Goal: Transaction & Acquisition: Download file/media

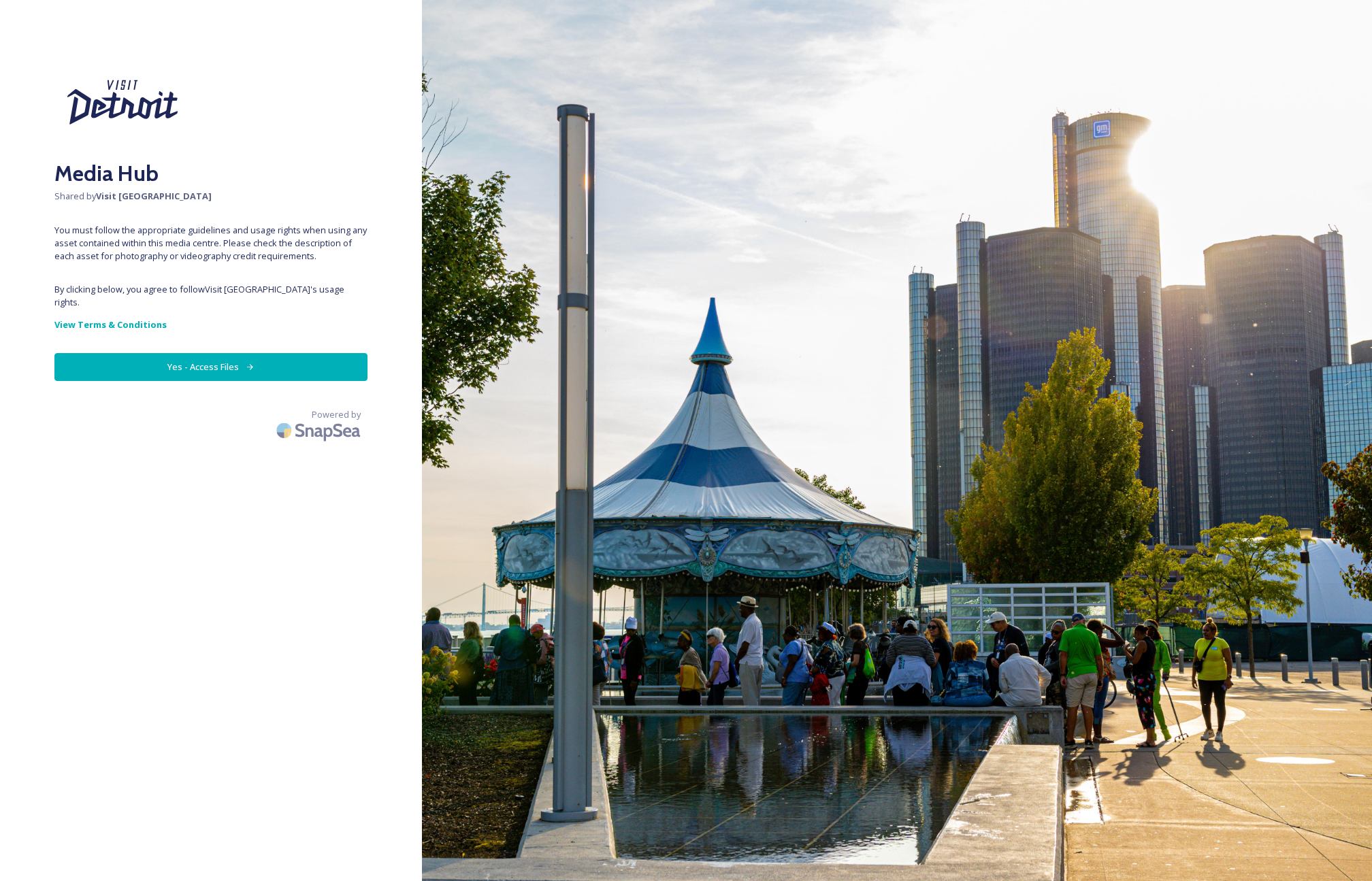
click at [246, 363] on icon at bounding box center [250, 367] width 9 height 9
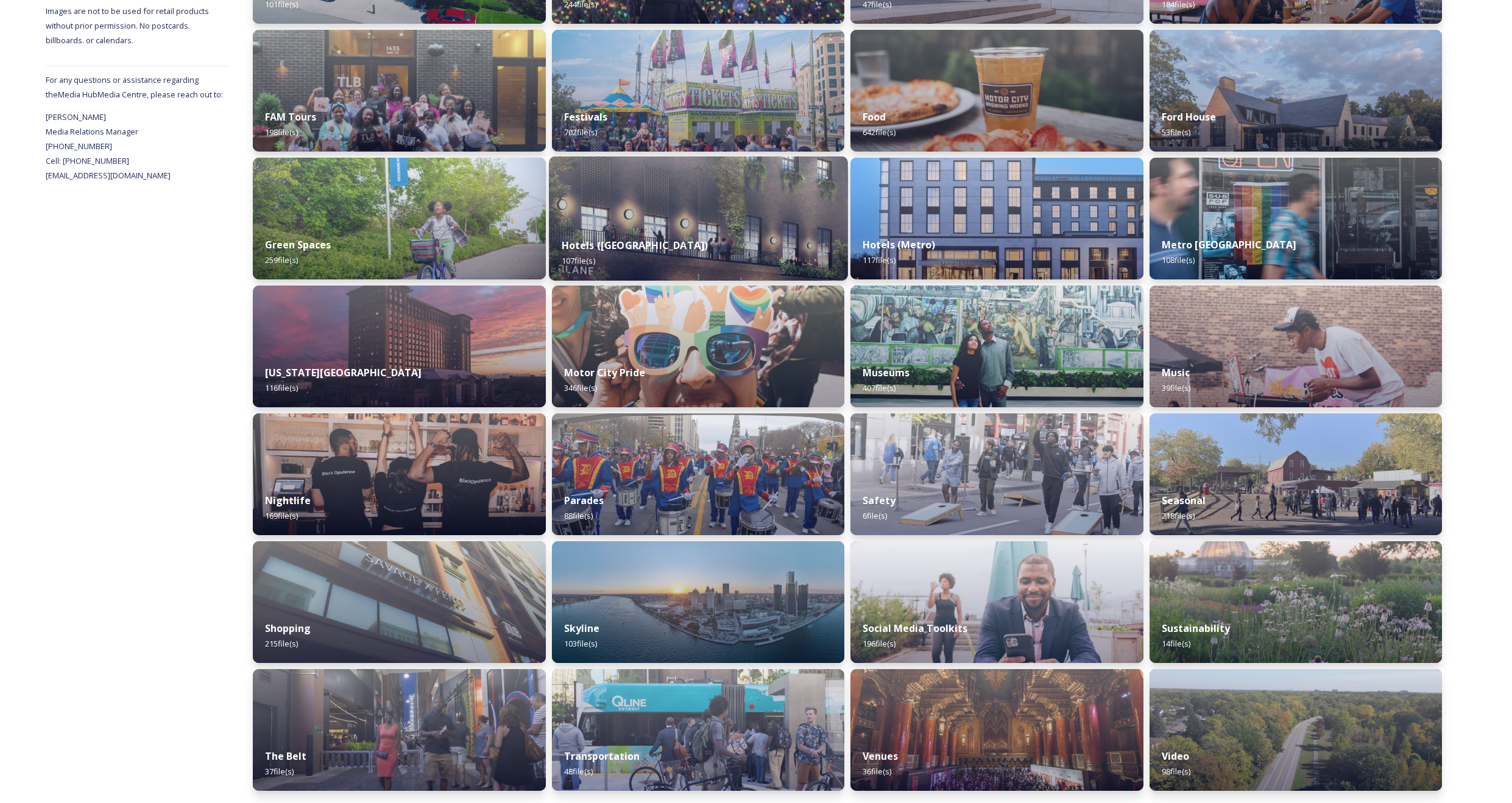
scroll to position [421, 0]
click at [734, 579] on img at bounding box center [698, 602] width 299 height 124
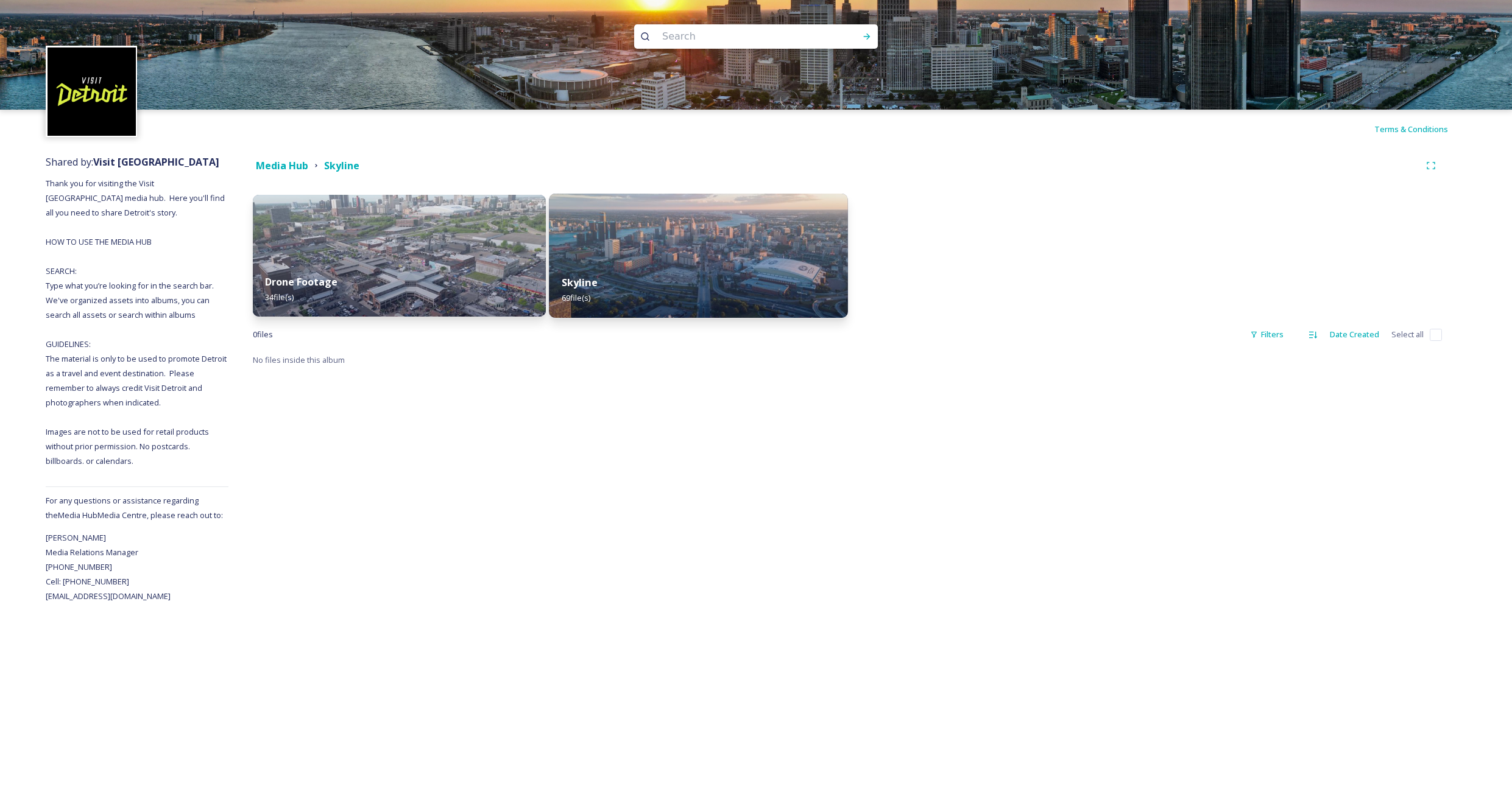
click at [669, 264] on div "Skyline 69 file(s)" at bounding box center [698, 290] width 299 height 56
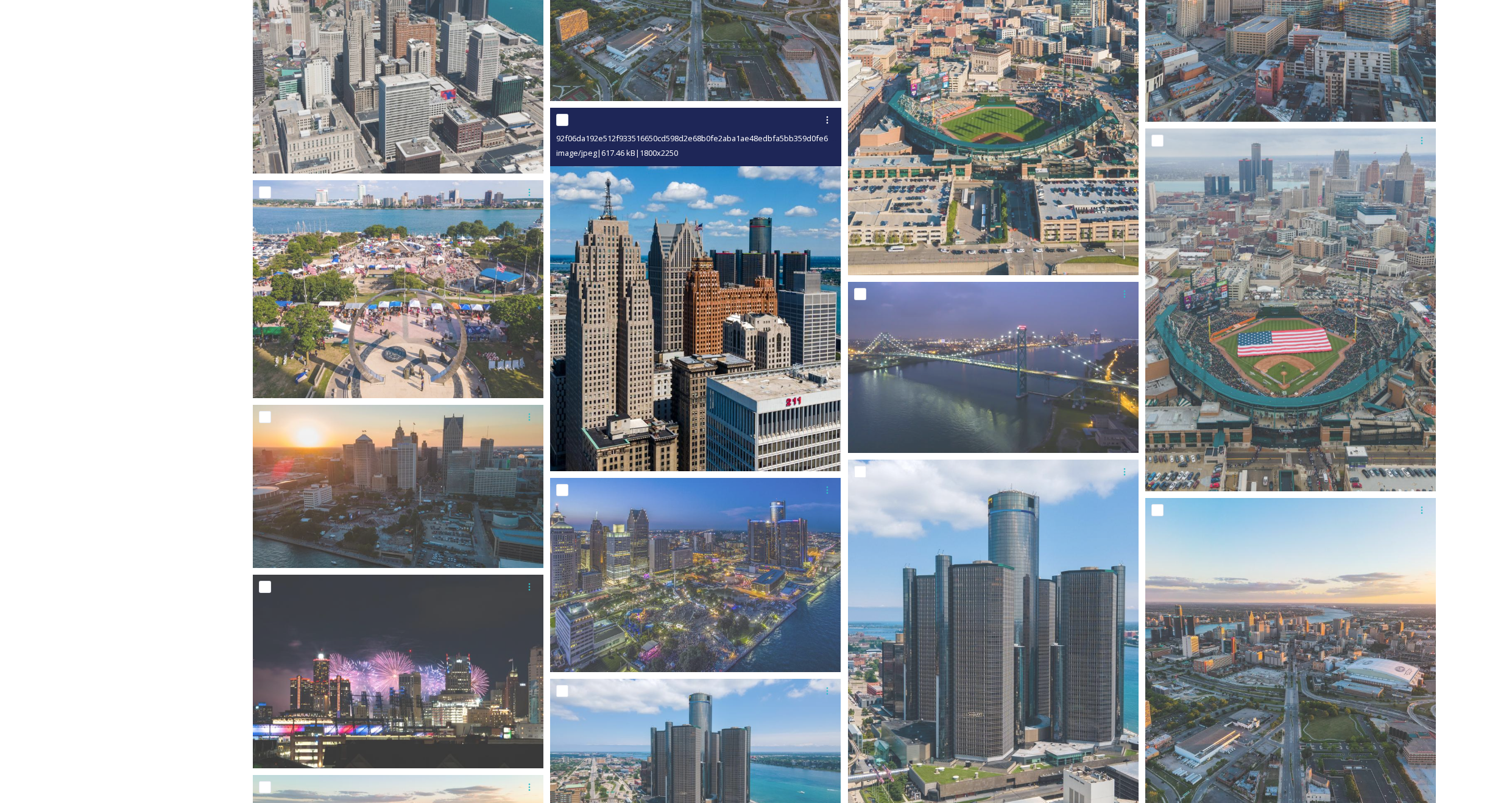
scroll to position [712, 0]
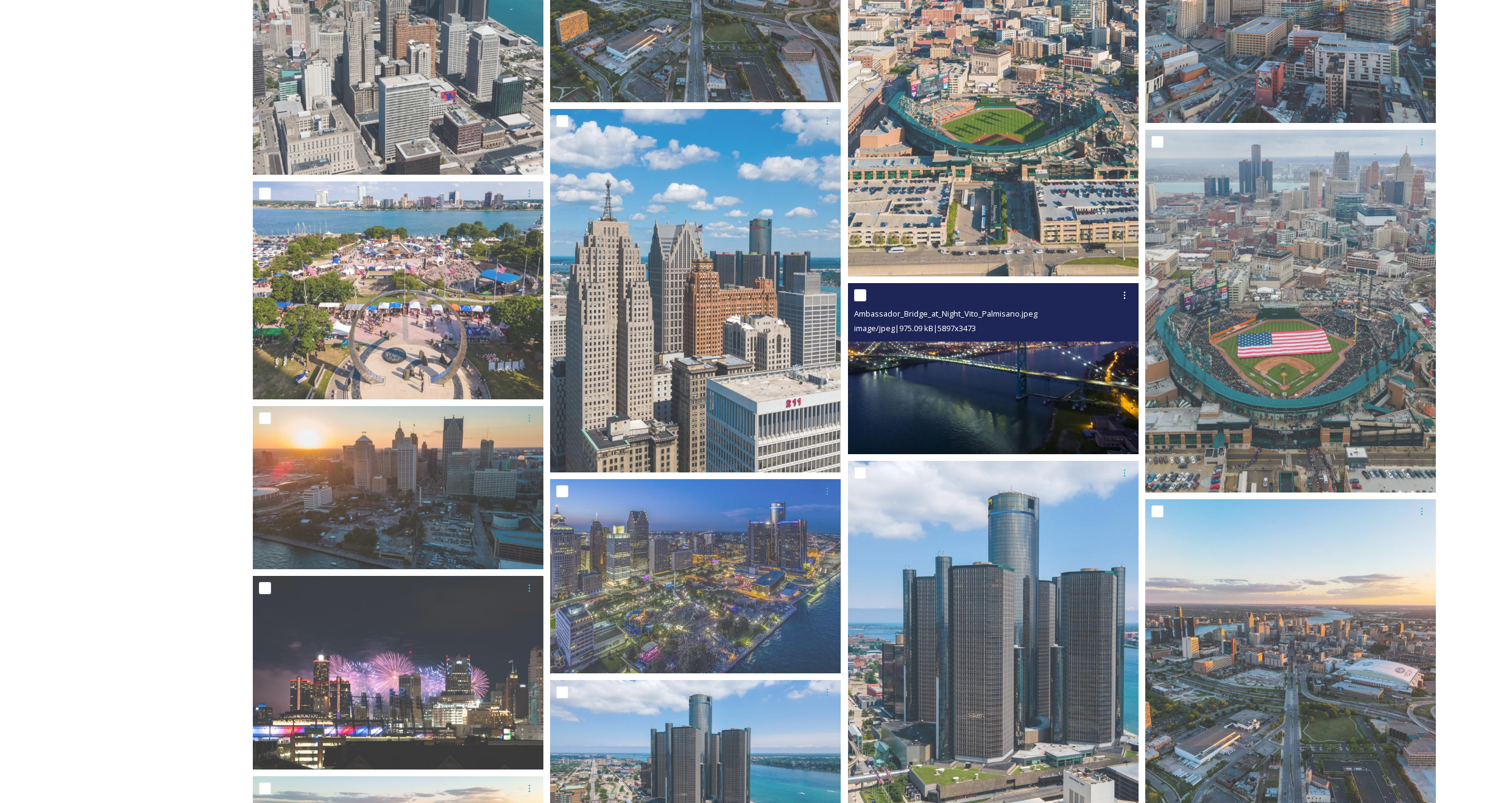
click at [929, 368] on img at bounding box center [993, 368] width 291 height 171
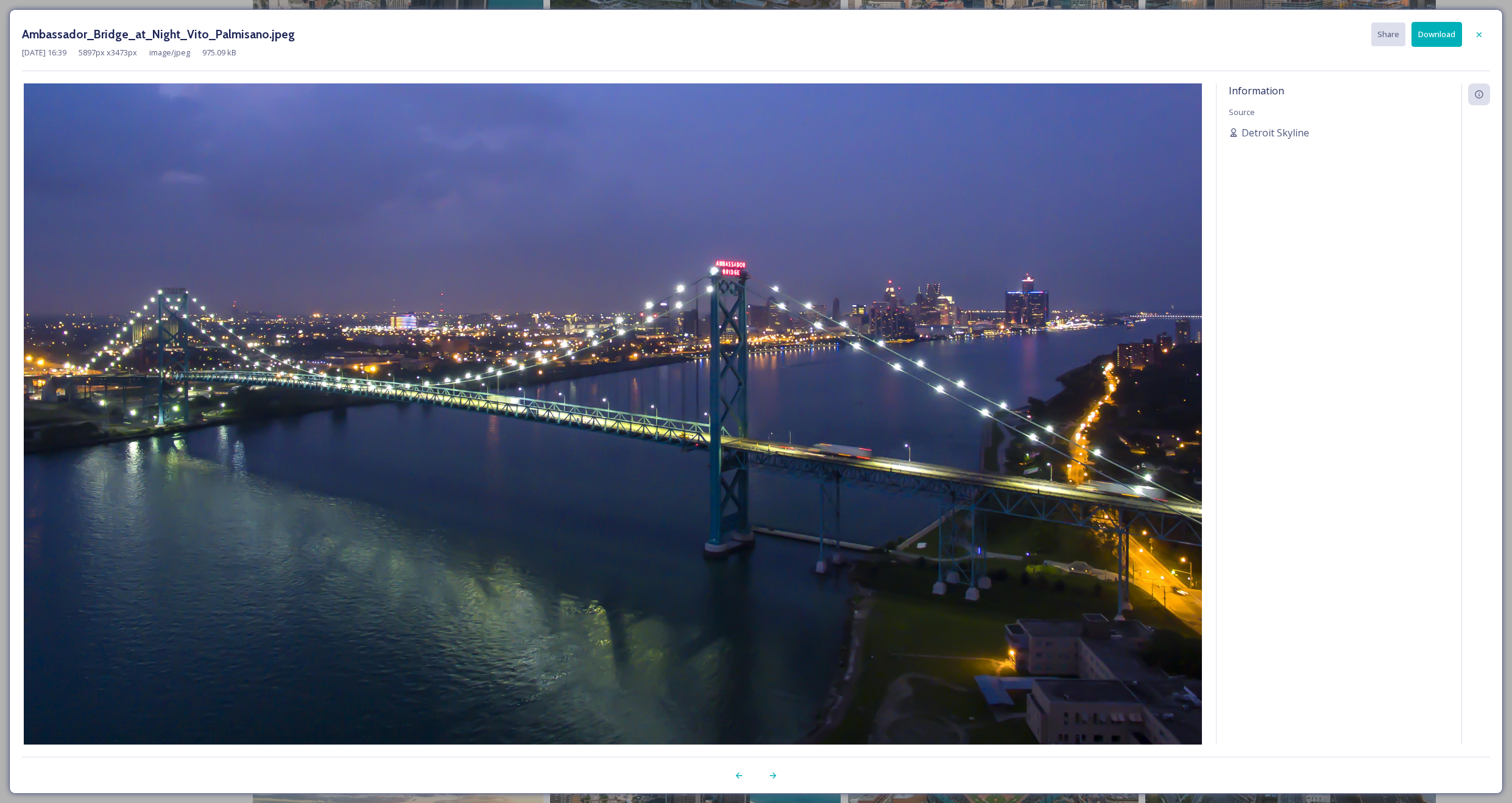
click at [1228, 33] on button "Download" at bounding box center [1437, 34] width 50 height 25
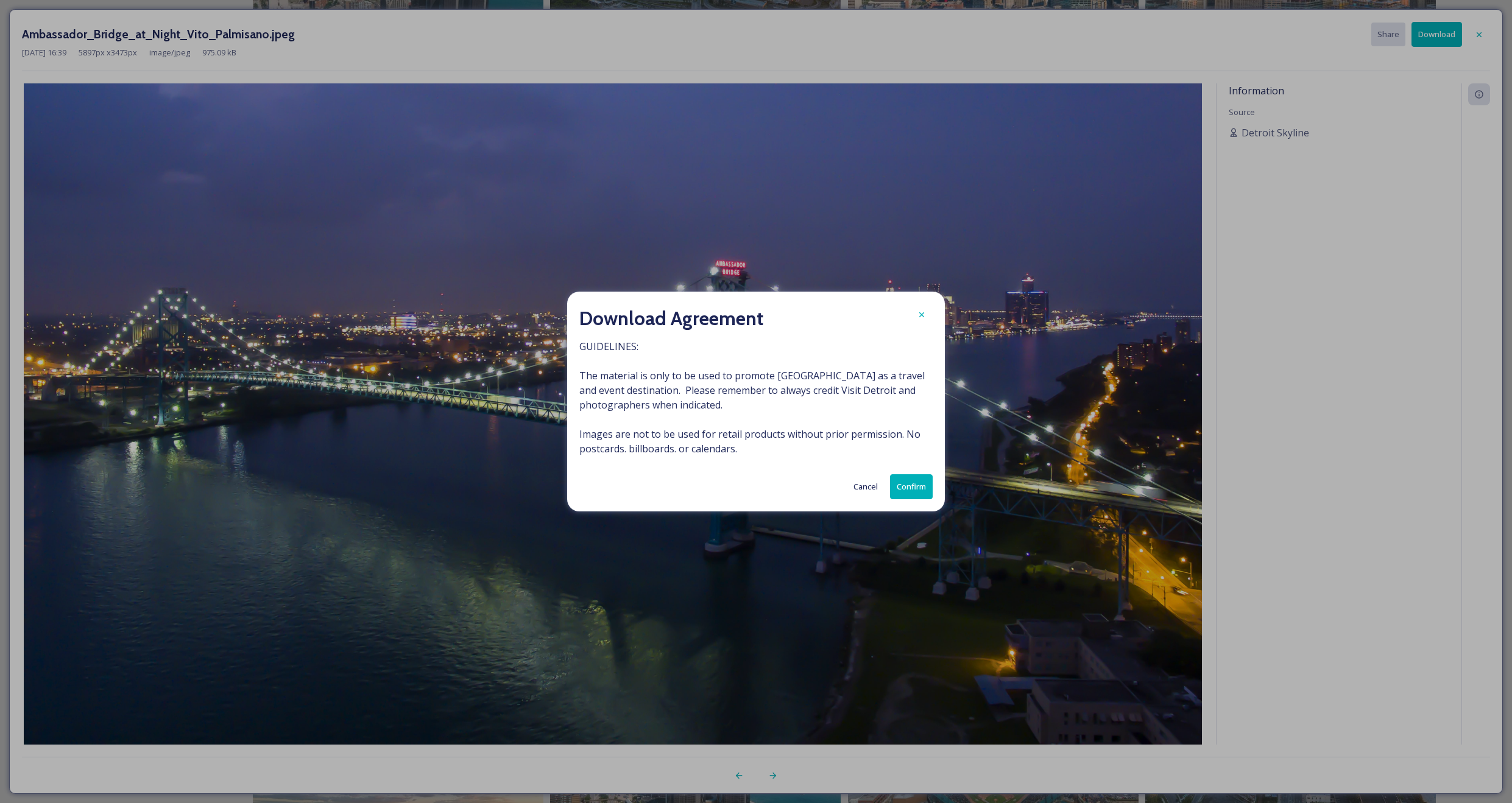
click at [905, 485] on button "Confirm" at bounding box center [911, 487] width 43 height 25
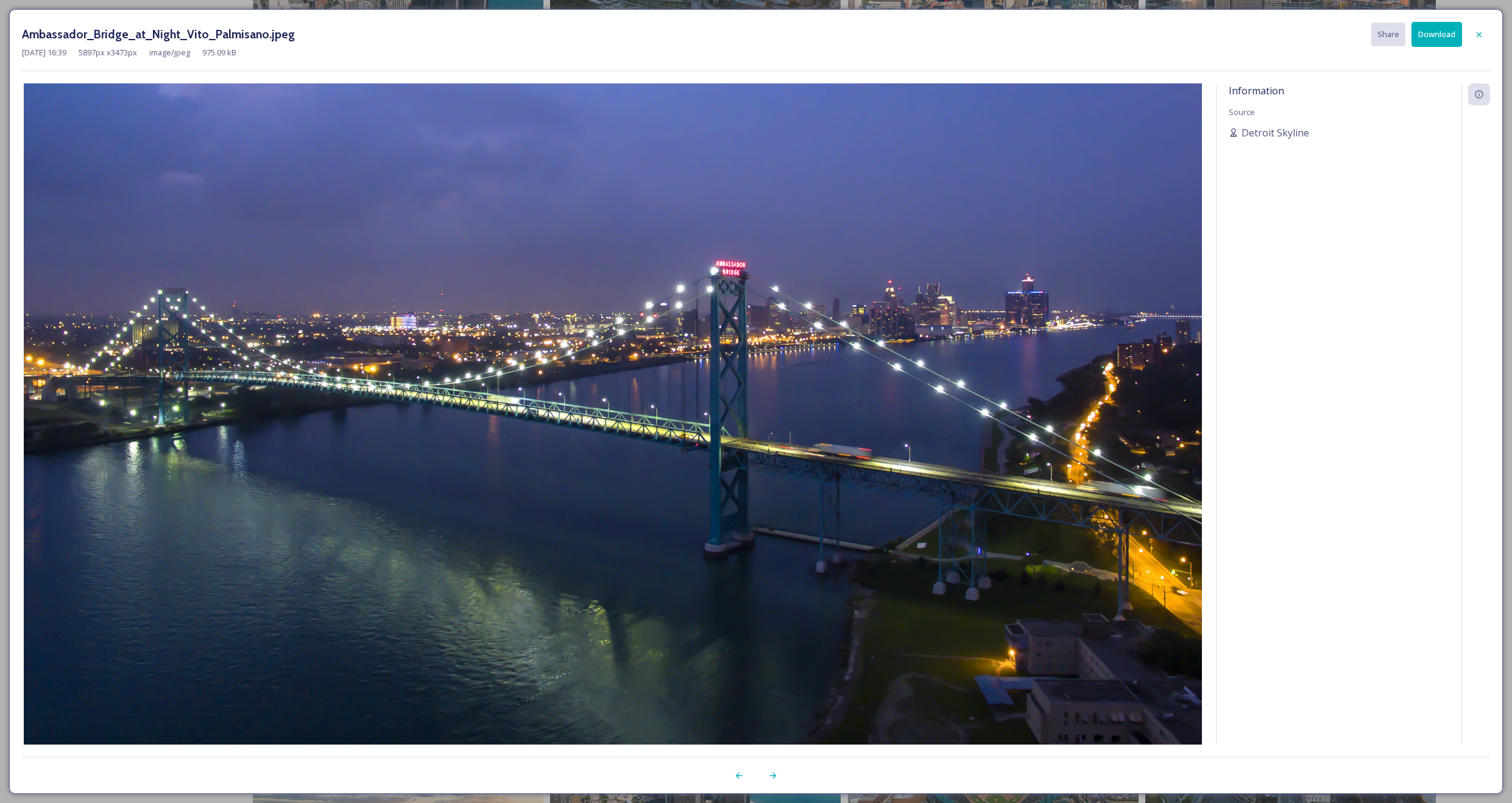
click at [53, 6] on div "Ambassador_Bridge_at_Night_Vito_Palmisano.jpeg Share Download [DATE] 16:39 5897…" at bounding box center [756, 401] width 1512 height 803
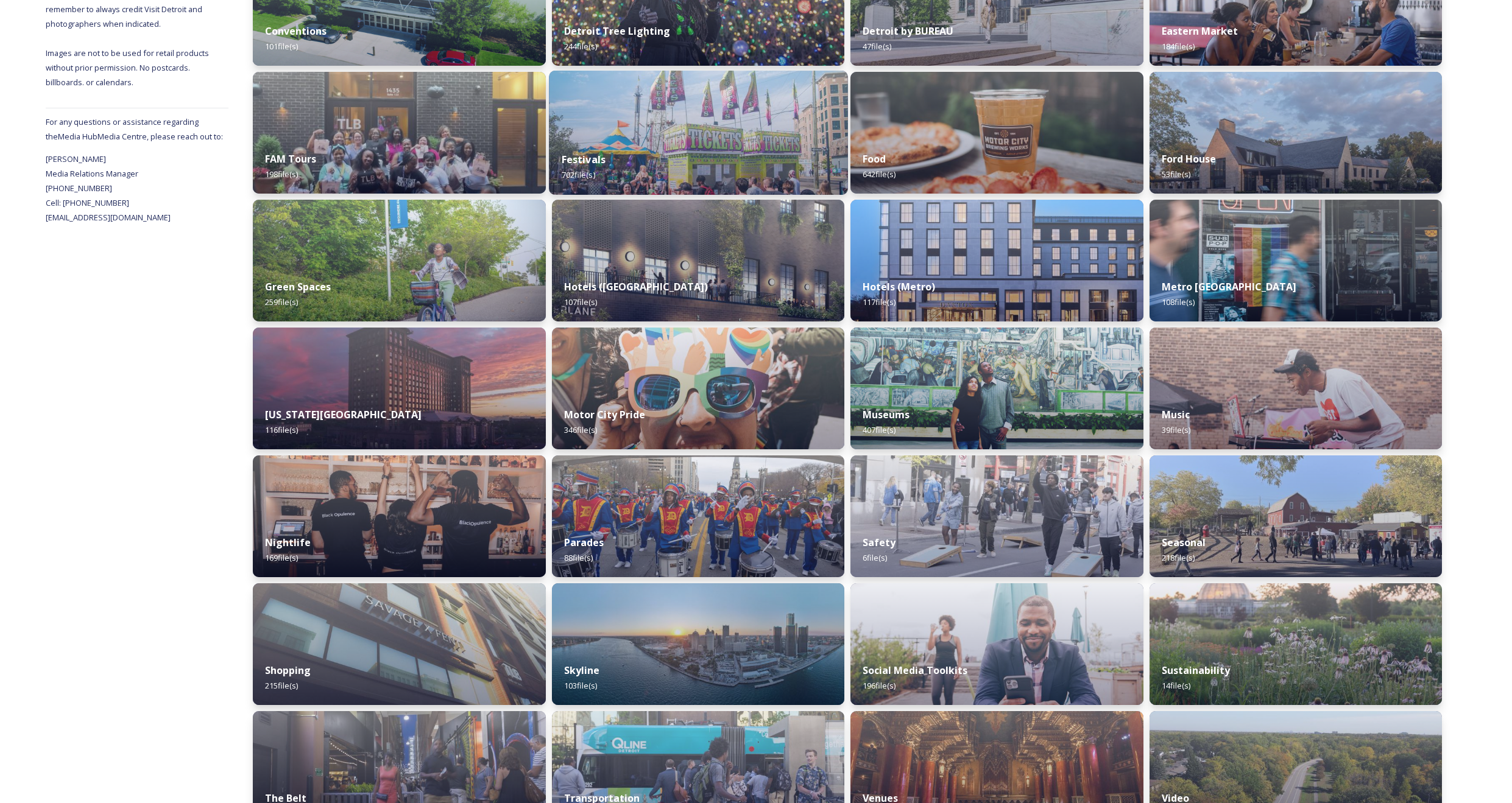
scroll to position [382, 0]
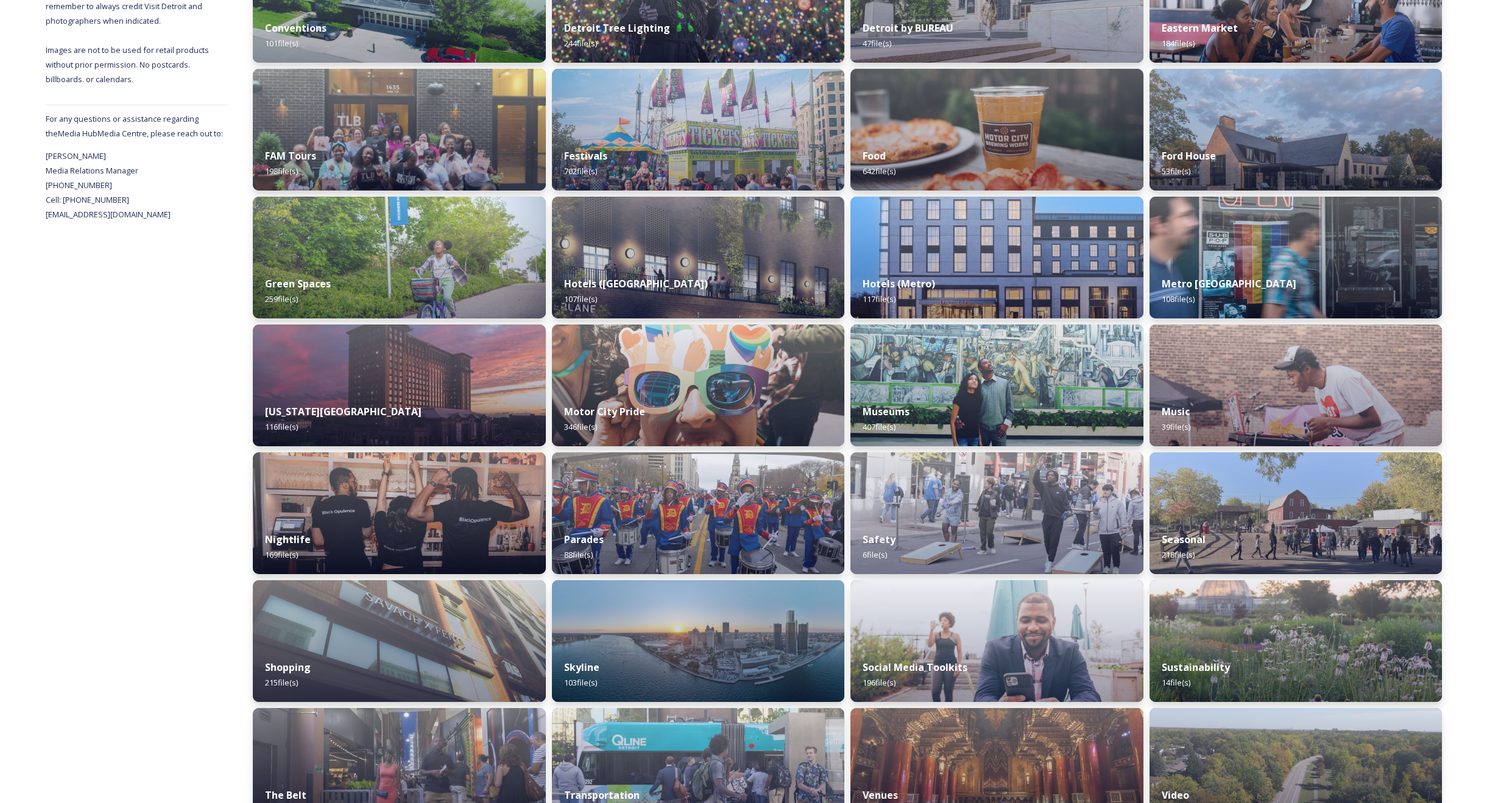
click at [451, 247] on img at bounding box center [399, 258] width 293 height 122
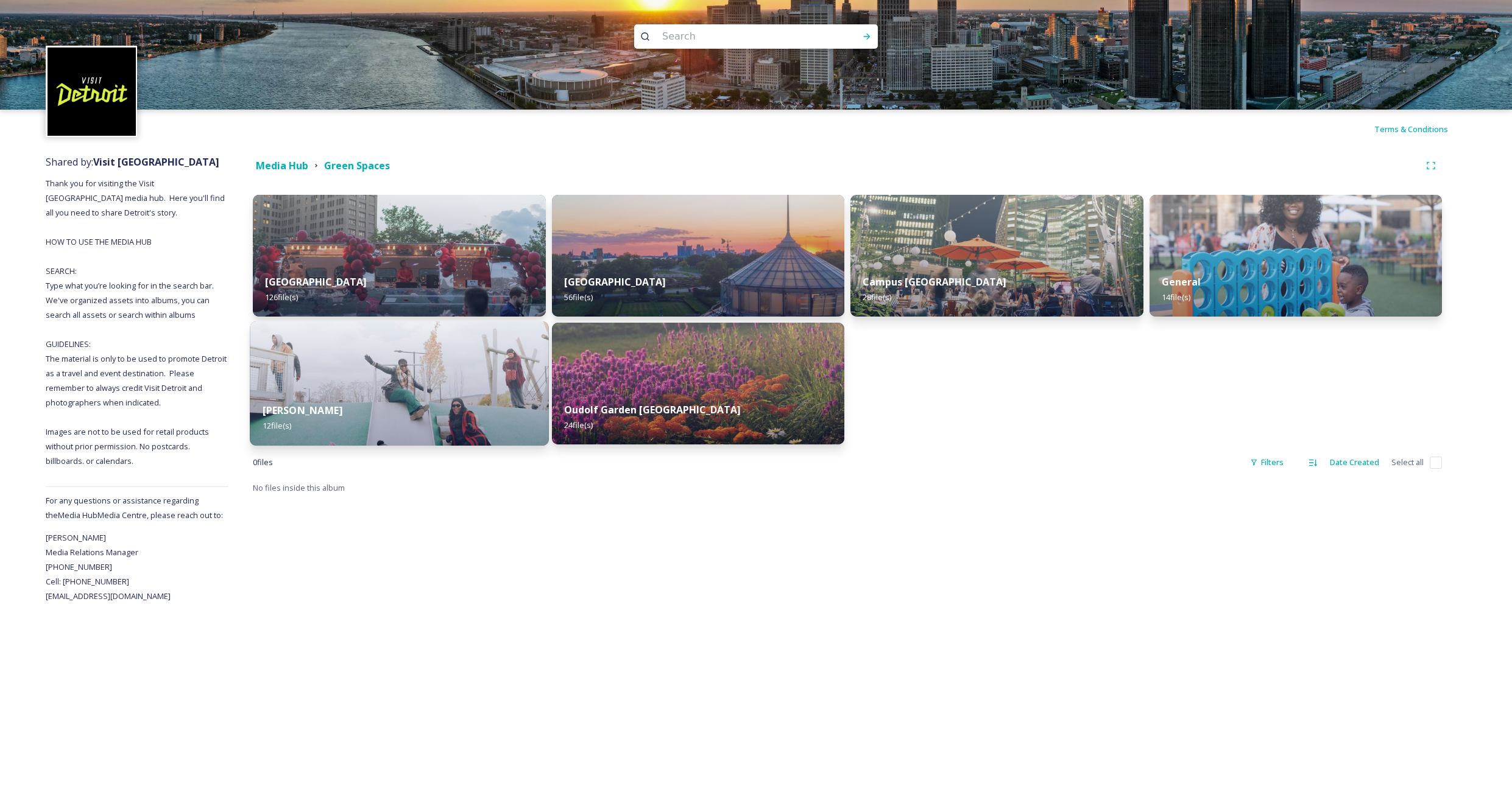
click at [415, 372] on img at bounding box center [399, 384] width 299 height 124
click at [705, 284] on div "[GEOGRAPHIC_DATA] 56 file(s)" at bounding box center [698, 290] width 299 height 56
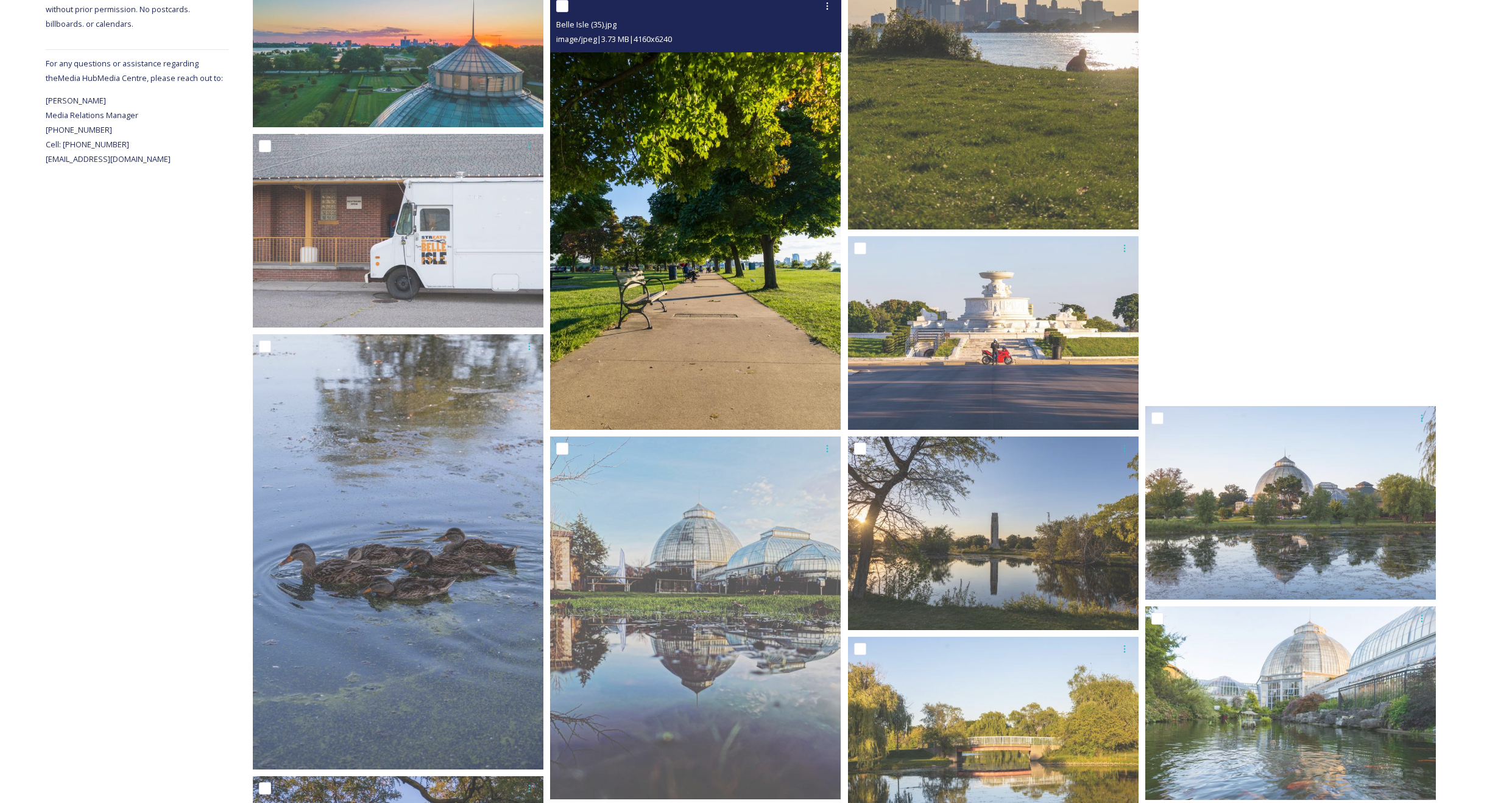
scroll to position [436, 0]
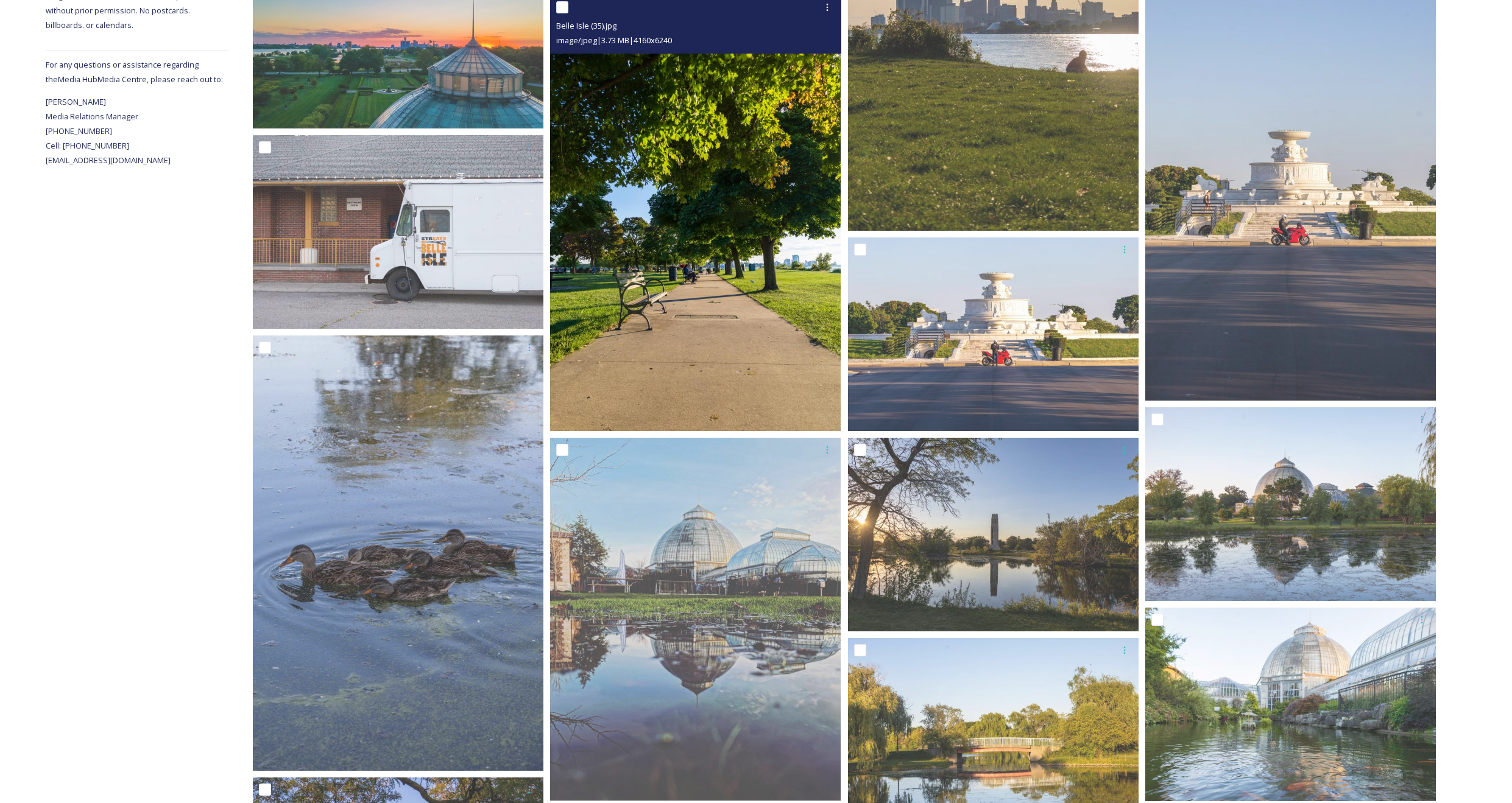
click at [682, 287] on img at bounding box center [695, 213] width 291 height 436
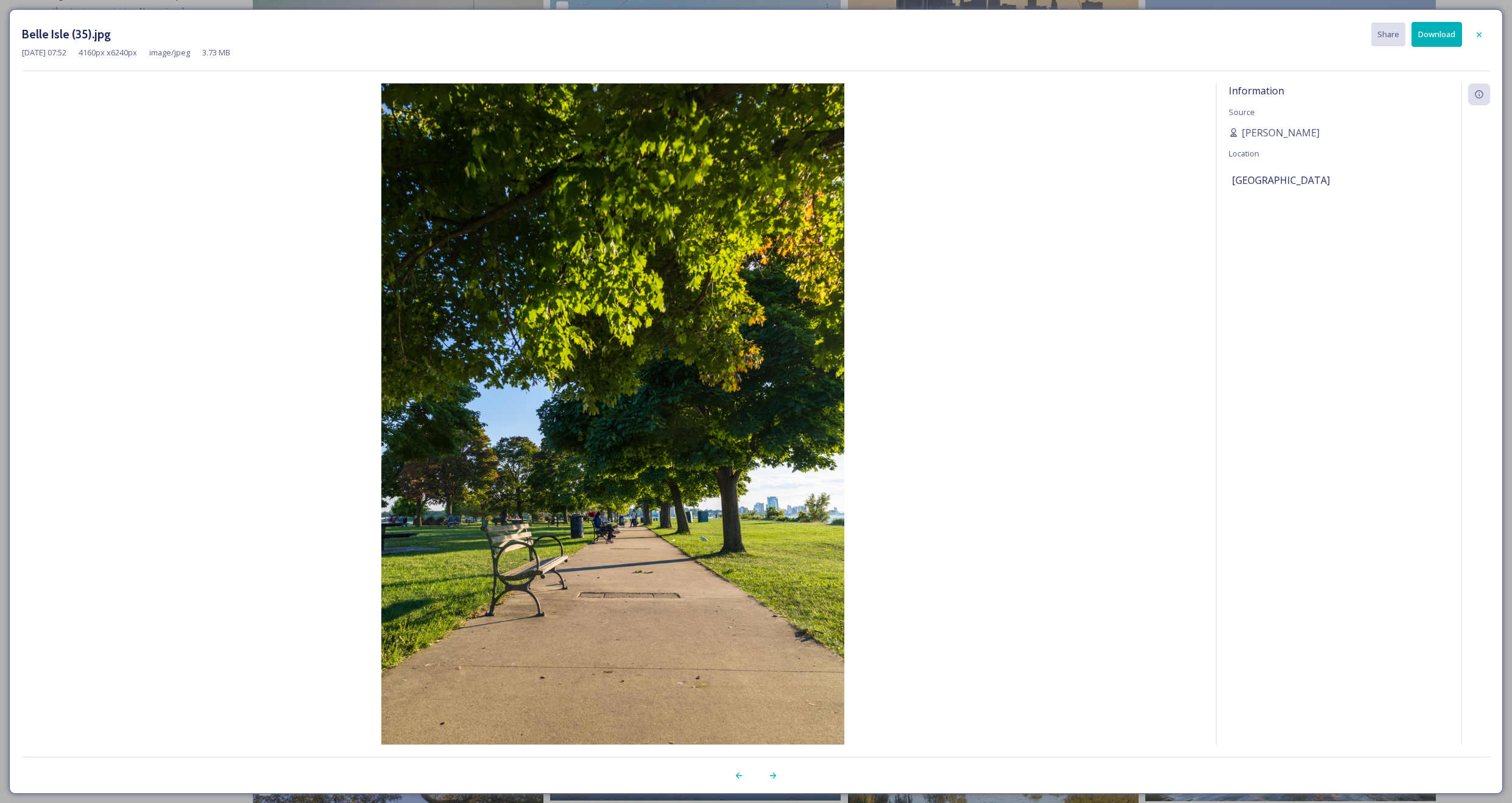
click at [1228, 35] on button "Download" at bounding box center [1437, 34] width 50 height 25
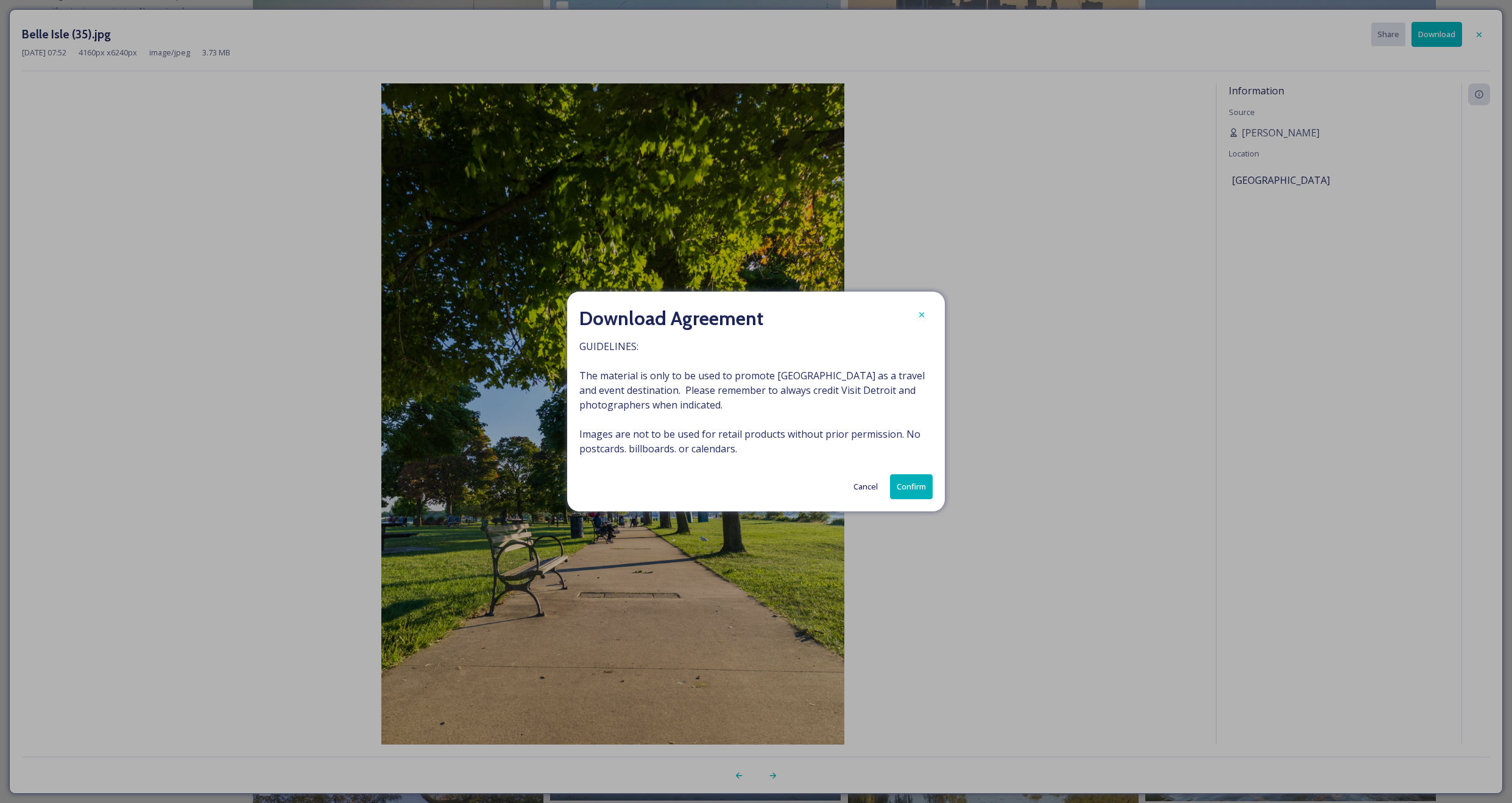
click at [912, 488] on button "Confirm" at bounding box center [911, 487] width 43 height 25
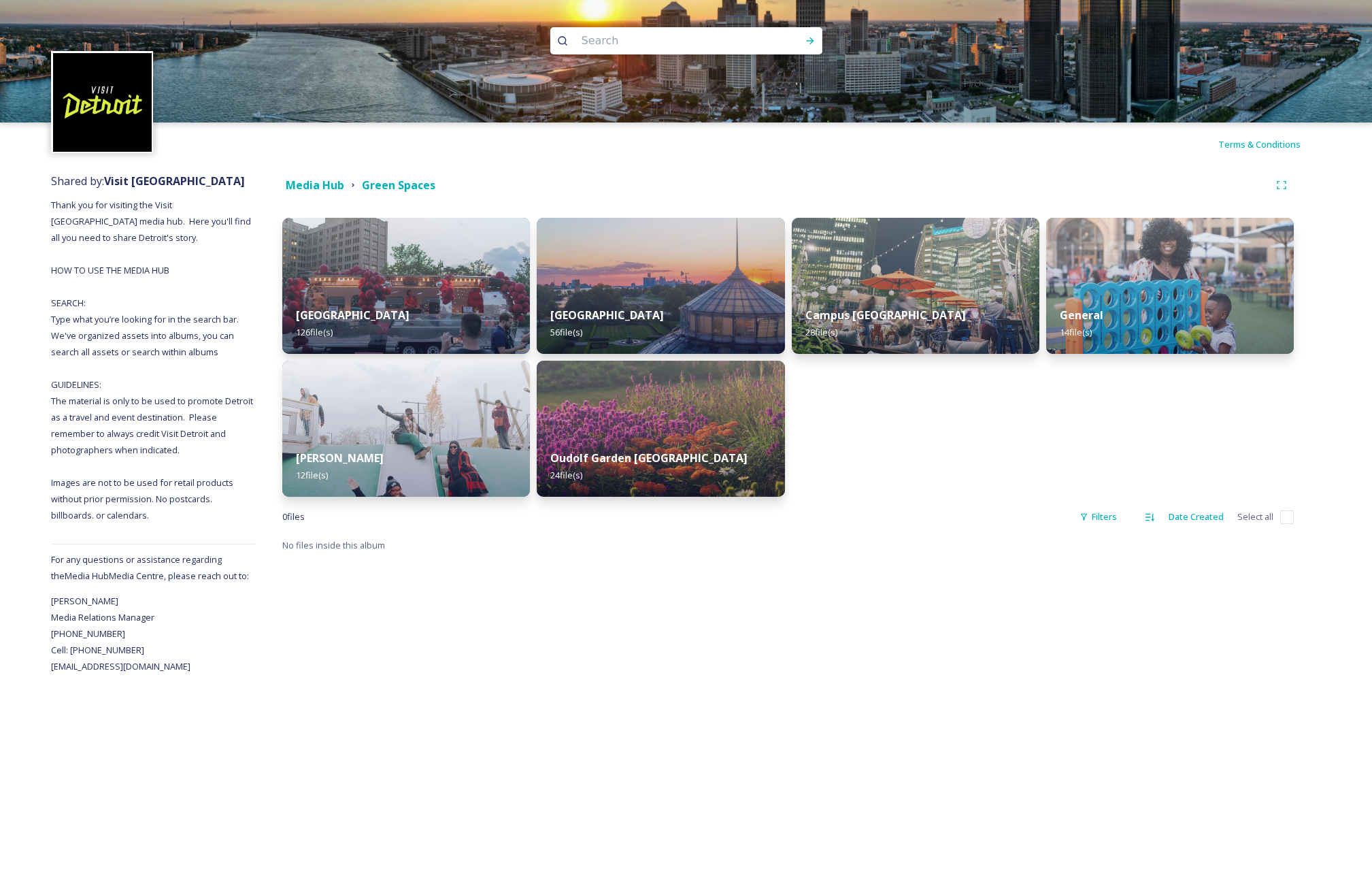
scroll to position [1, 0]
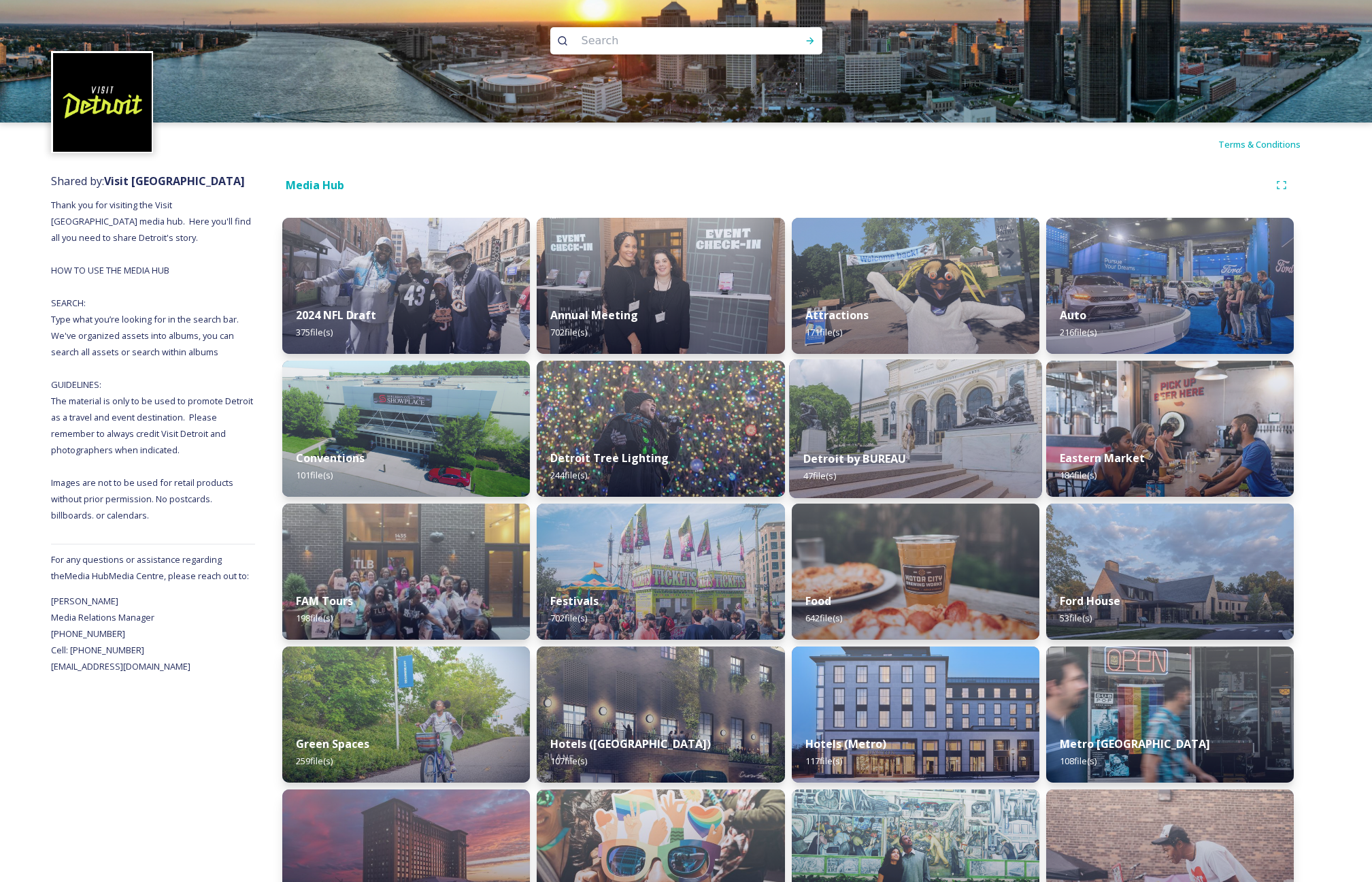
click at [904, 414] on img at bounding box center [915, 429] width 253 height 139
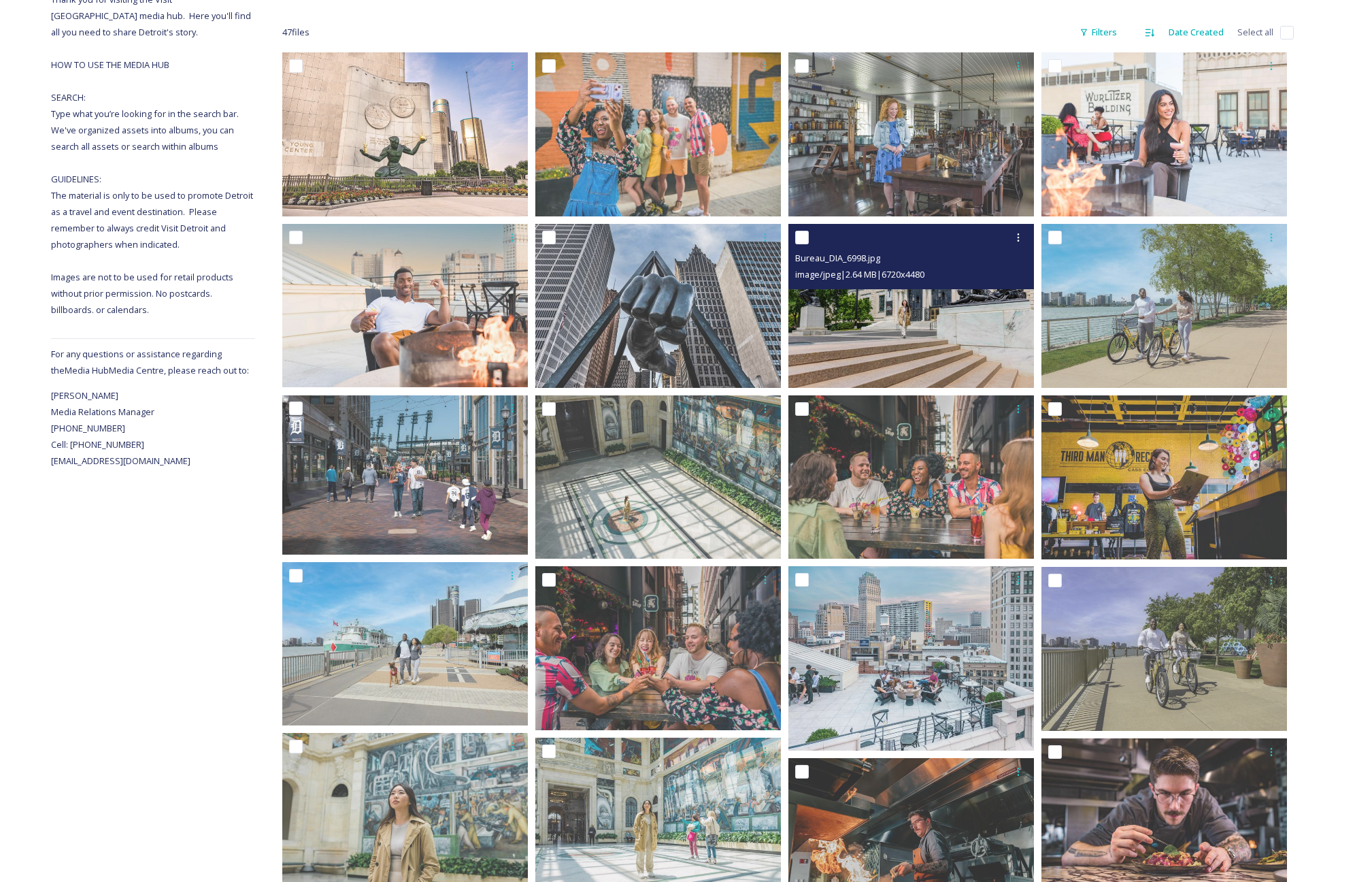
scroll to position [190, 0]
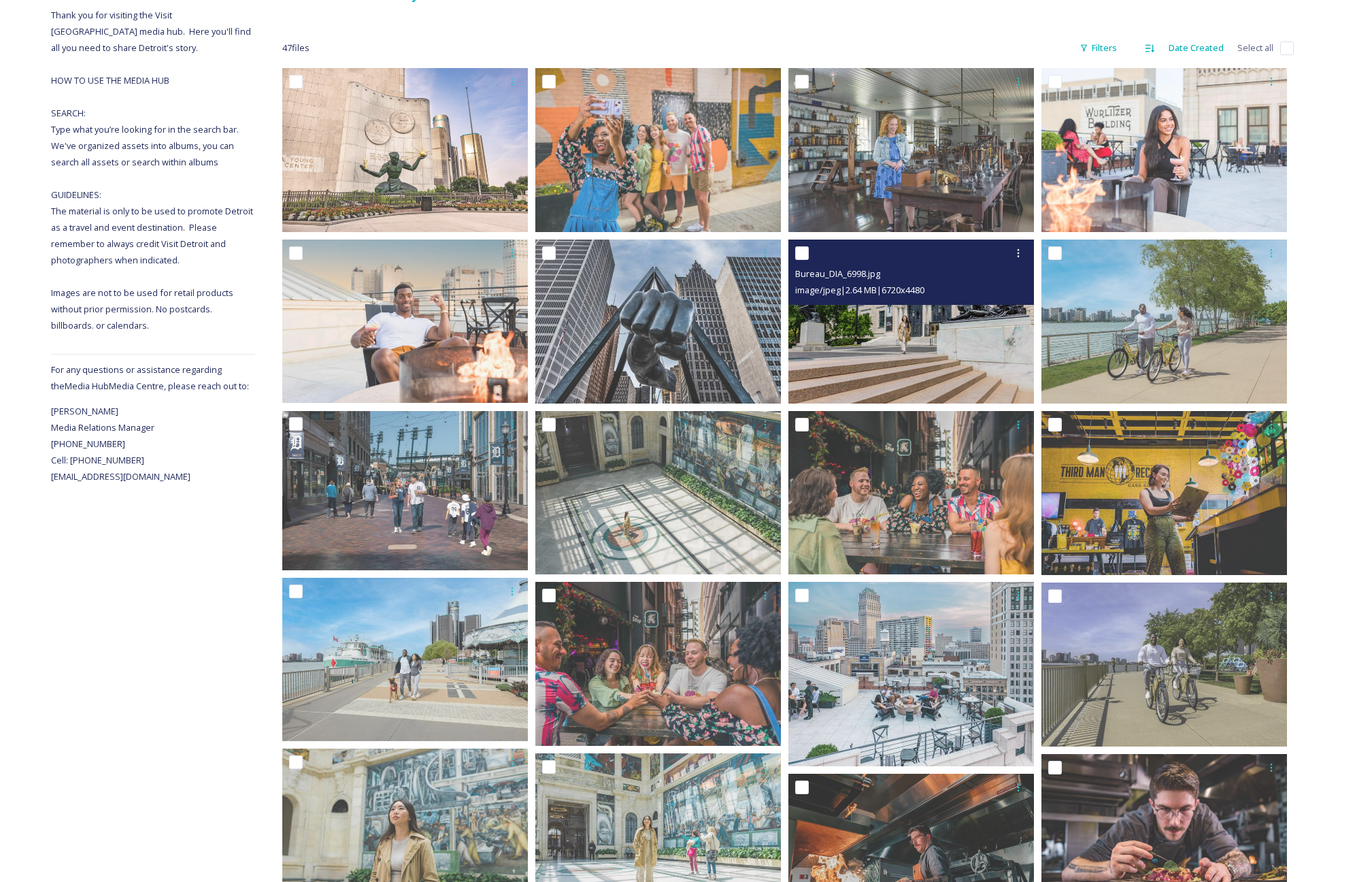
click at [922, 355] on img at bounding box center [911, 321] width 246 height 164
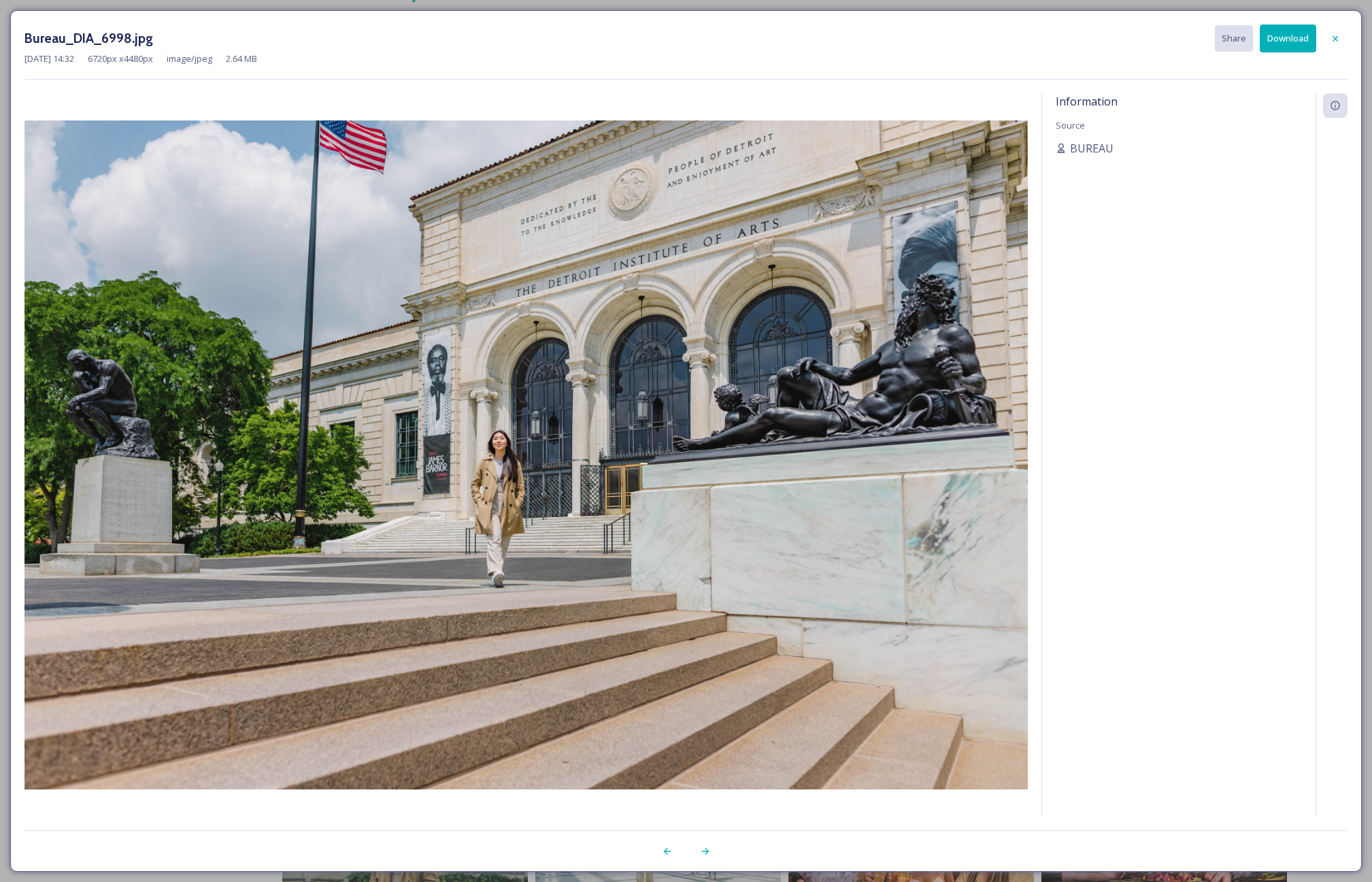
click at [1290, 40] on button "Download" at bounding box center [1287, 38] width 56 height 28
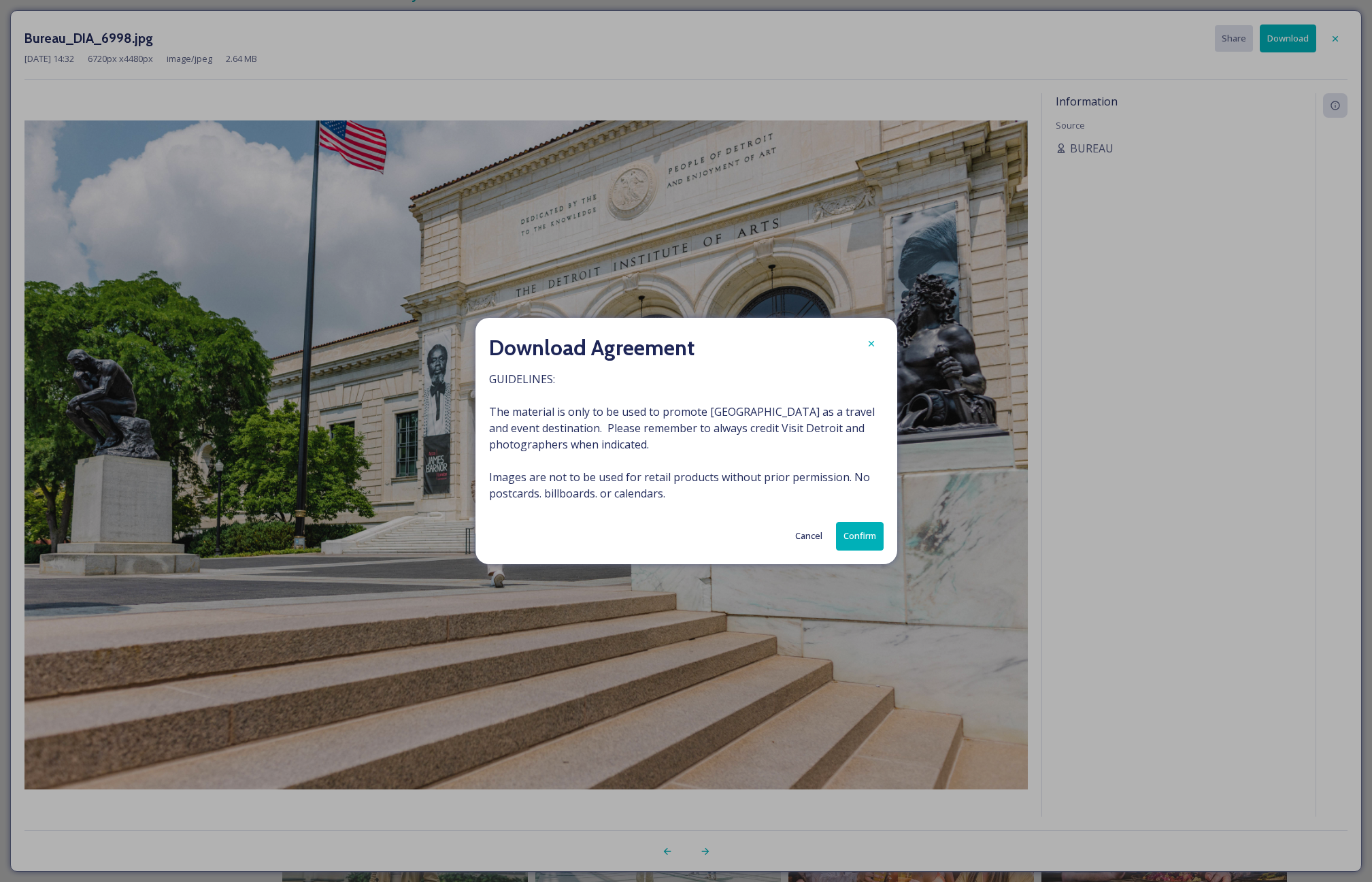
click at [868, 532] on button "Confirm" at bounding box center [859, 536] width 48 height 28
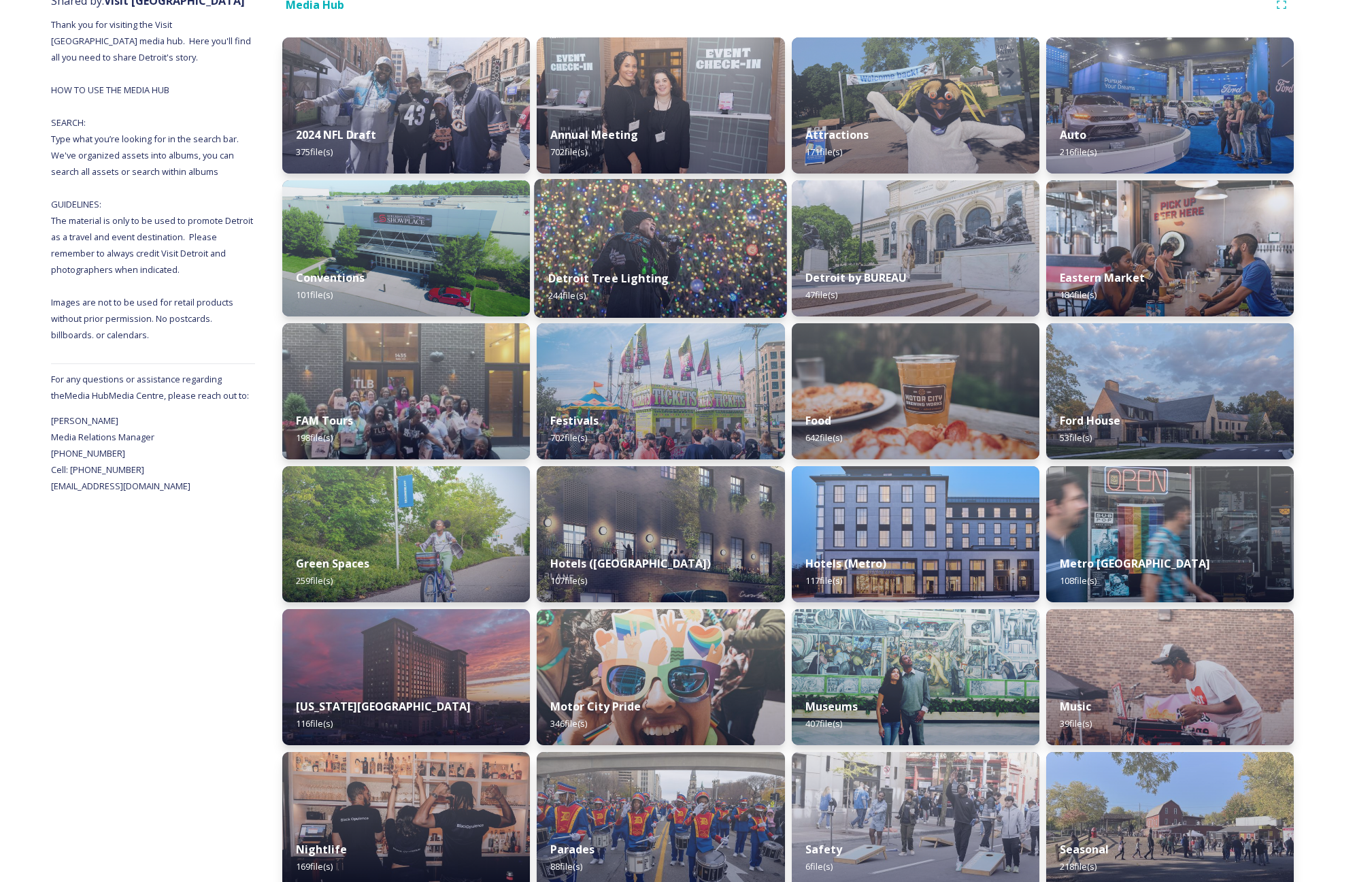
scroll to position [181, 0]
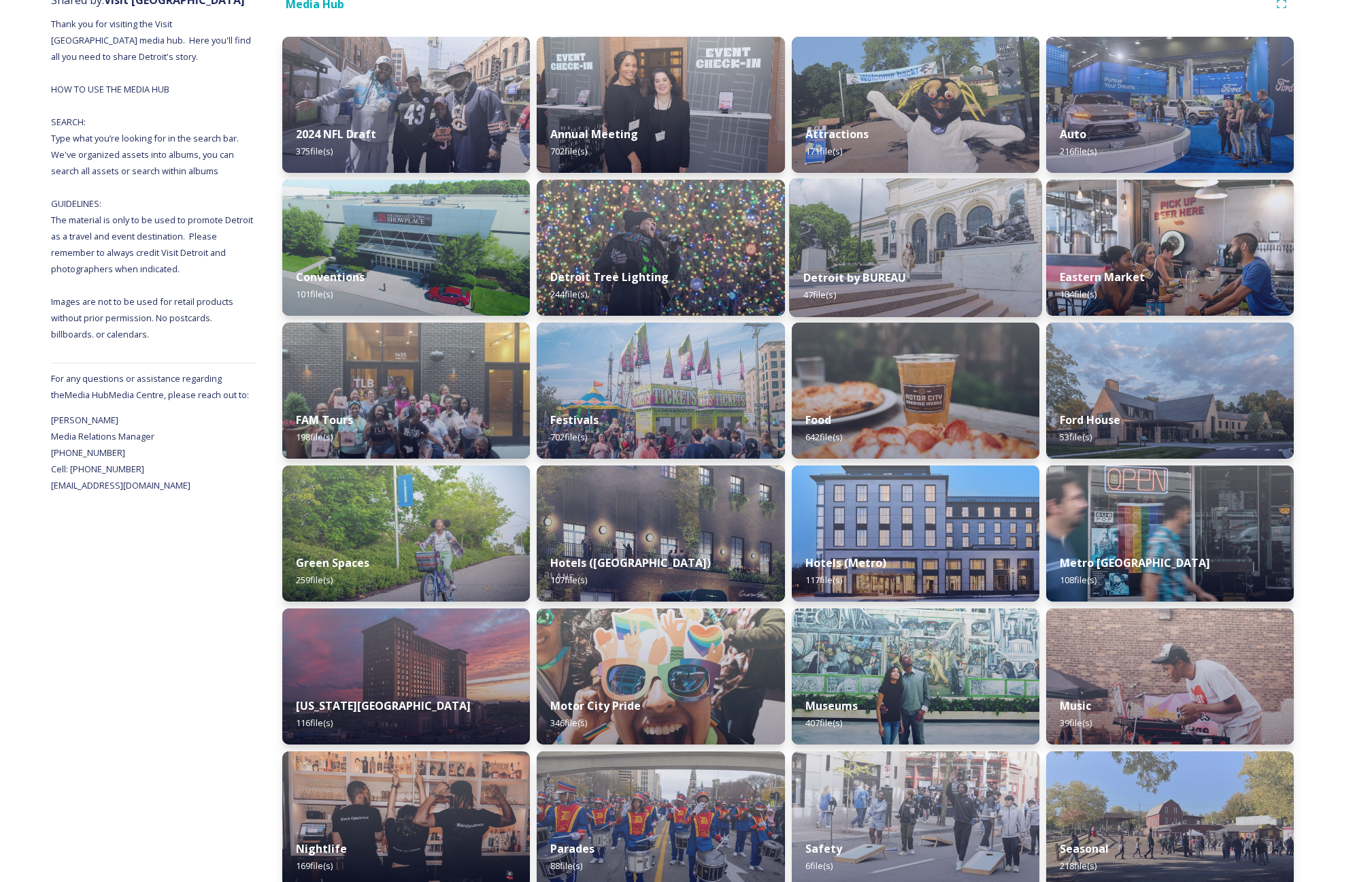
click at [879, 263] on div "Detroit by BUREAU 47 file(s)" at bounding box center [915, 286] width 253 height 62
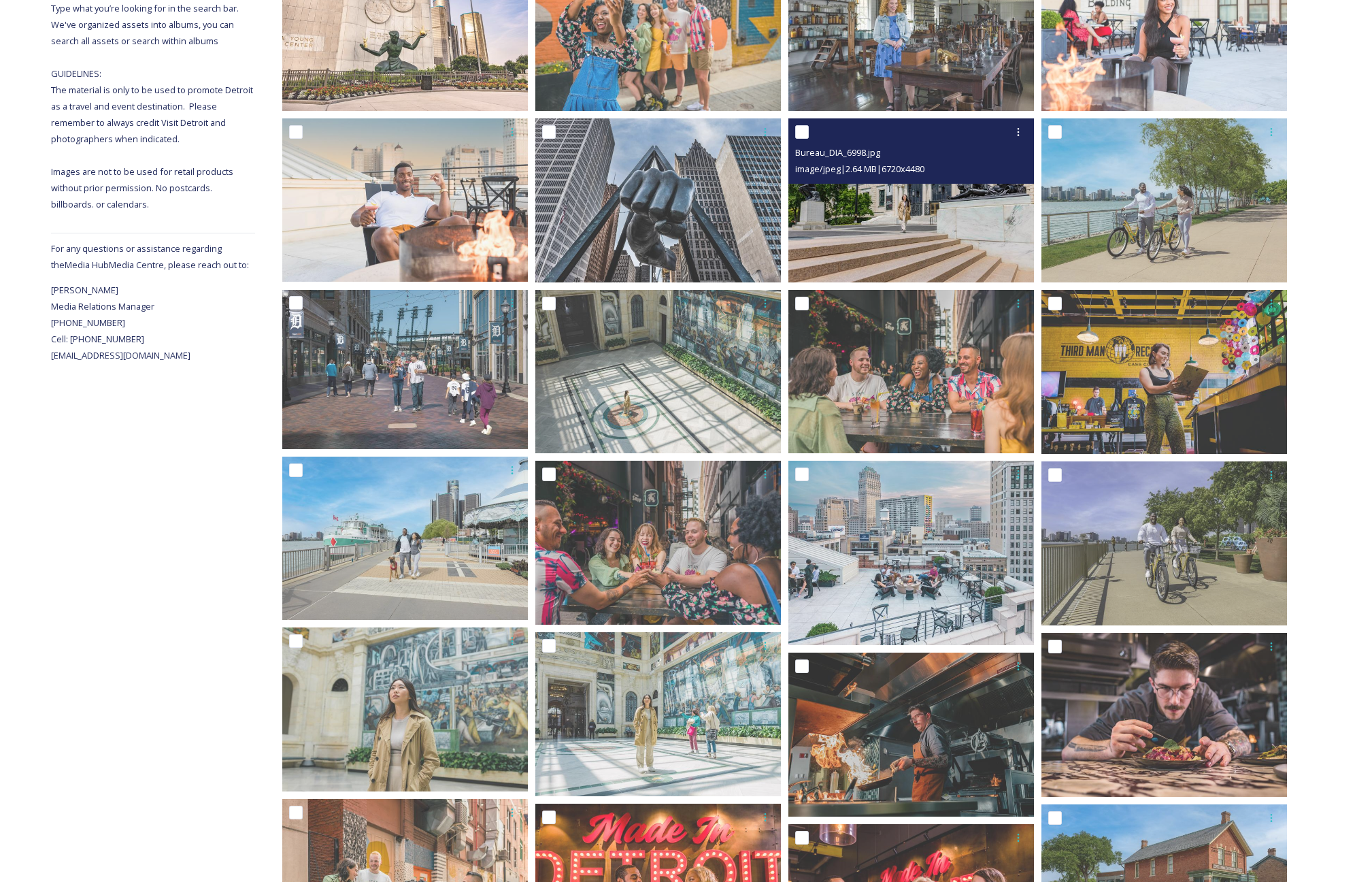
scroll to position [314, 0]
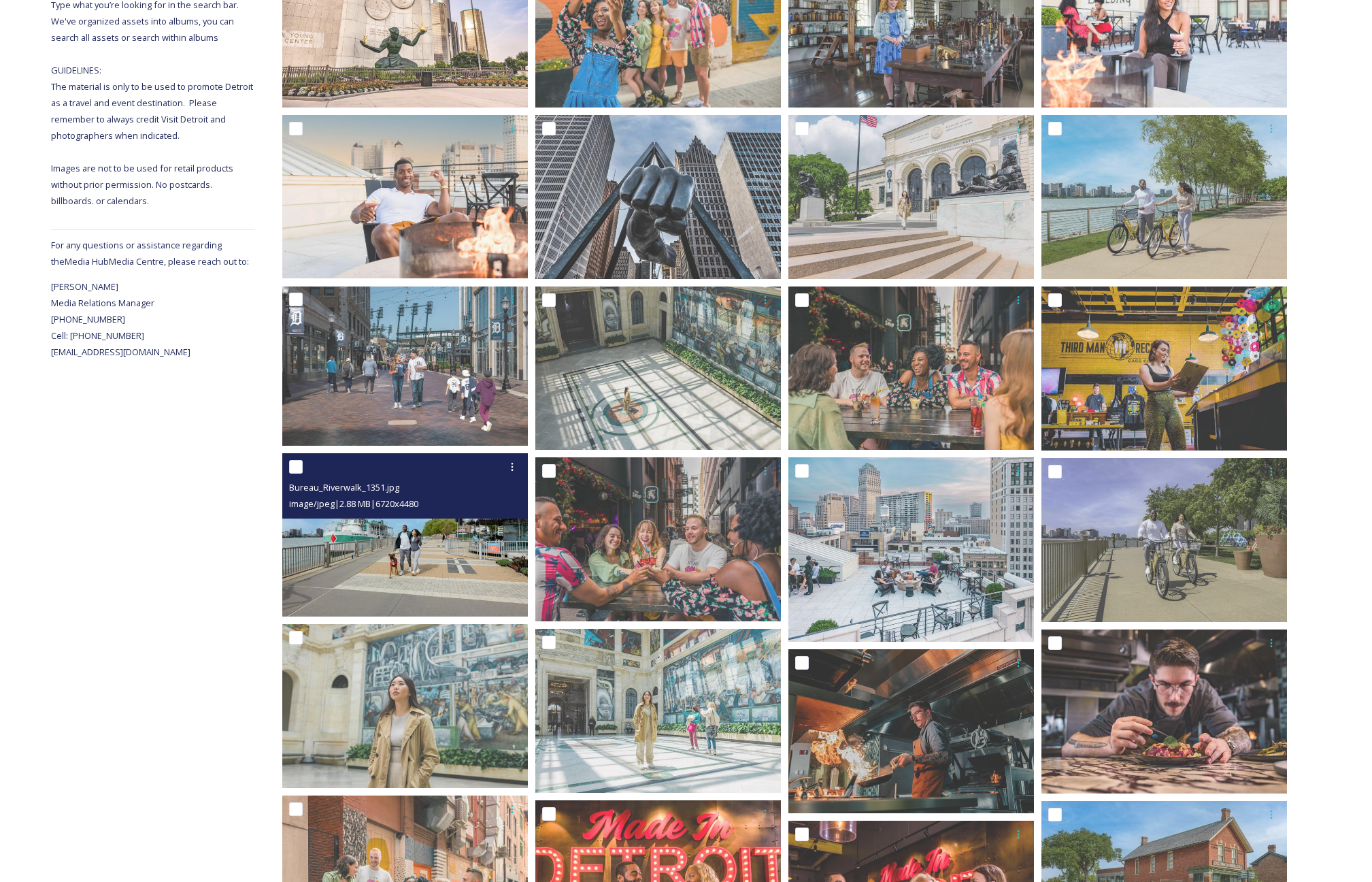
click at [426, 529] on img at bounding box center [405, 535] width 246 height 164
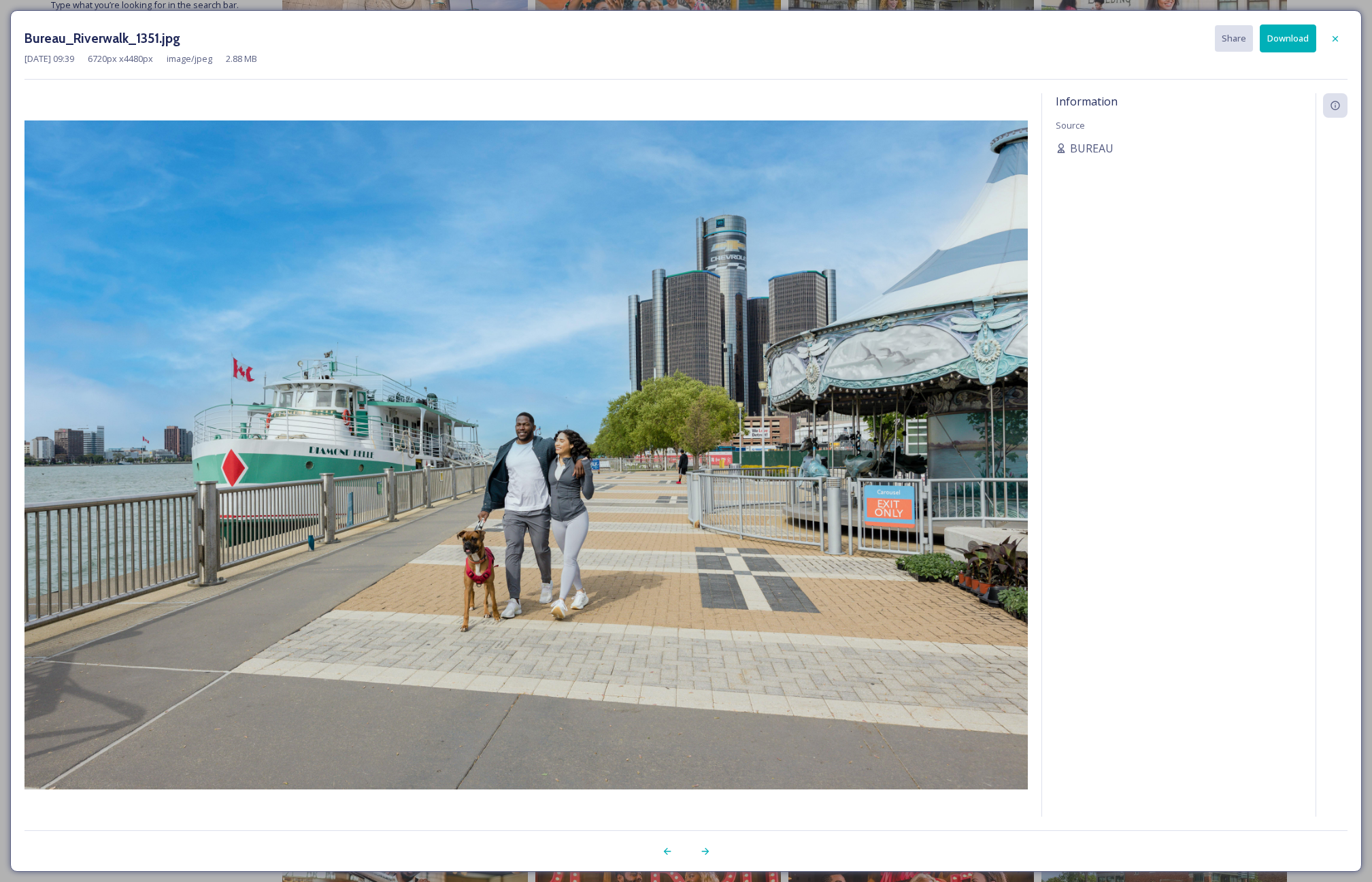
click at [1286, 39] on button "Download" at bounding box center [1287, 38] width 56 height 28
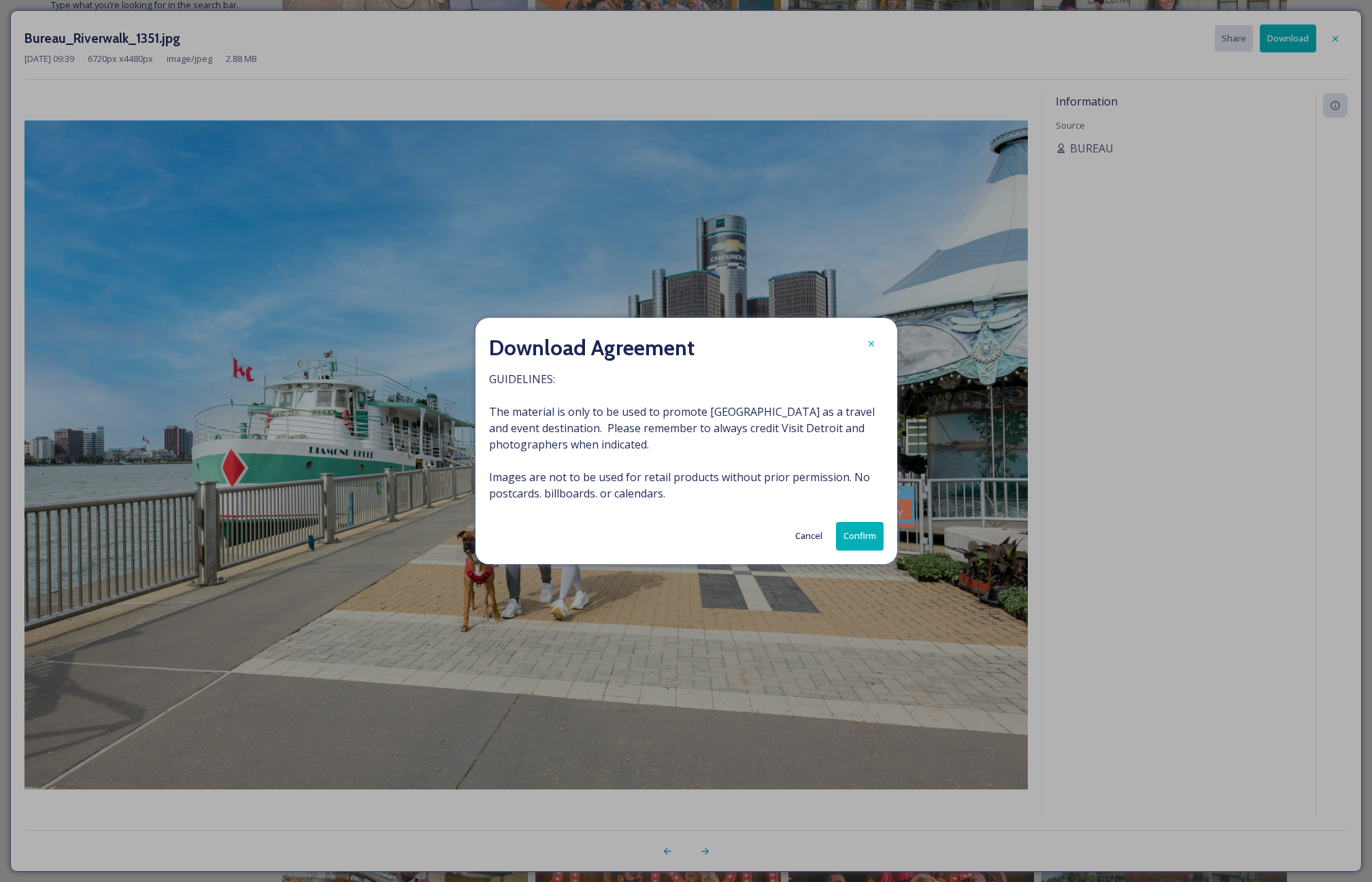
click at [867, 535] on button "Confirm" at bounding box center [859, 536] width 48 height 28
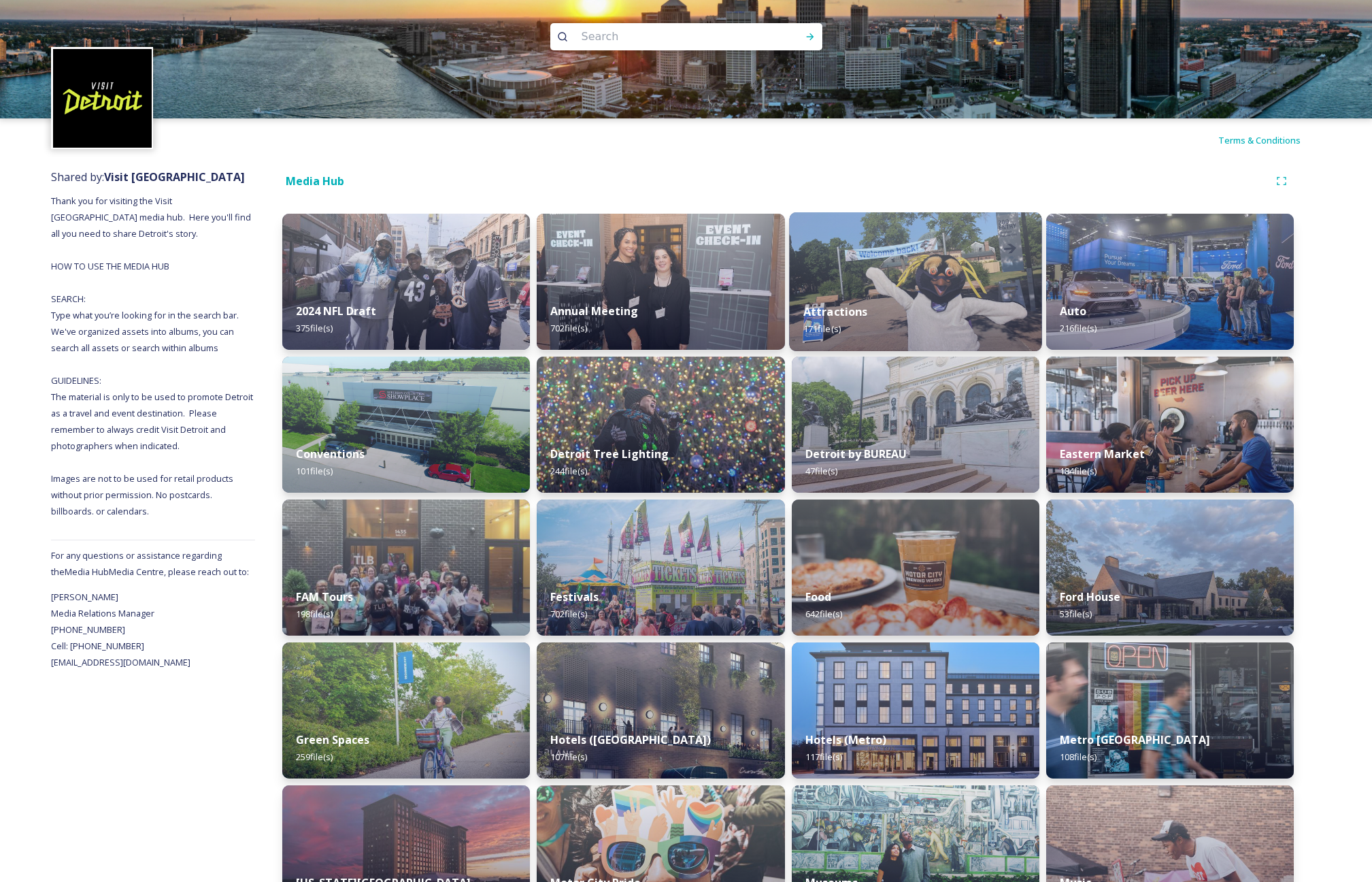
scroll to position [5, 0]
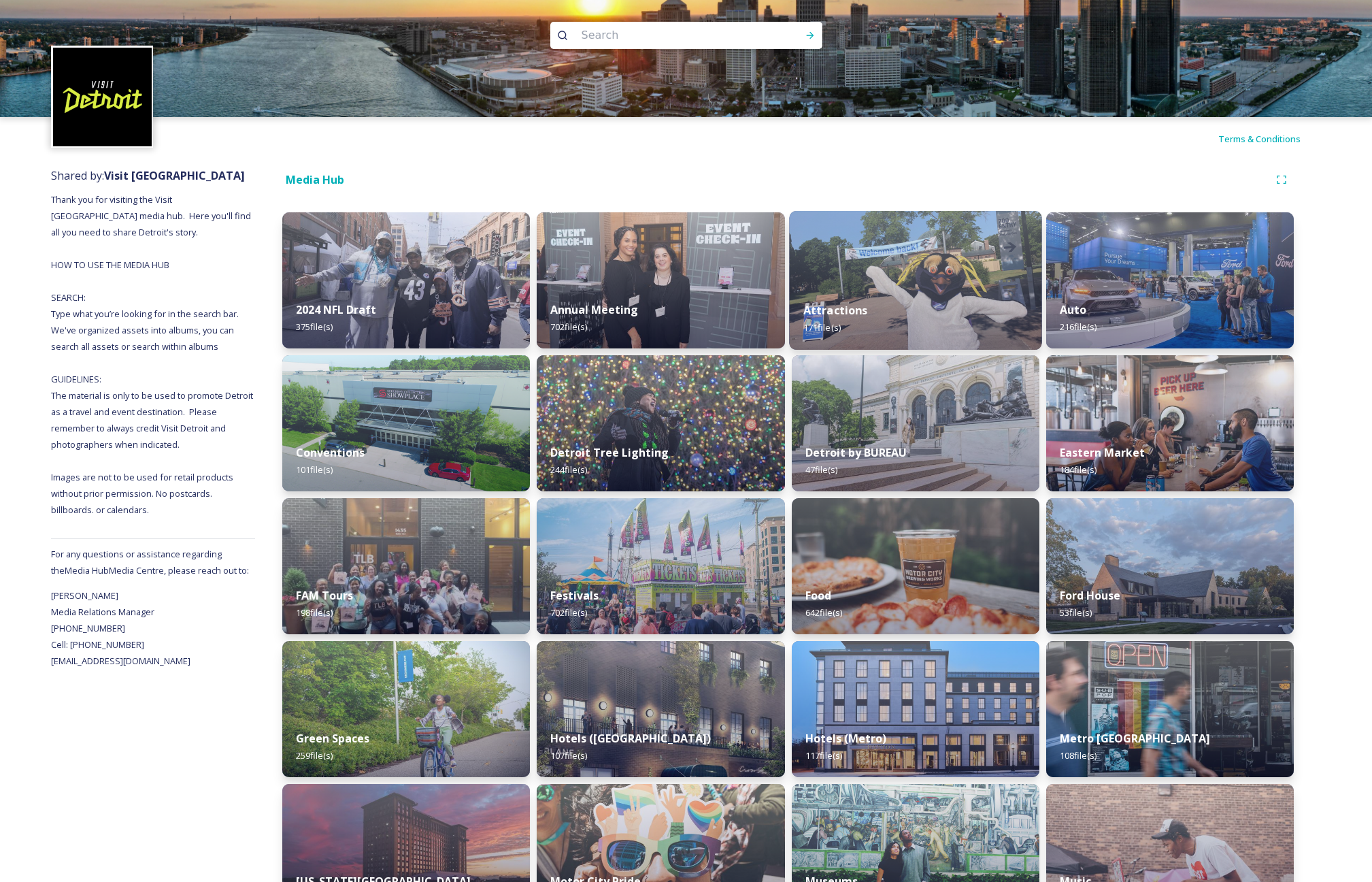
click at [917, 308] on div "Attractions 171 file(s)" at bounding box center [915, 319] width 253 height 62
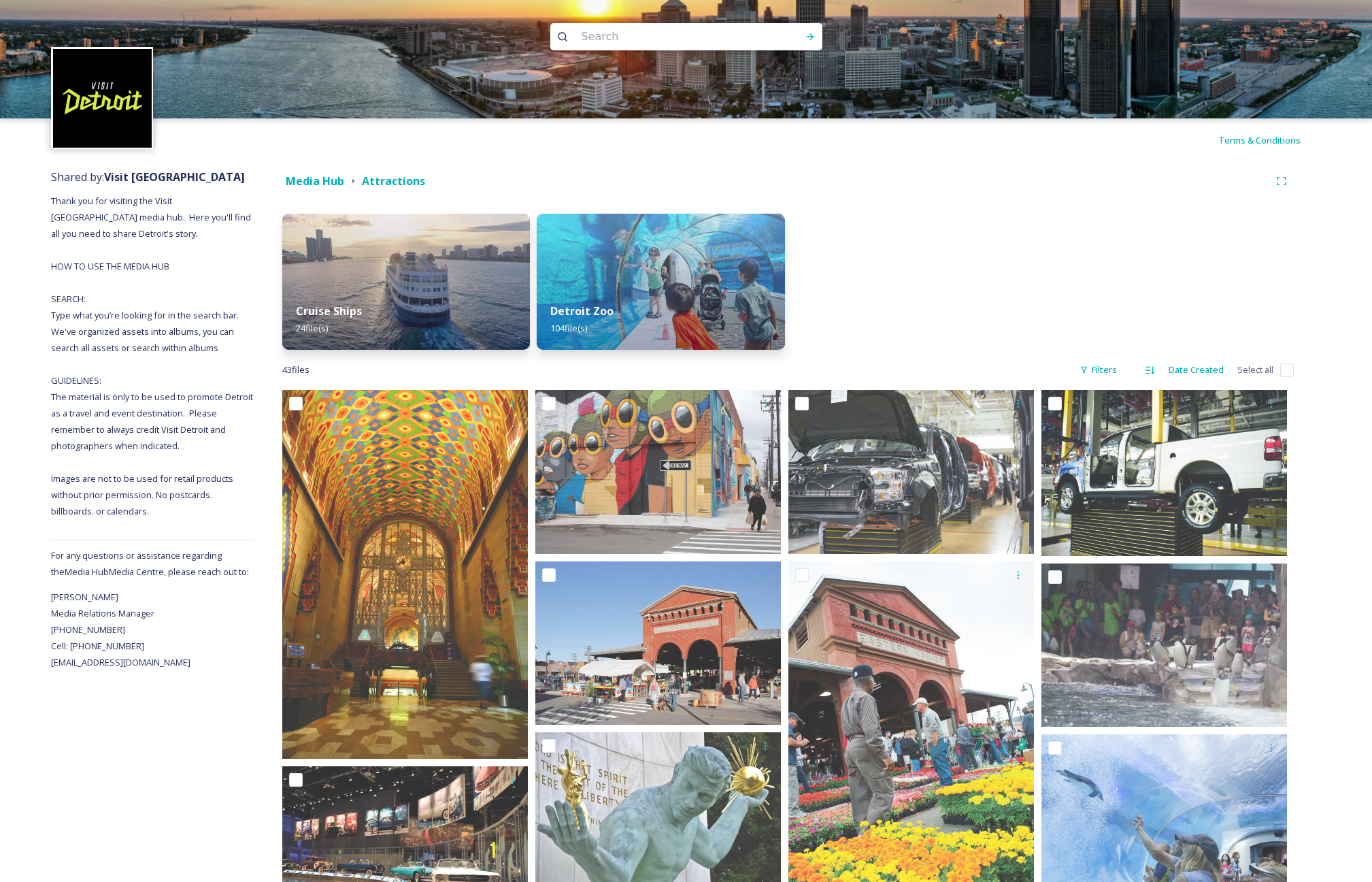
scroll to position [8, 0]
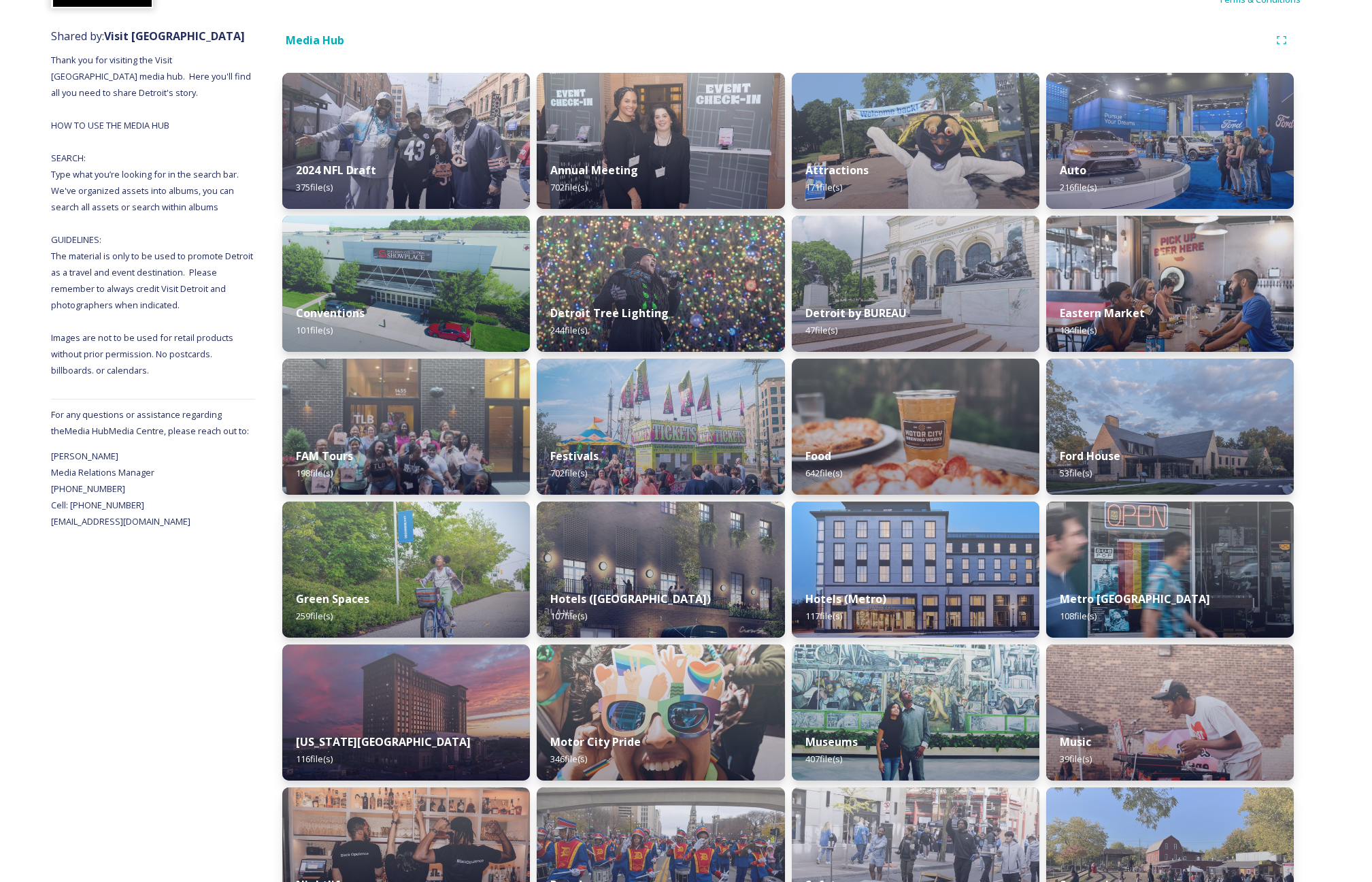
scroll to position [151, 0]
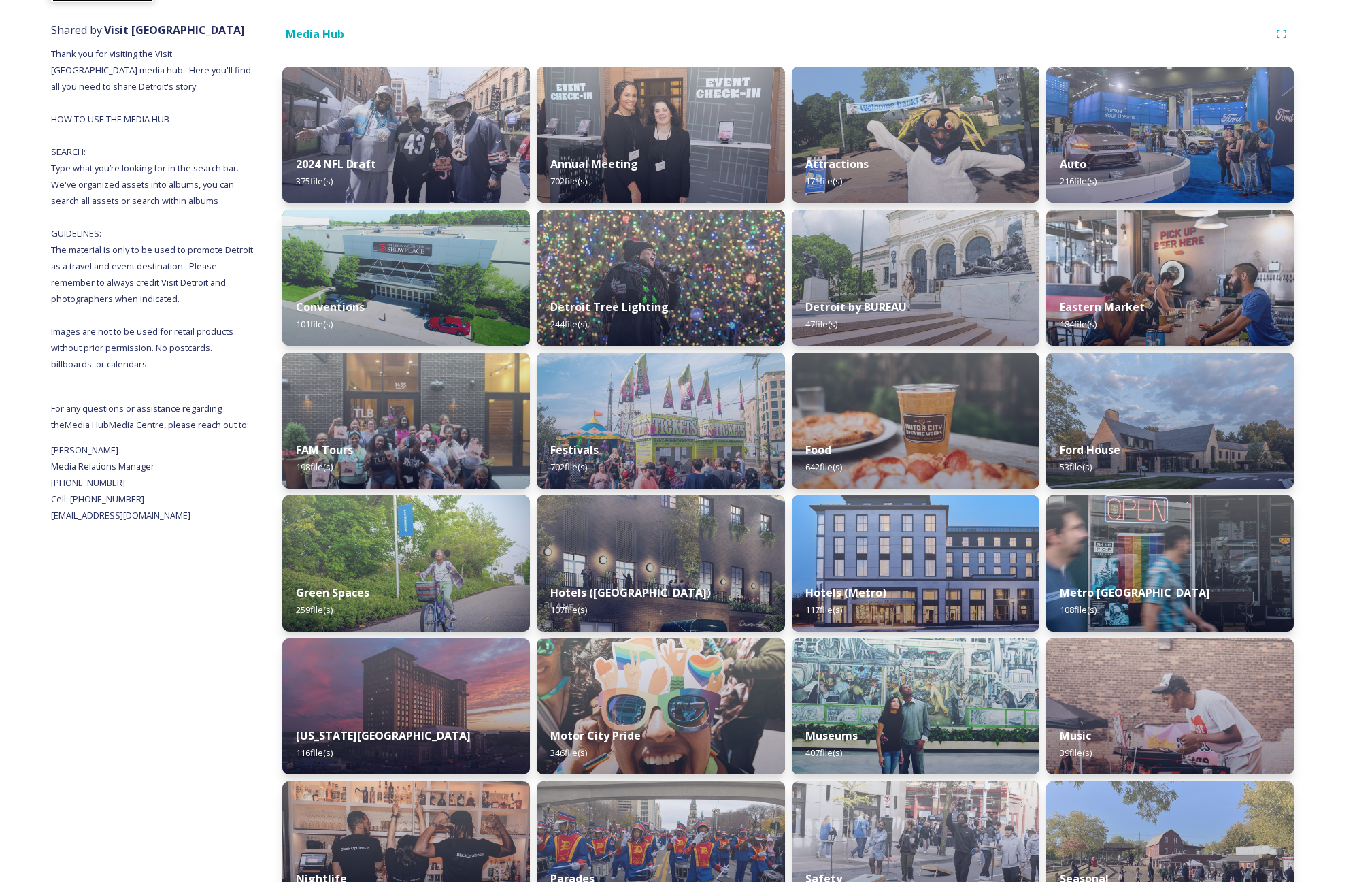
click at [667, 403] on img at bounding box center [660, 421] width 248 height 136
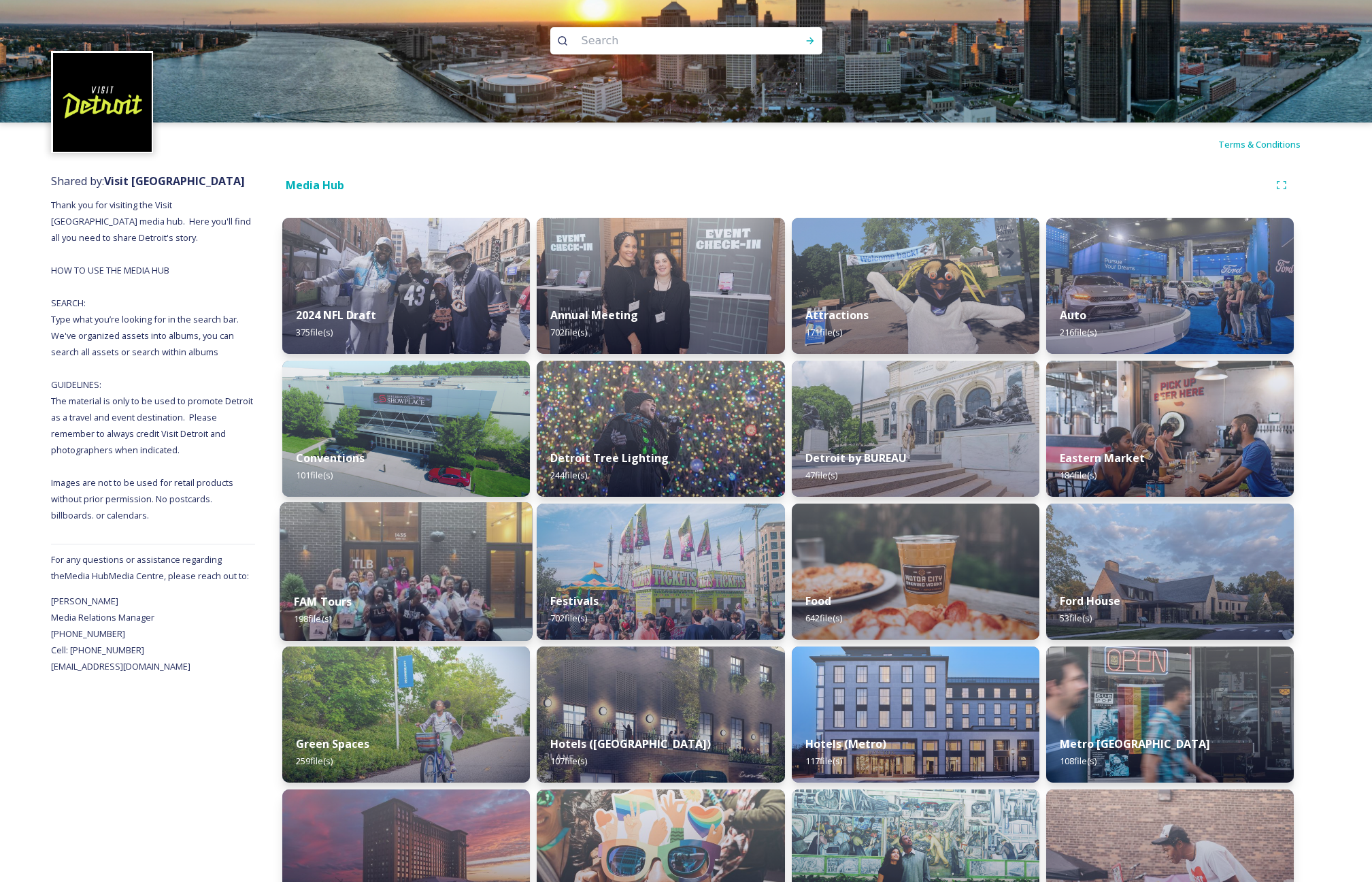
click at [395, 564] on img at bounding box center [406, 572] width 253 height 139
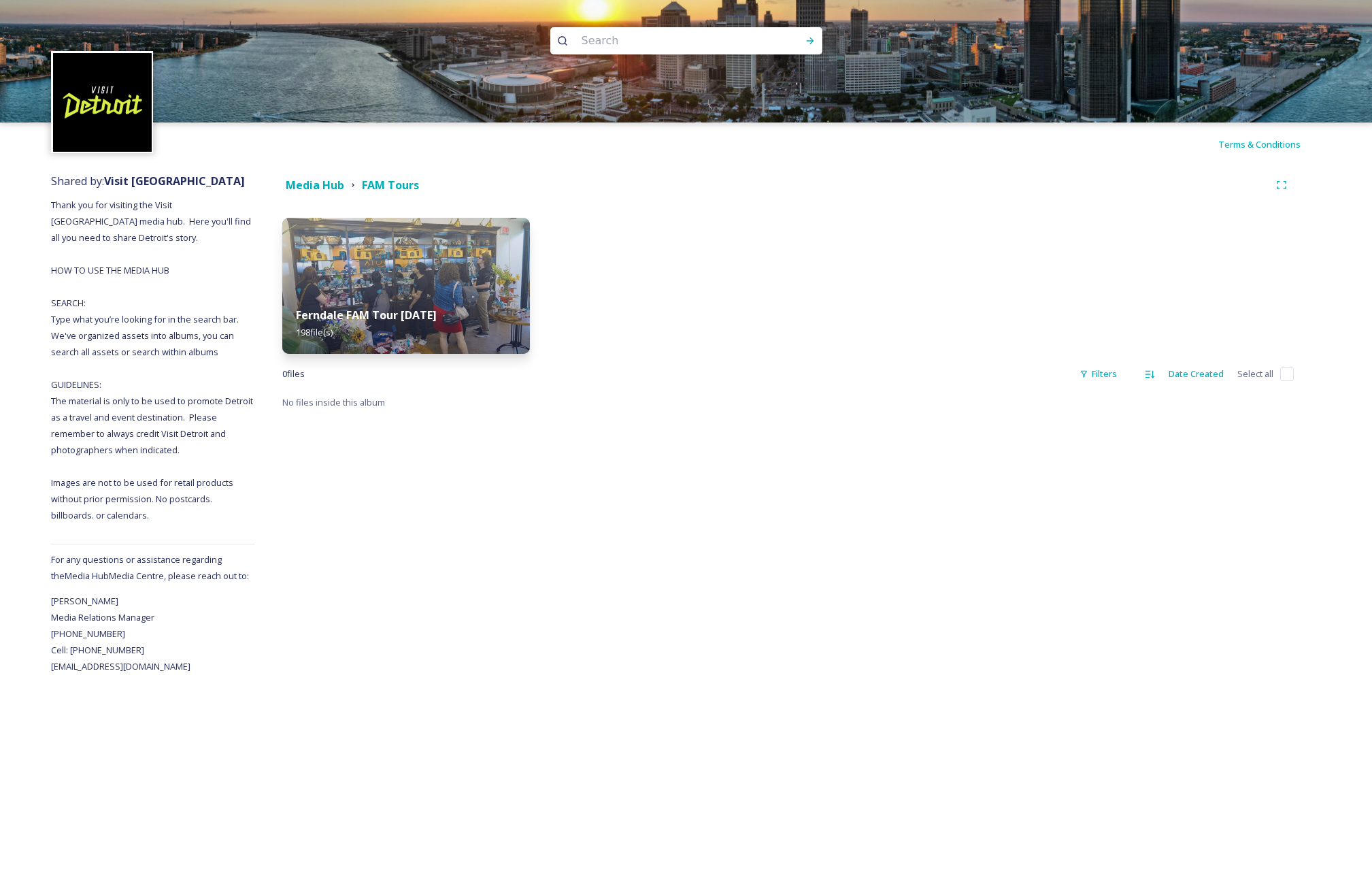
click at [352, 277] on img at bounding box center [406, 286] width 248 height 136
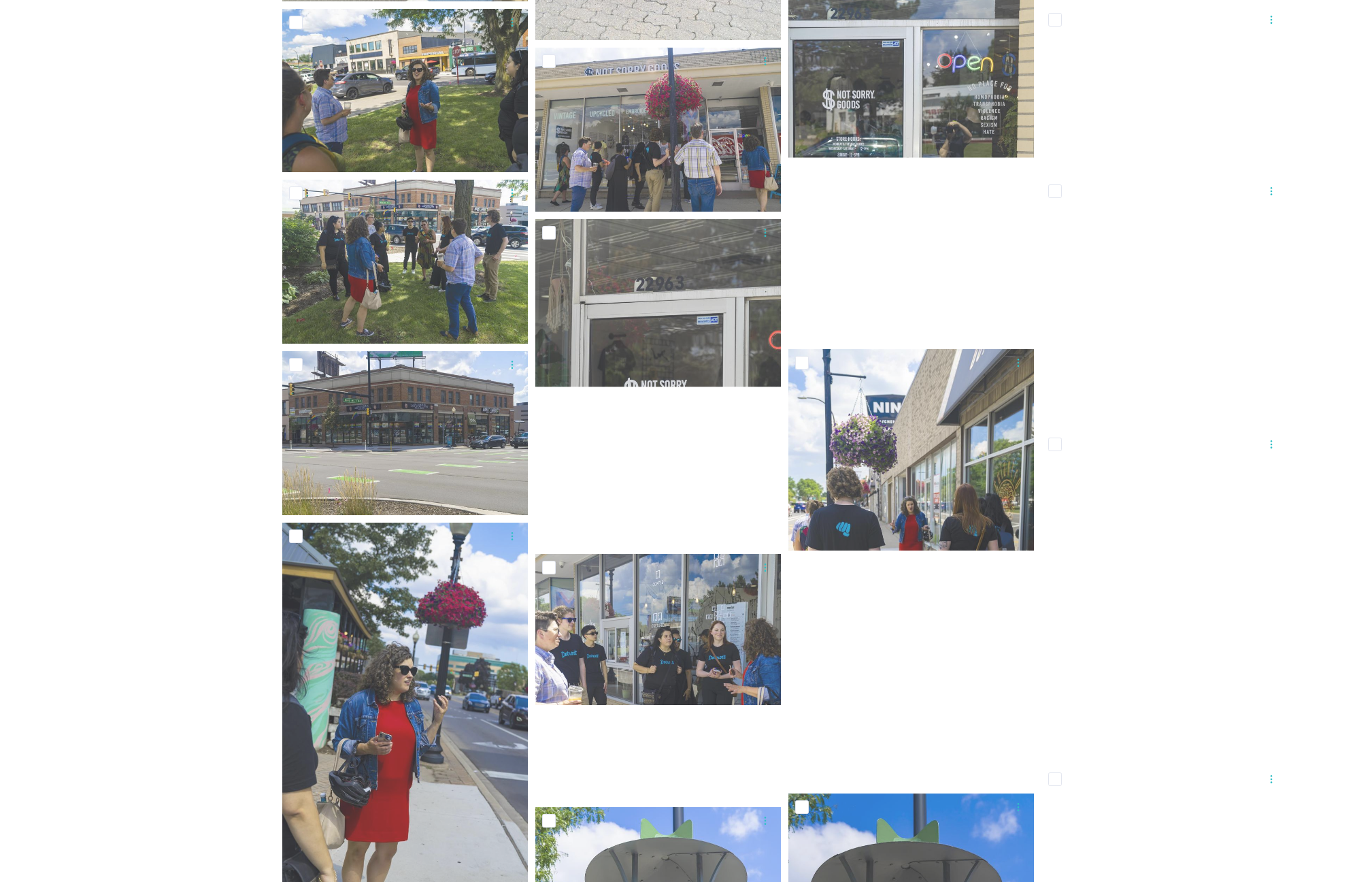
scroll to position [7398, 0]
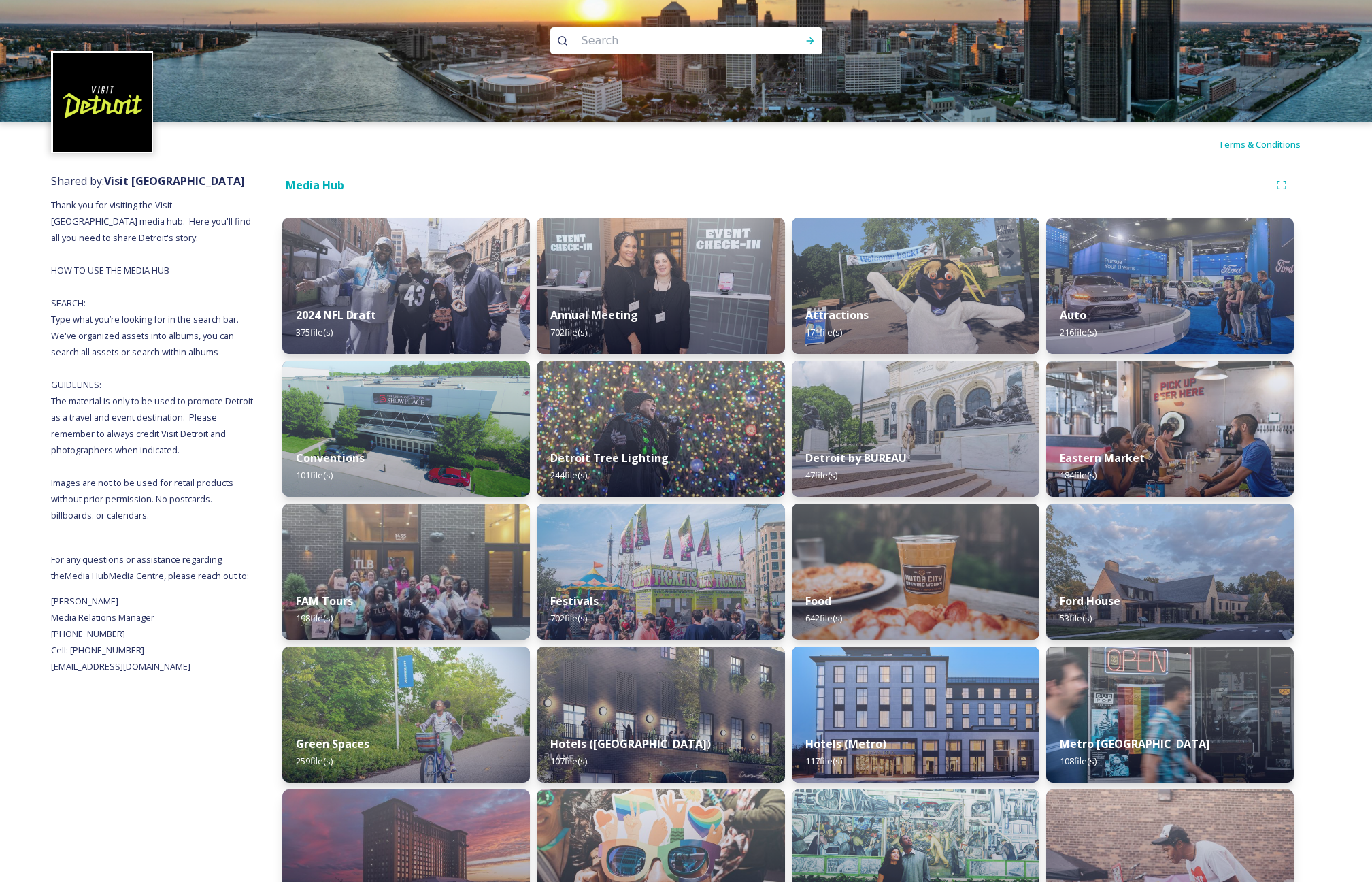
click at [870, 444] on div "Detroit by BUREAU 47 file(s)" at bounding box center [915, 466] width 248 height 61
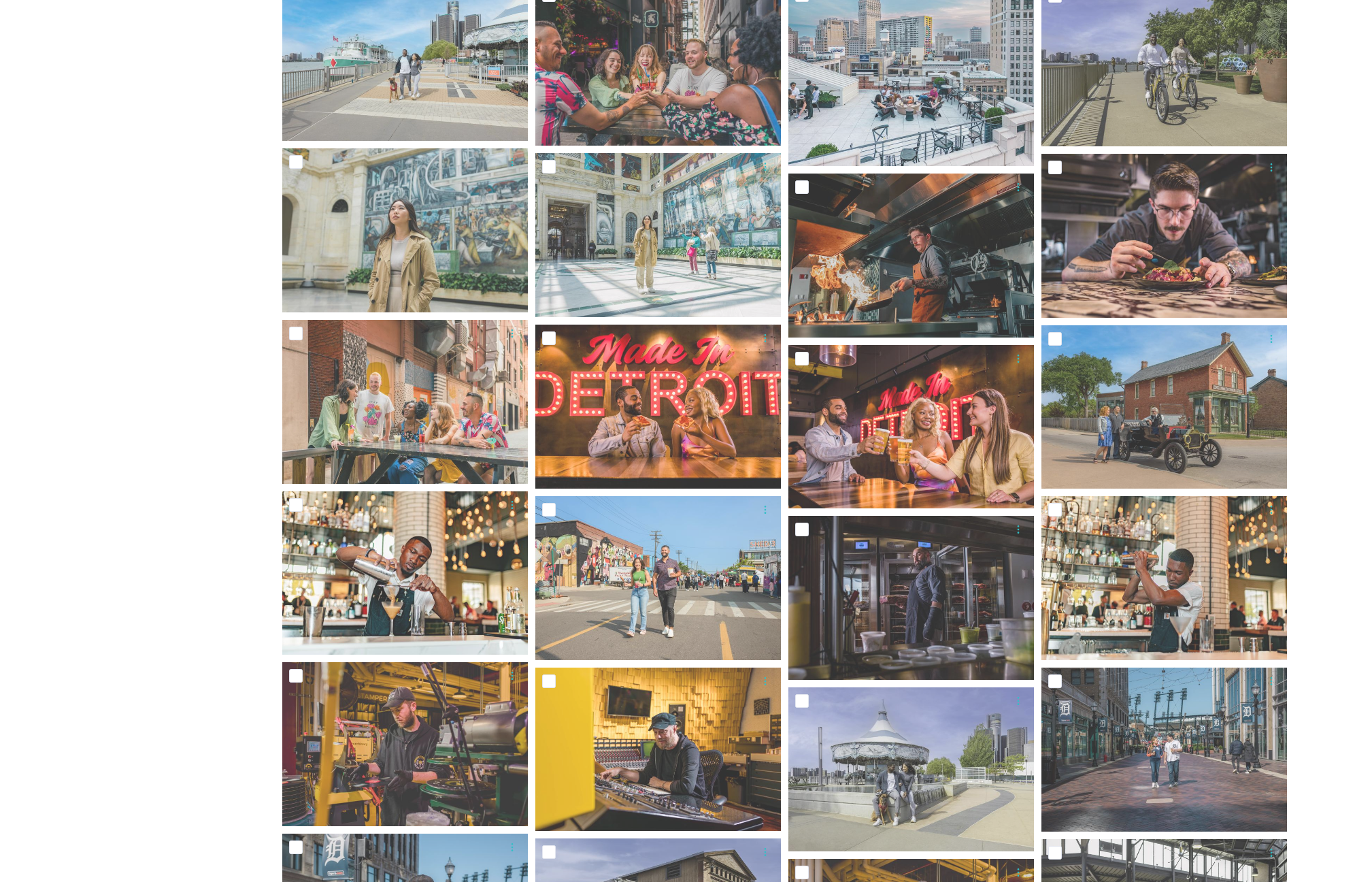
scroll to position [766, 0]
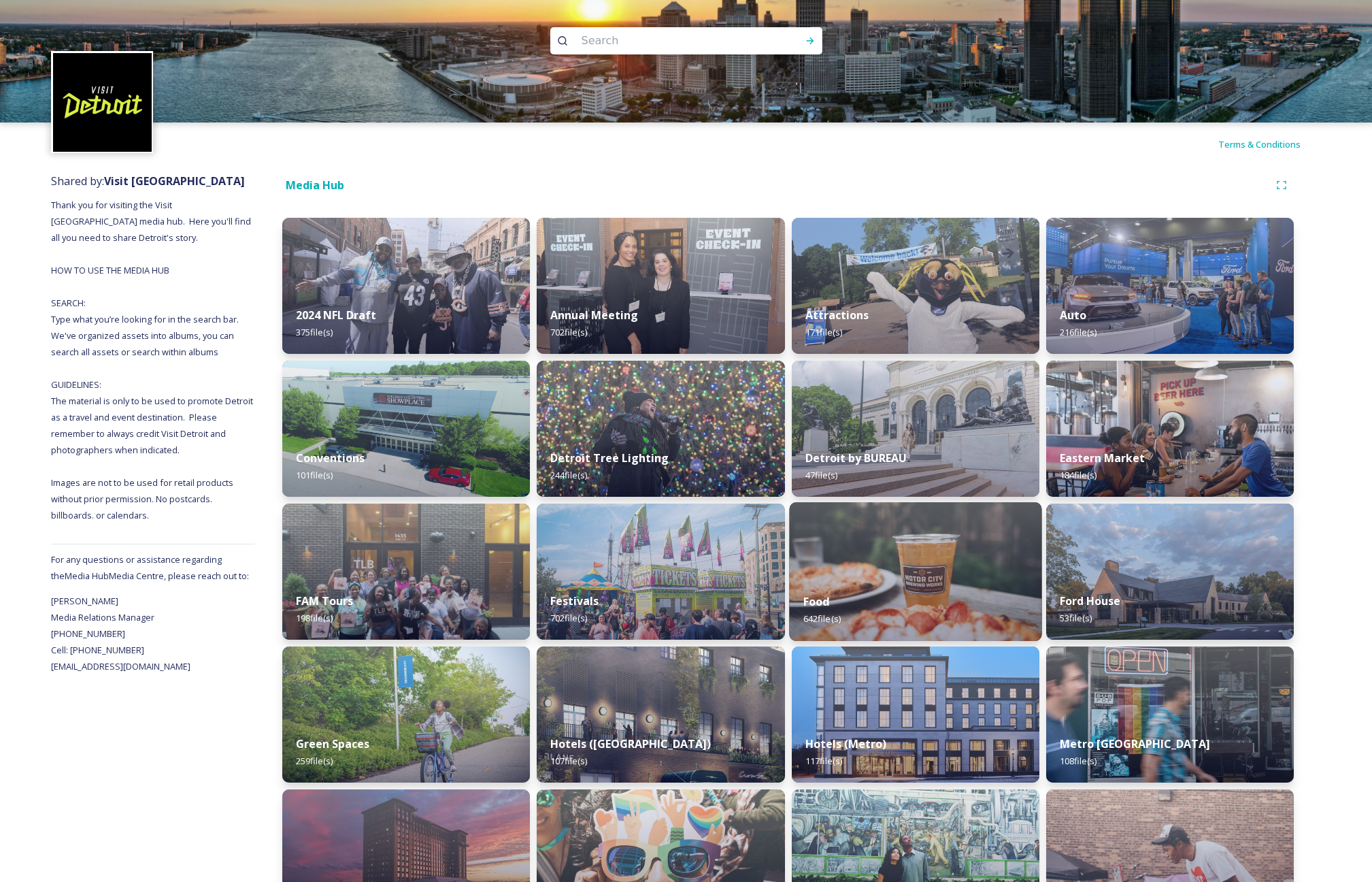
click at [873, 587] on div "Food 642 file(s)" at bounding box center [915, 610] width 253 height 62
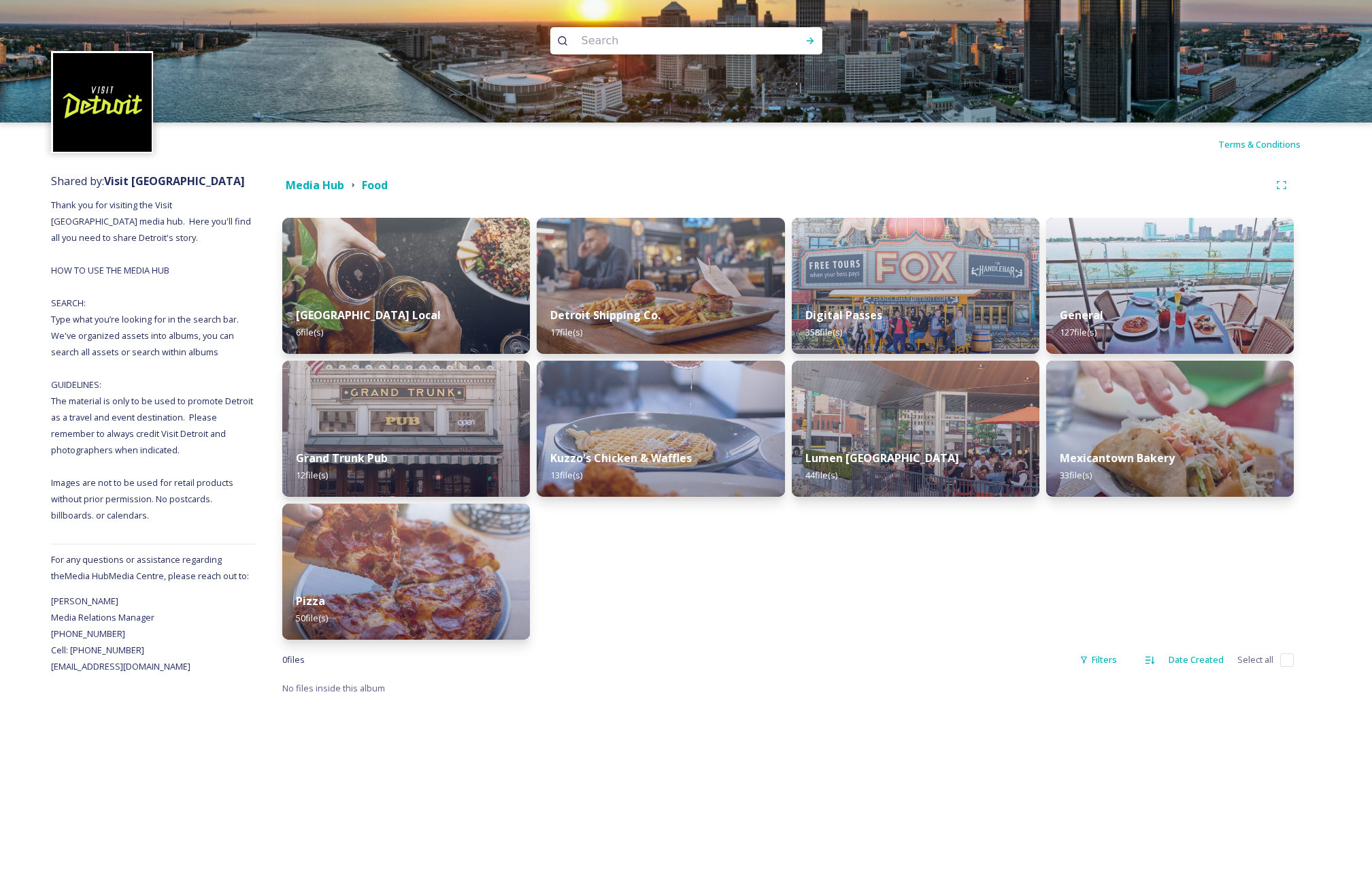
click at [1156, 297] on div "General 127 file(s)" at bounding box center [1170, 323] width 248 height 61
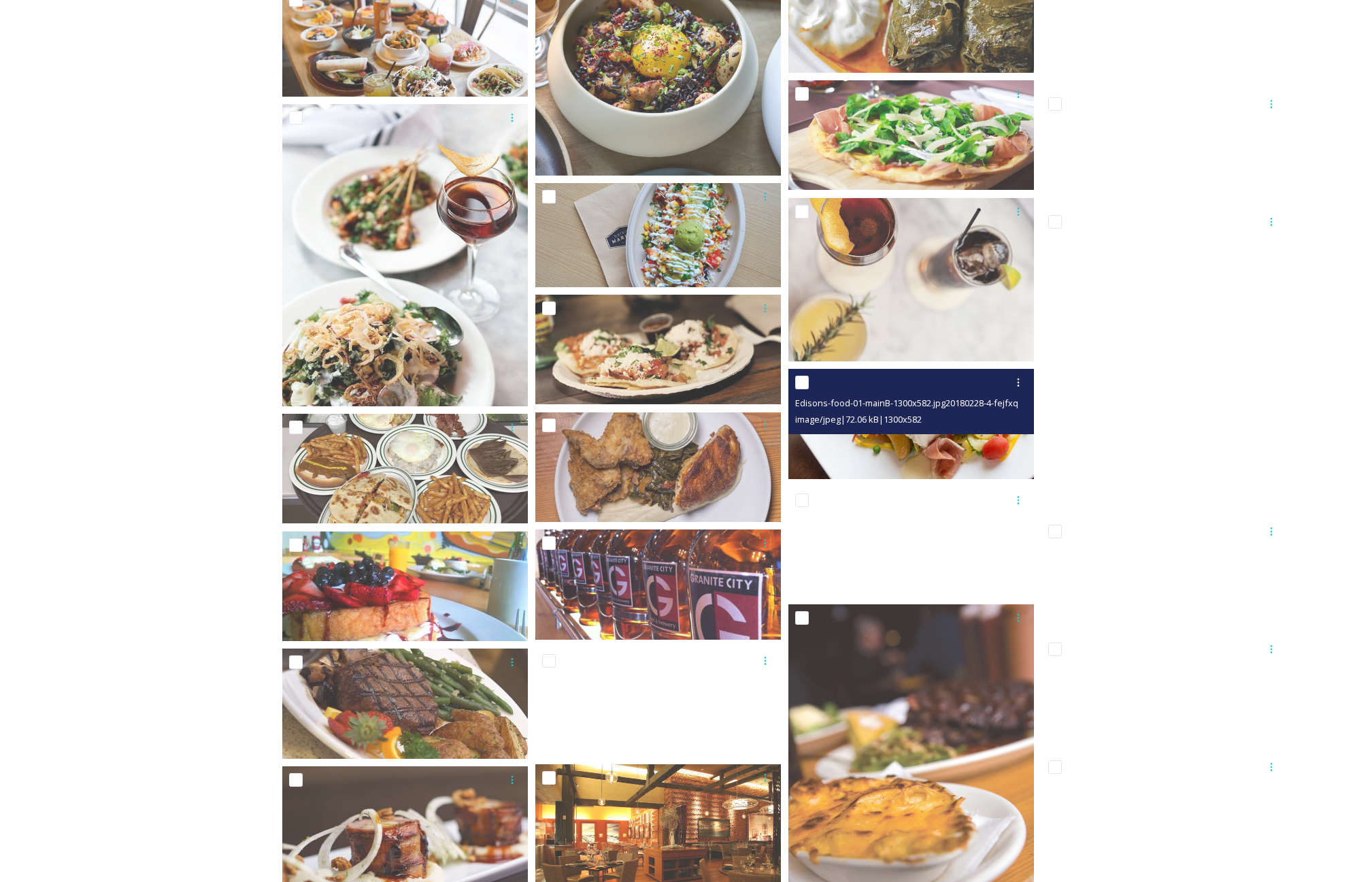
scroll to position [1352, 0]
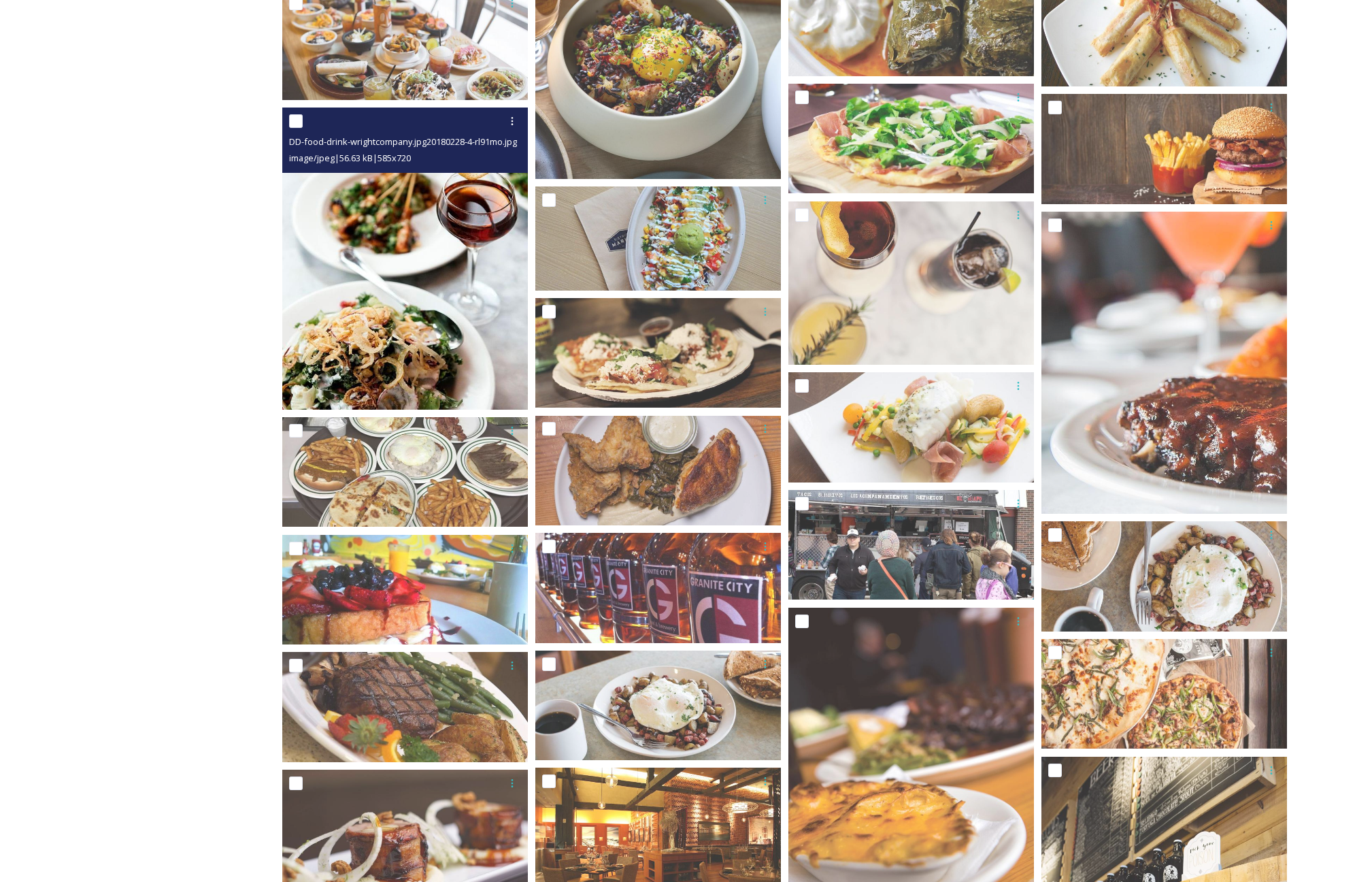
click at [474, 317] on img at bounding box center [405, 258] width 246 height 302
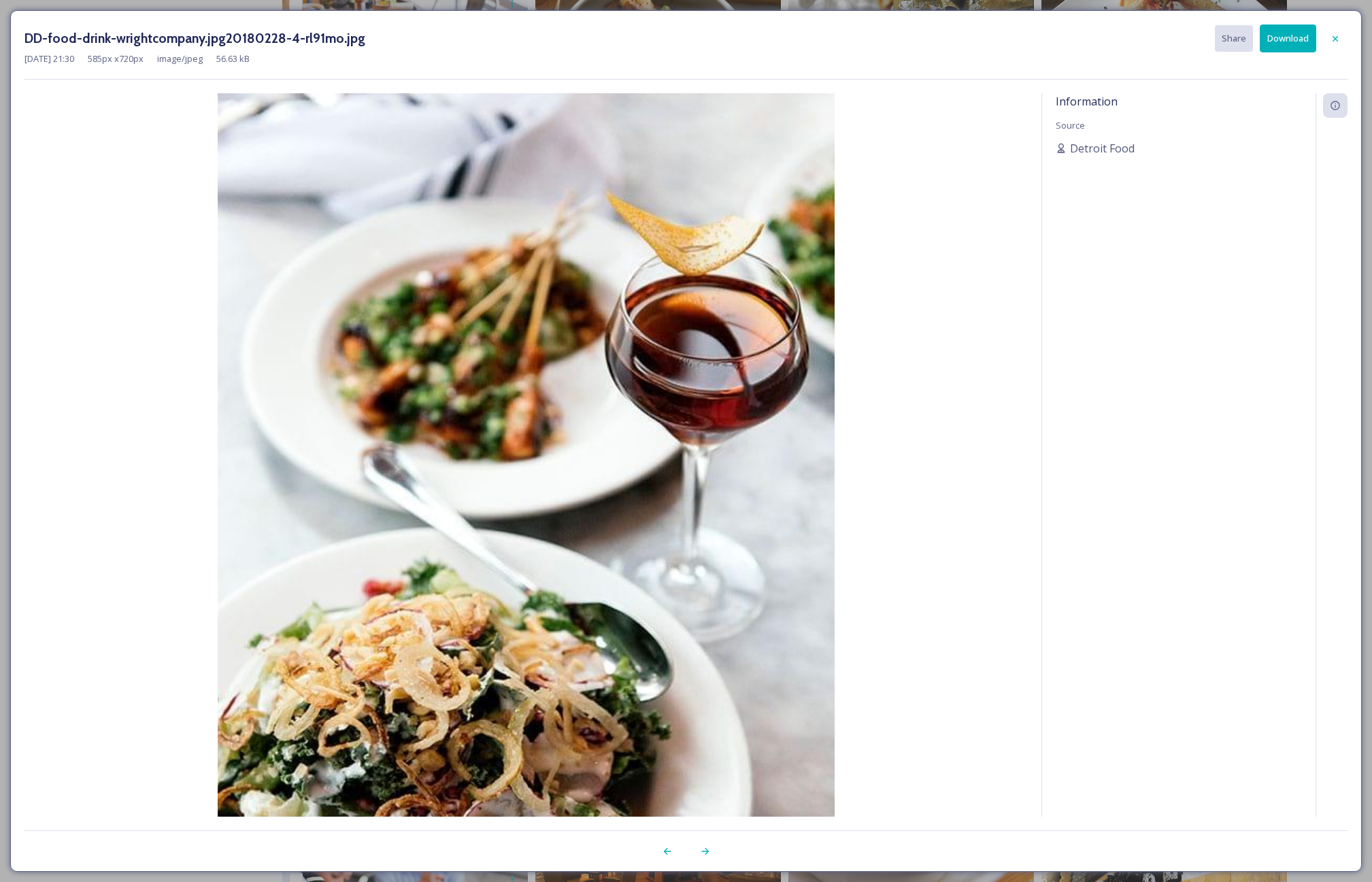
click at [1281, 42] on button "Download" at bounding box center [1287, 38] width 56 height 28
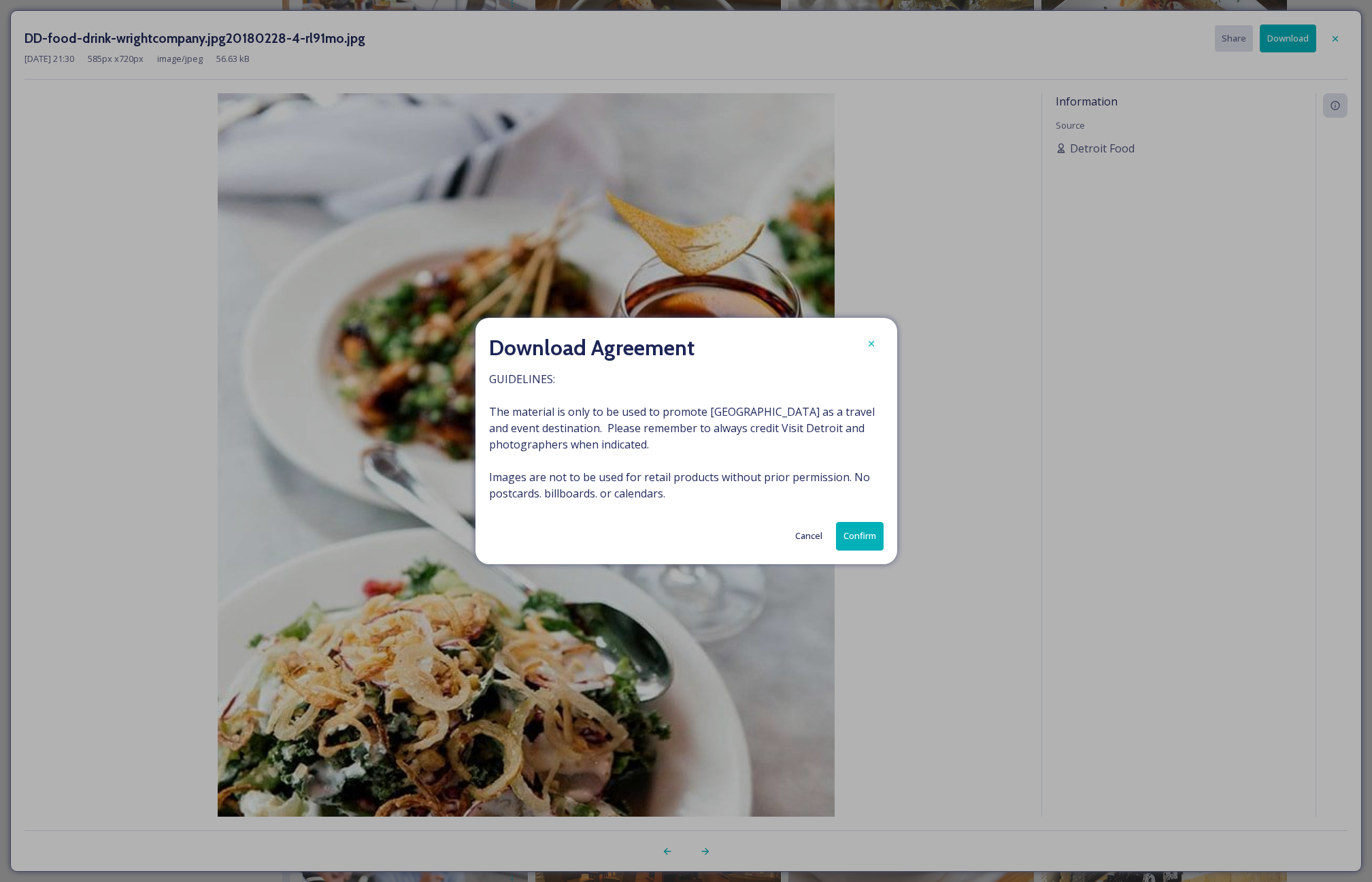
drag, startPoint x: 863, startPoint y: 532, endPoint x: 870, endPoint y: 528, distance: 8.1
click at [863, 532] on button "Confirm" at bounding box center [859, 536] width 48 height 28
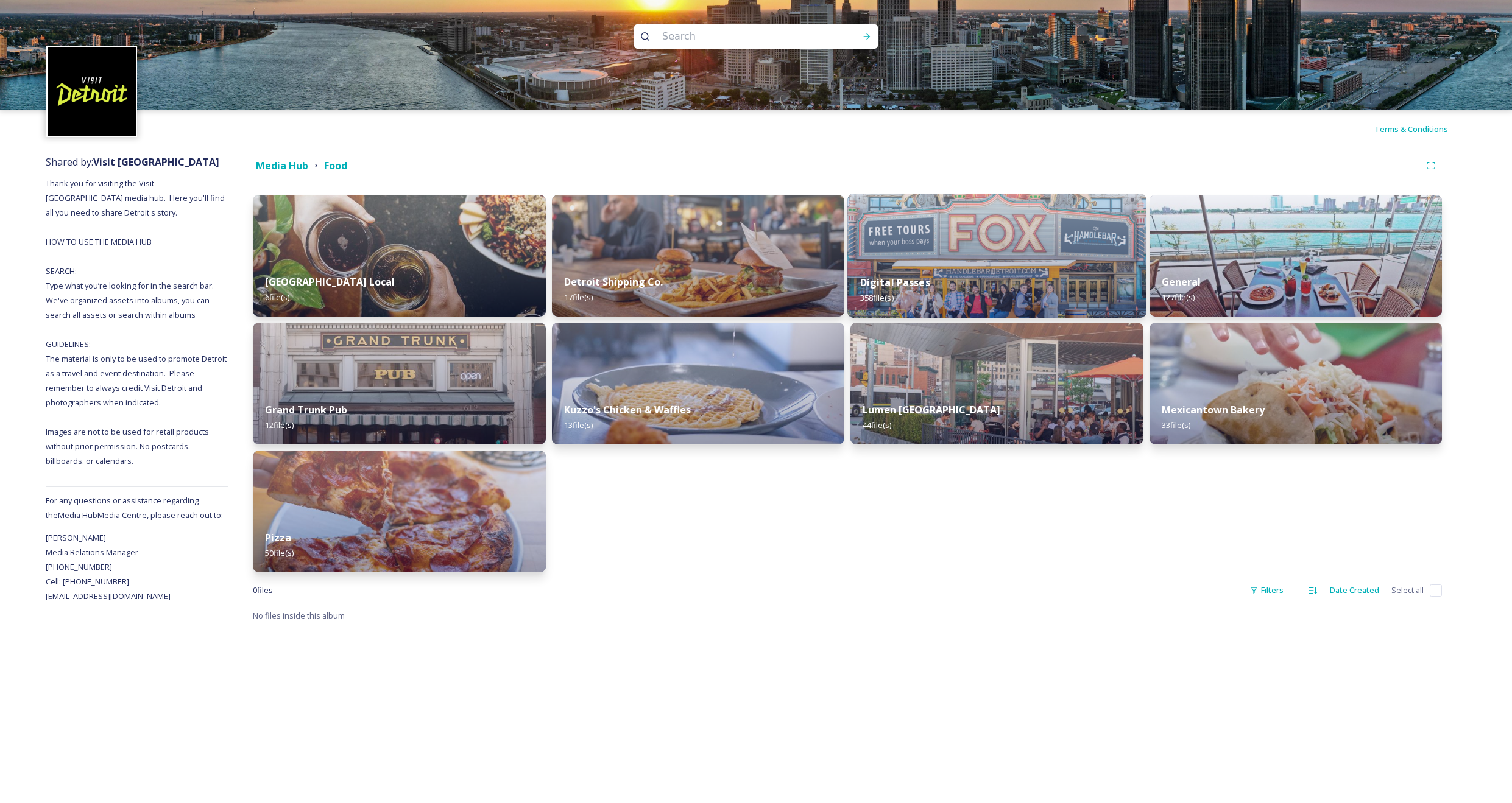
click at [978, 255] on img at bounding box center [997, 256] width 299 height 124
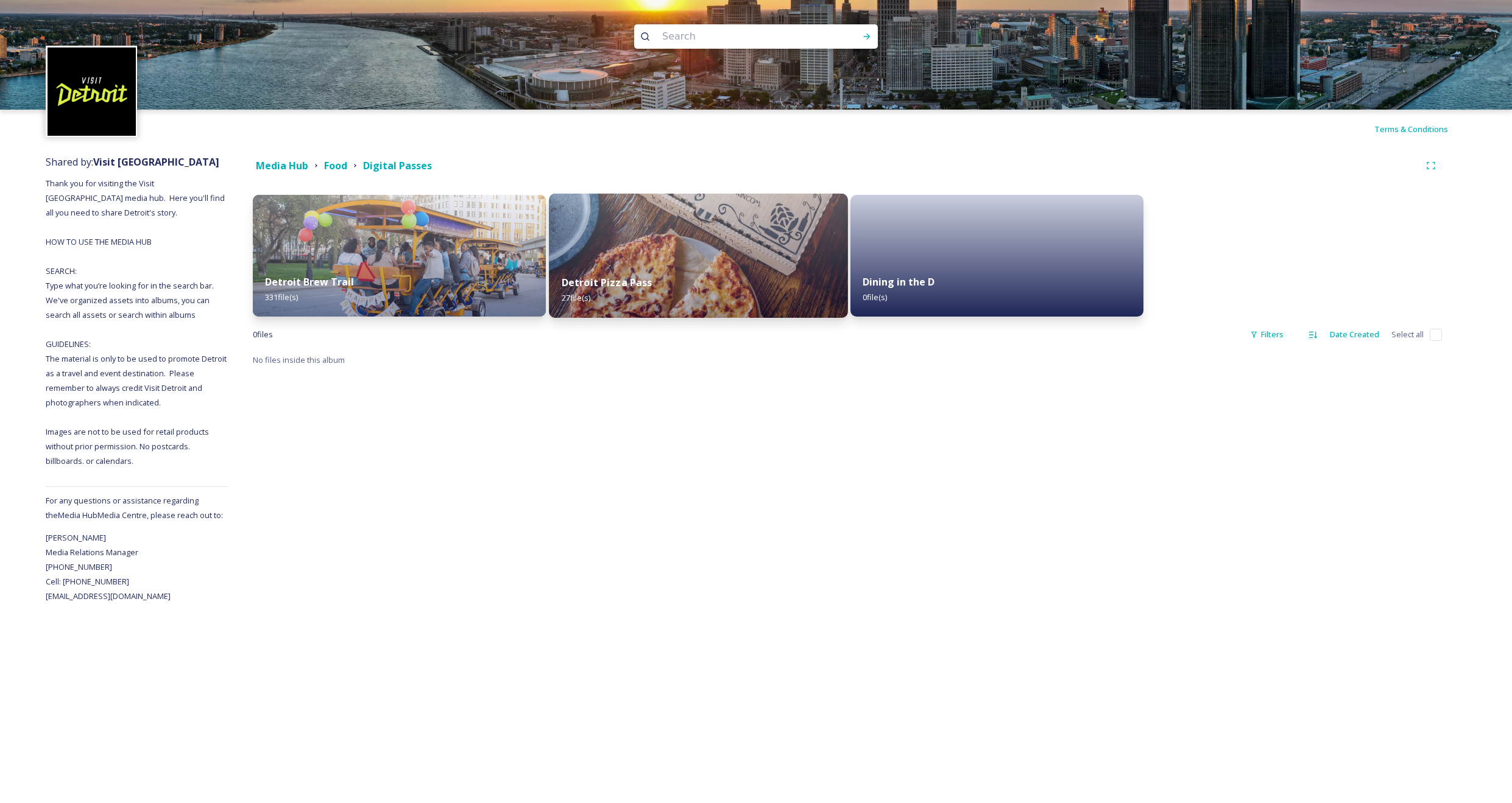
click at [720, 257] on img at bounding box center [698, 256] width 299 height 124
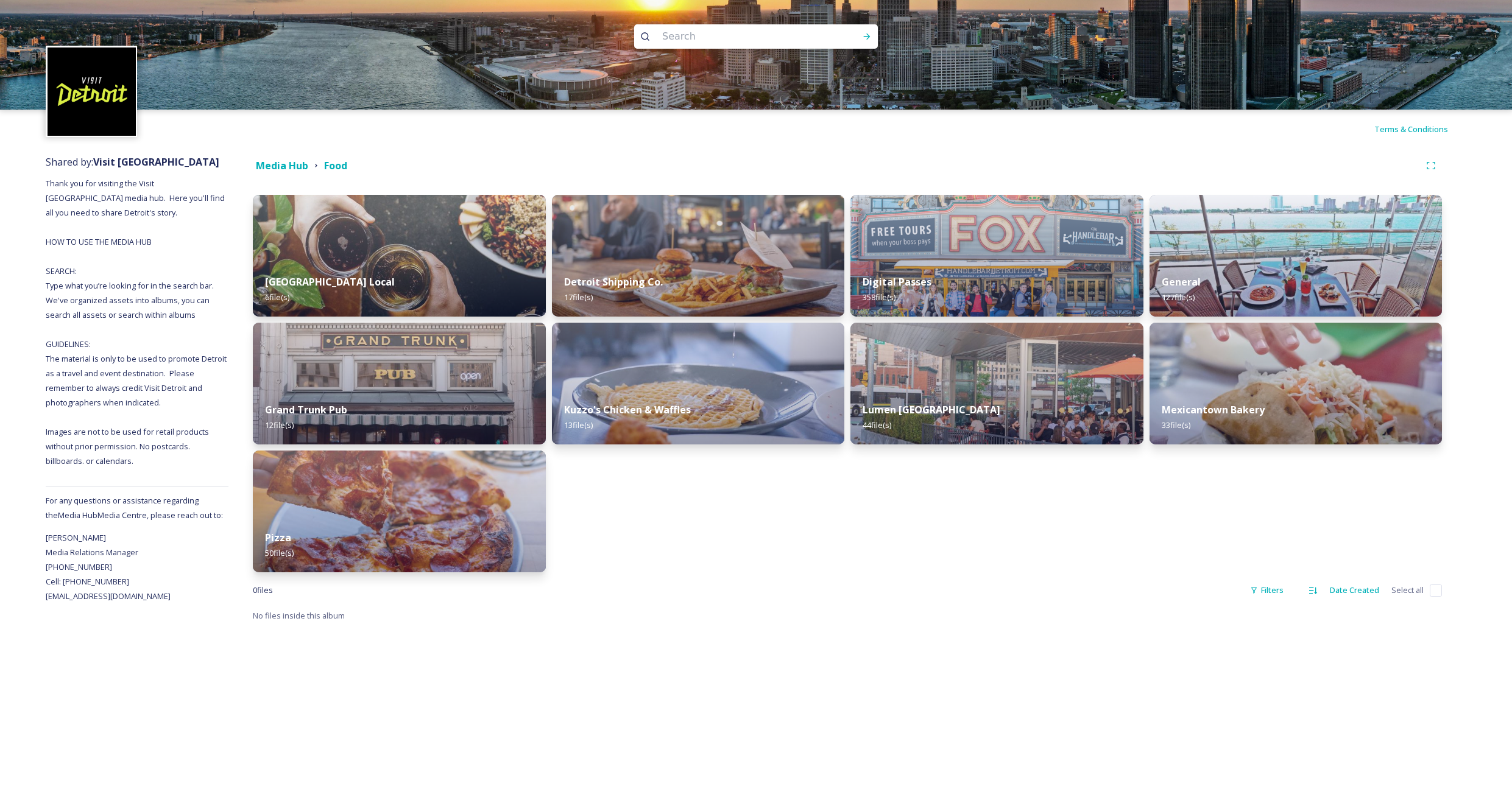
click at [1202, 270] on div "General 127 file(s)" at bounding box center [1297, 289] width 293 height 54
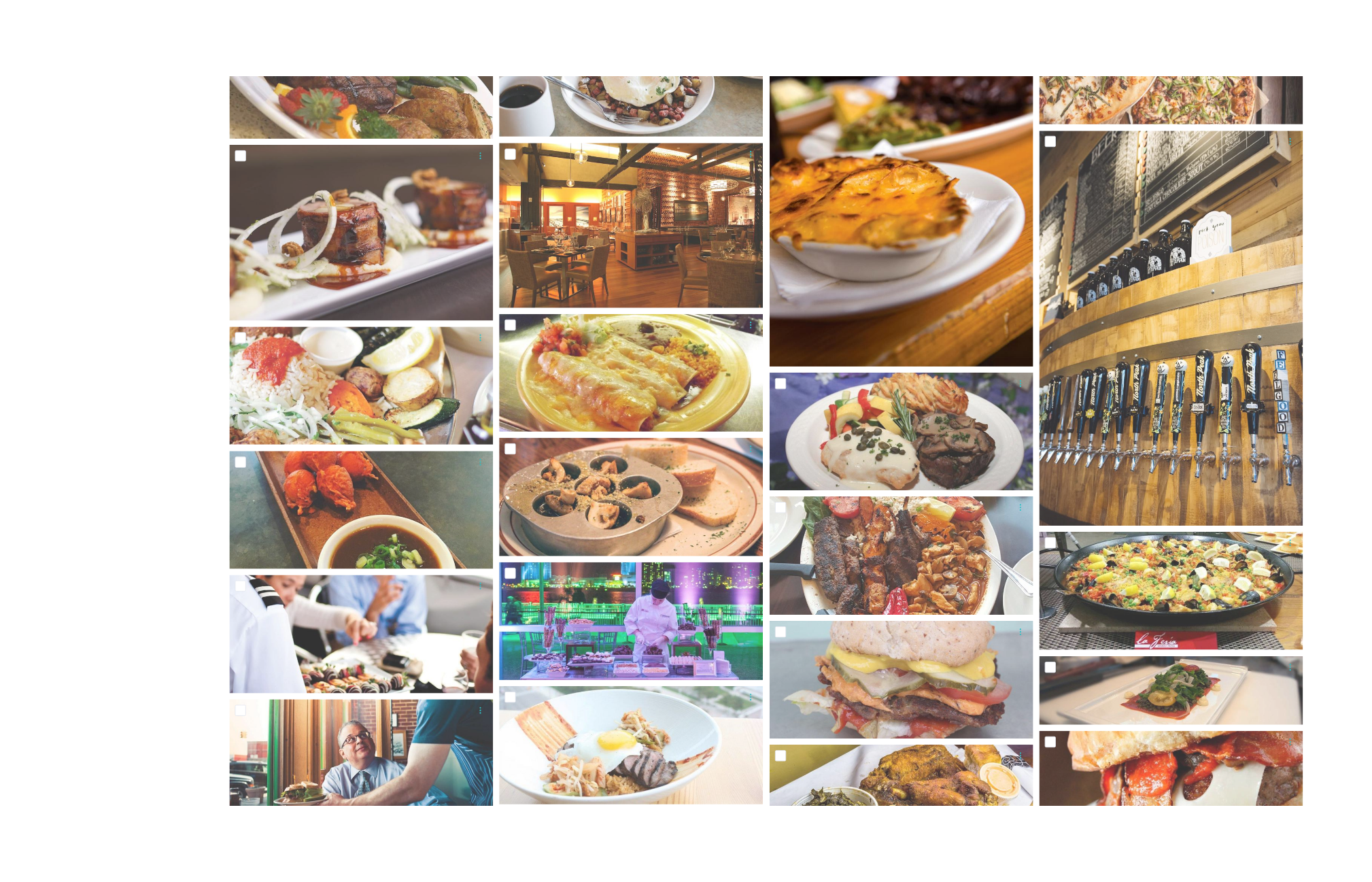
scroll to position [2610, 0]
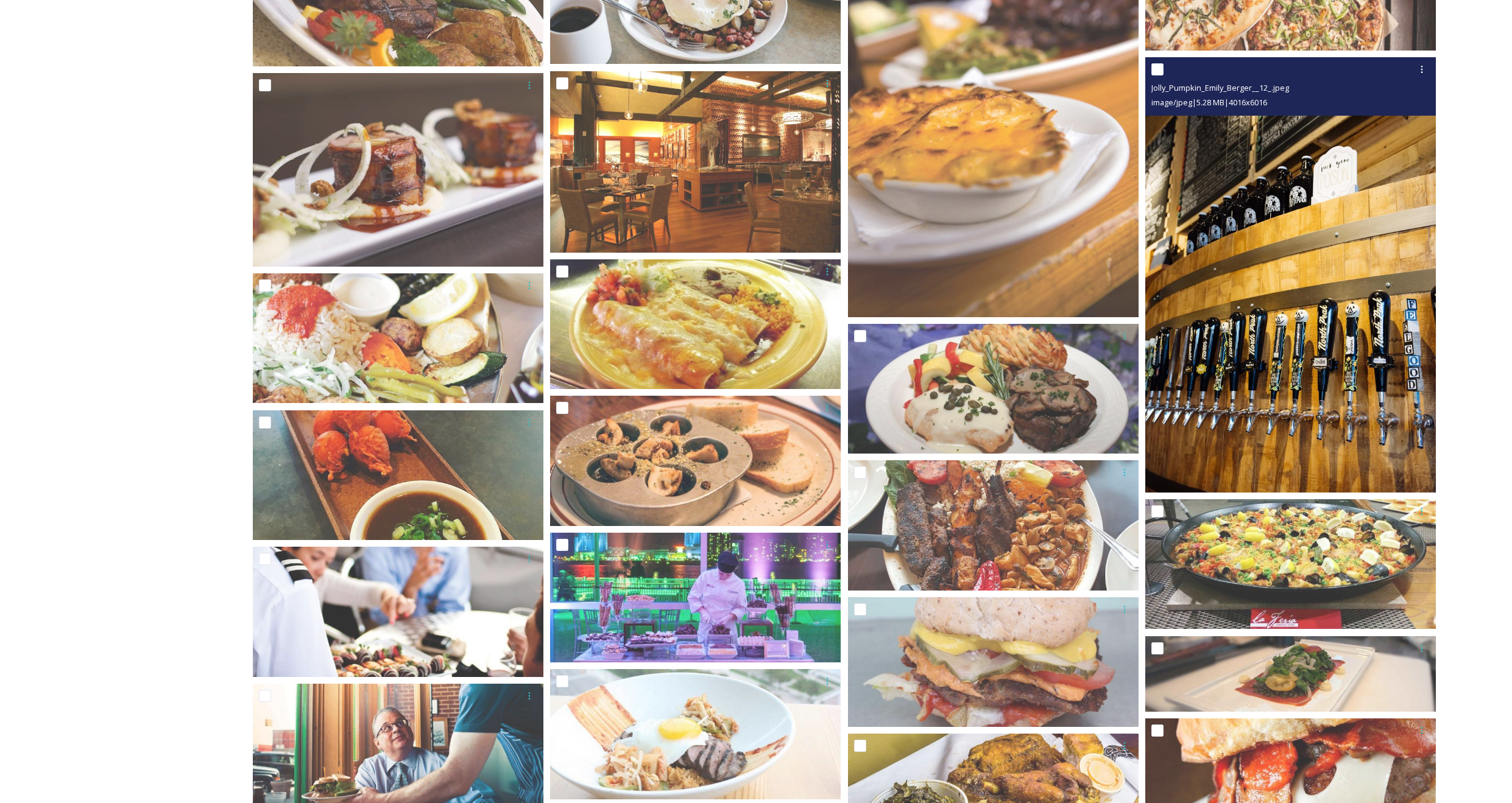
click at [1228, 404] on img at bounding box center [1291, 275] width 291 height 435
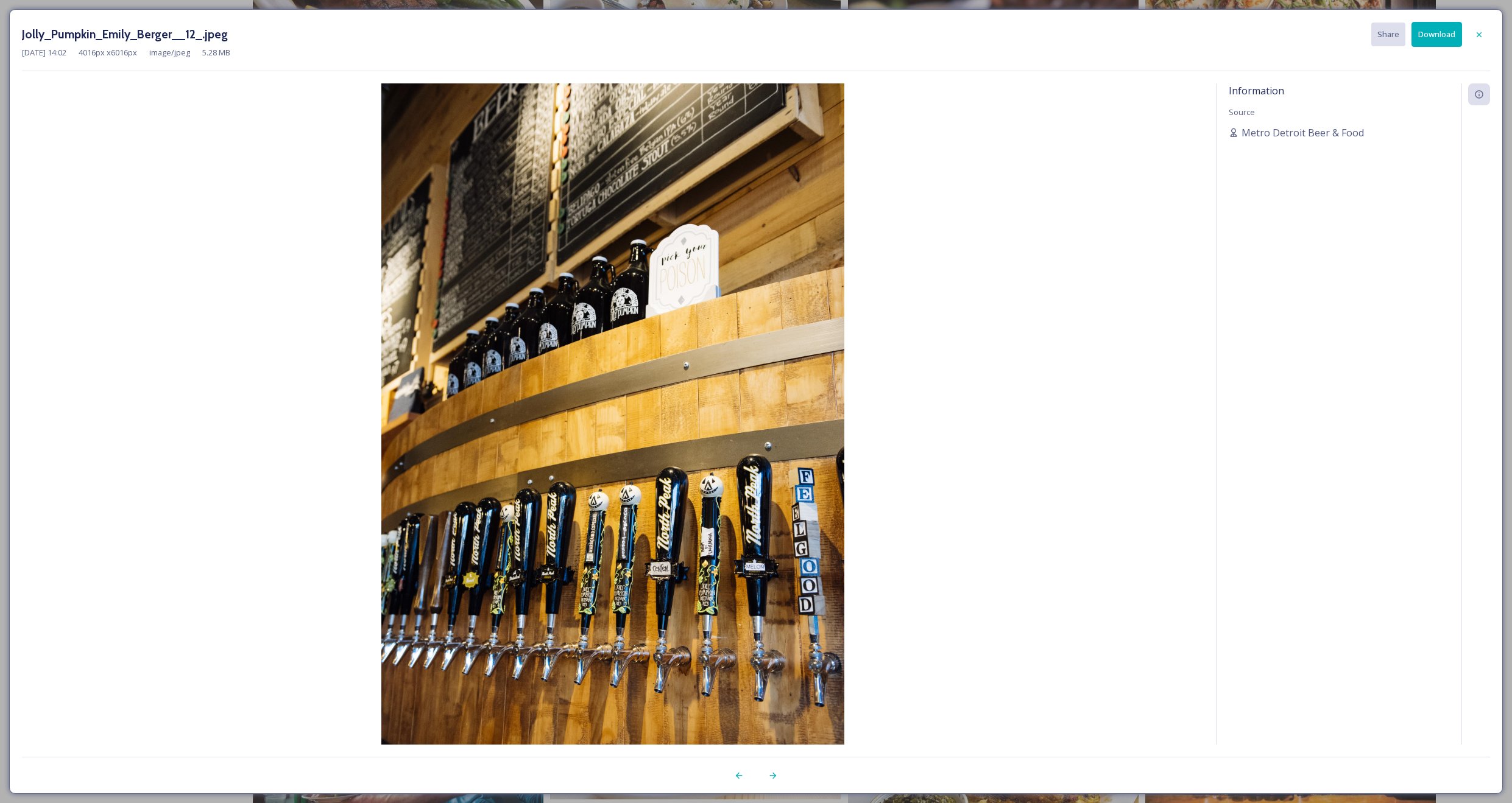
click at [1228, 37] on button "Download" at bounding box center [1437, 34] width 50 height 25
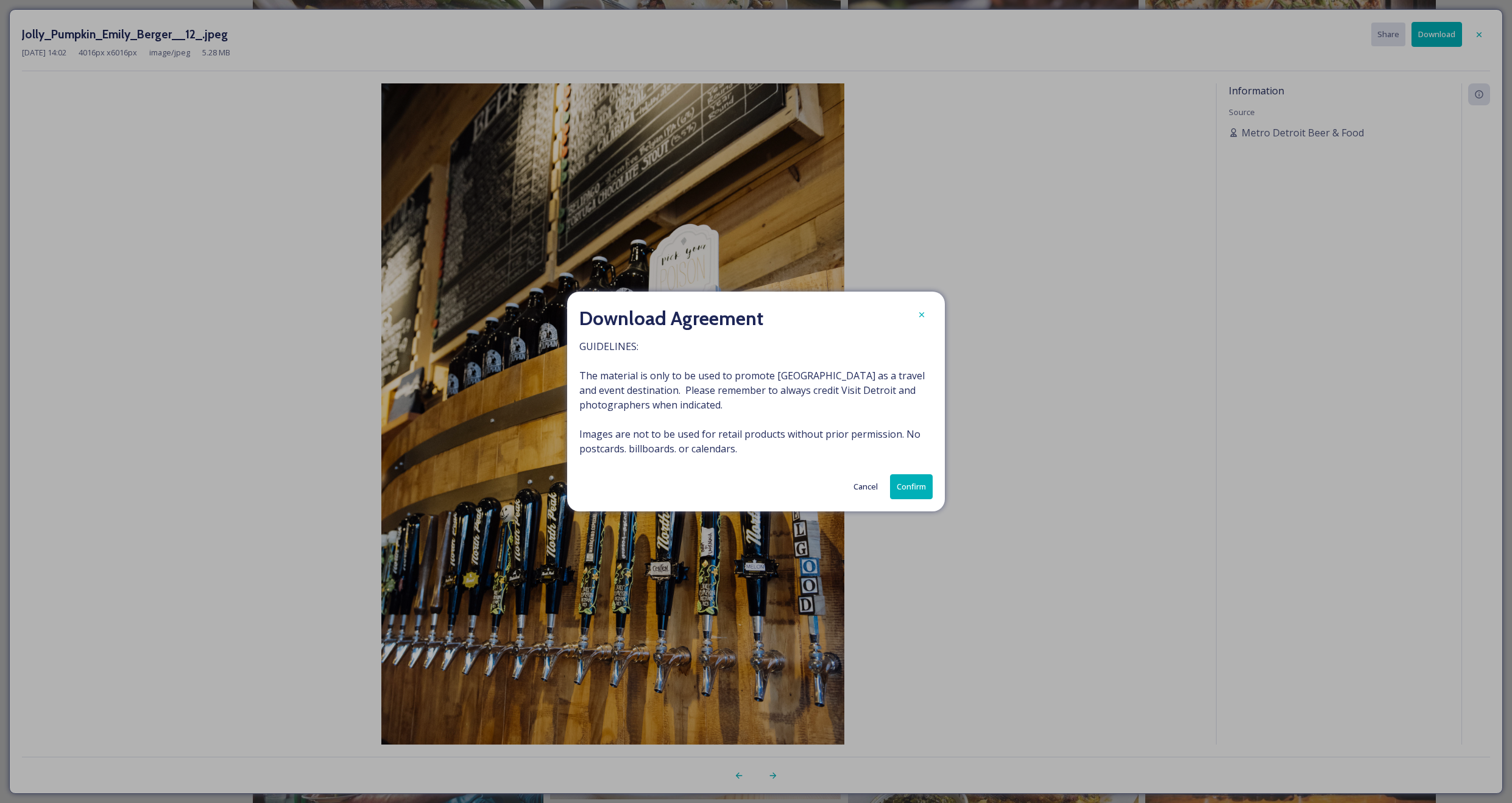
click at [921, 487] on button "Confirm" at bounding box center [911, 487] width 43 height 25
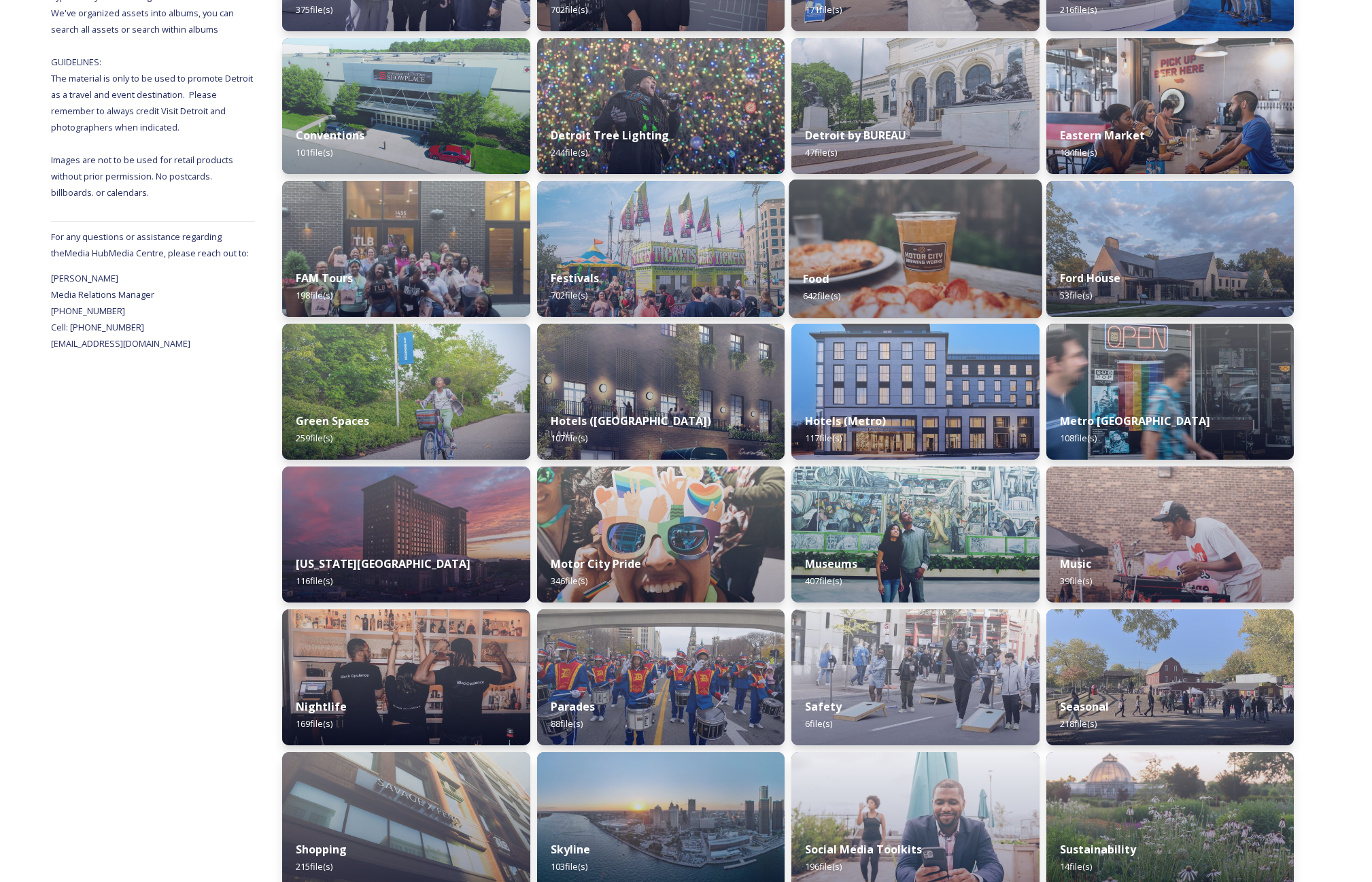
scroll to position [326, 0]
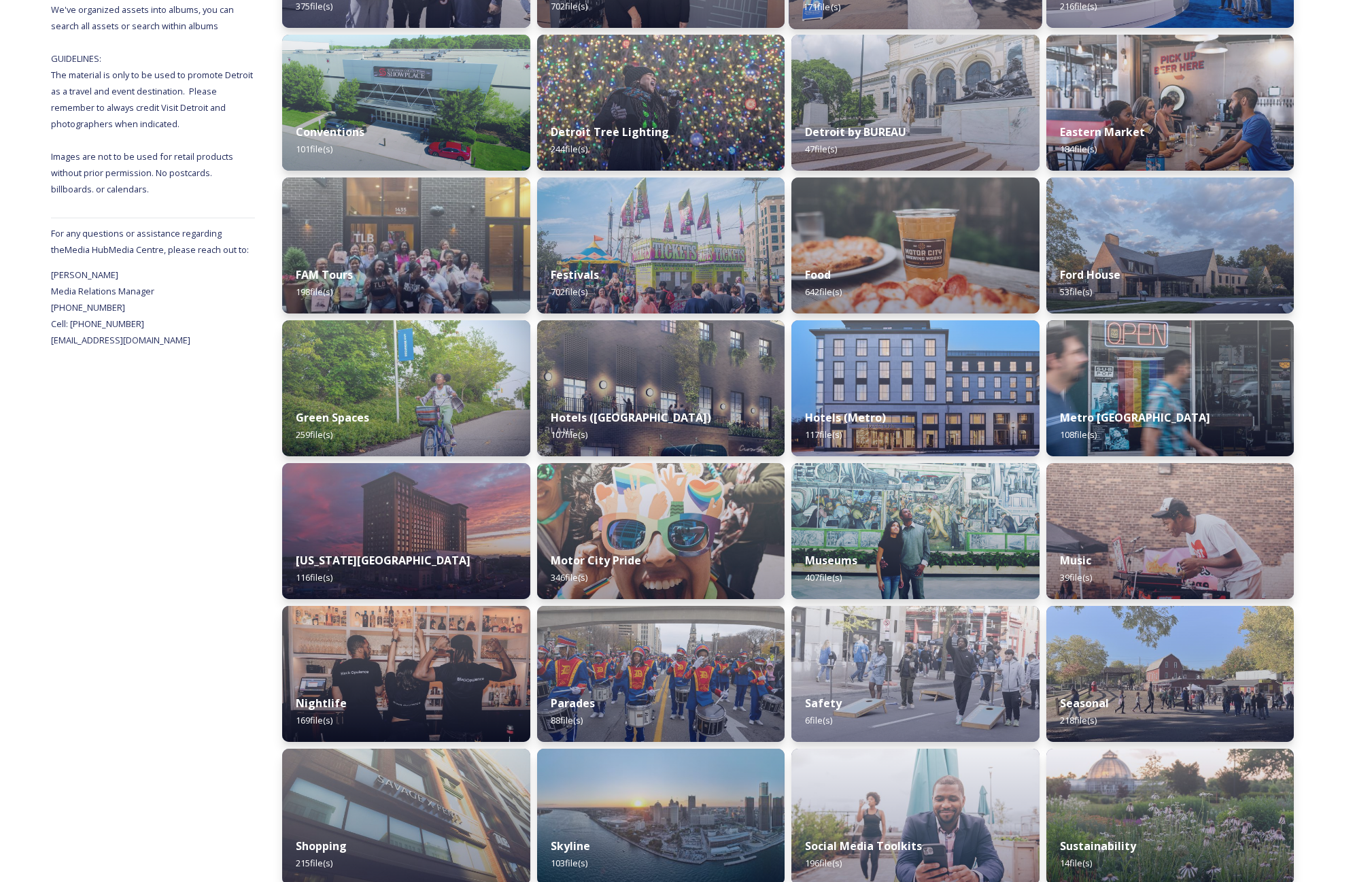
click at [919, 249] on img at bounding box center [916, 246] width 249 height 136
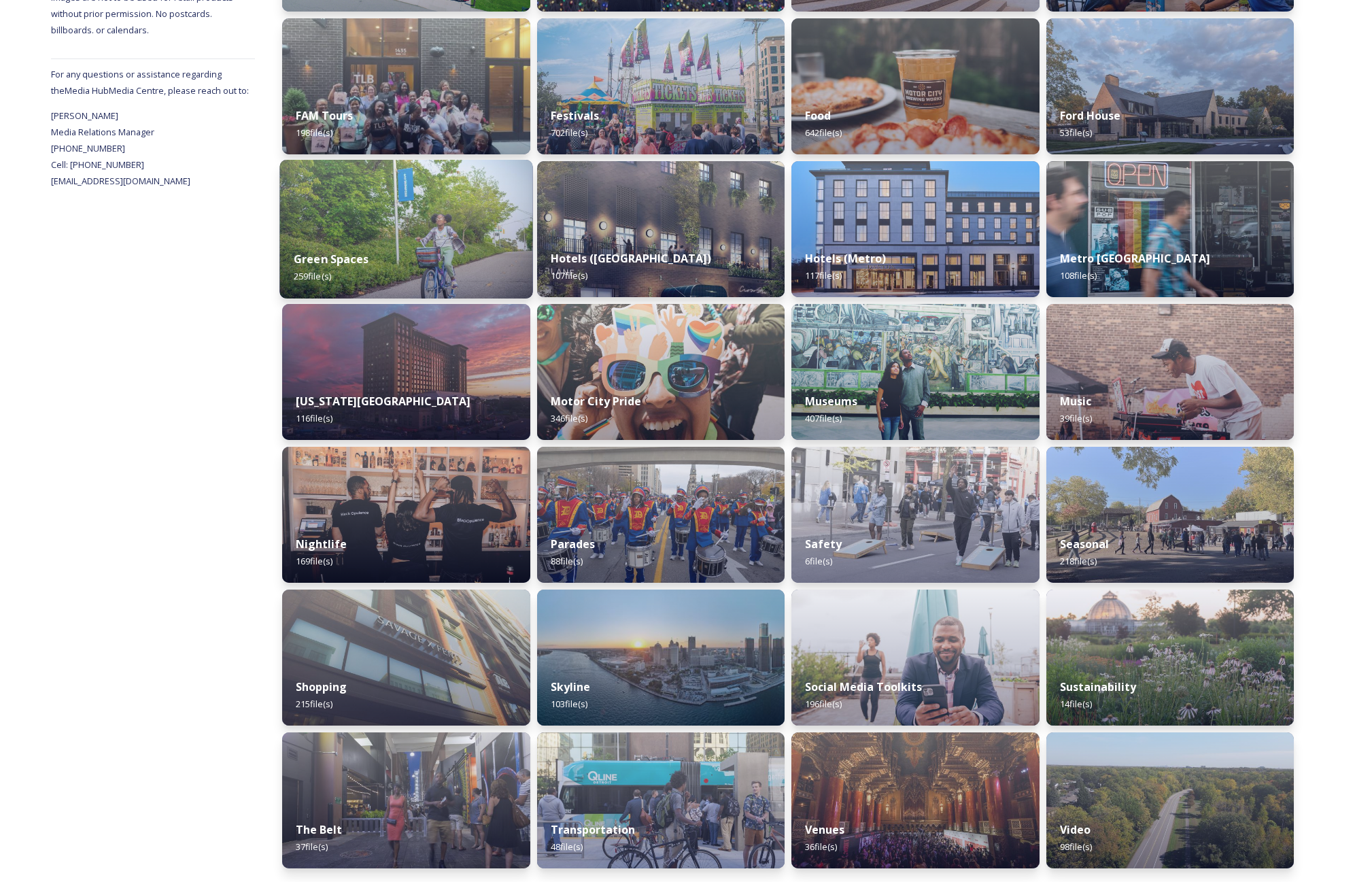
scroll to position [484, 0]
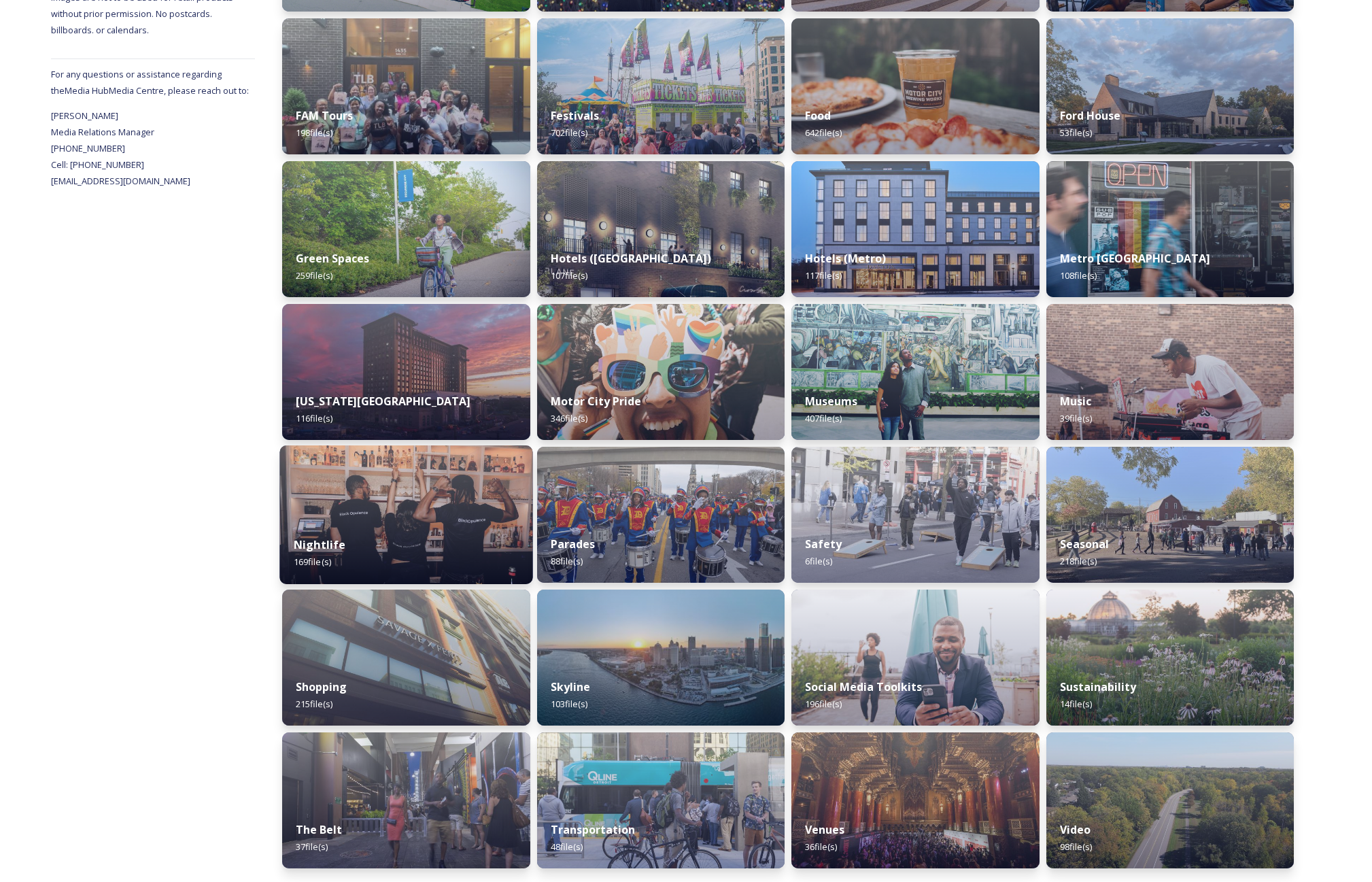
click at [428, 495] on img at bounding box center [406, 514] width 253 height 139
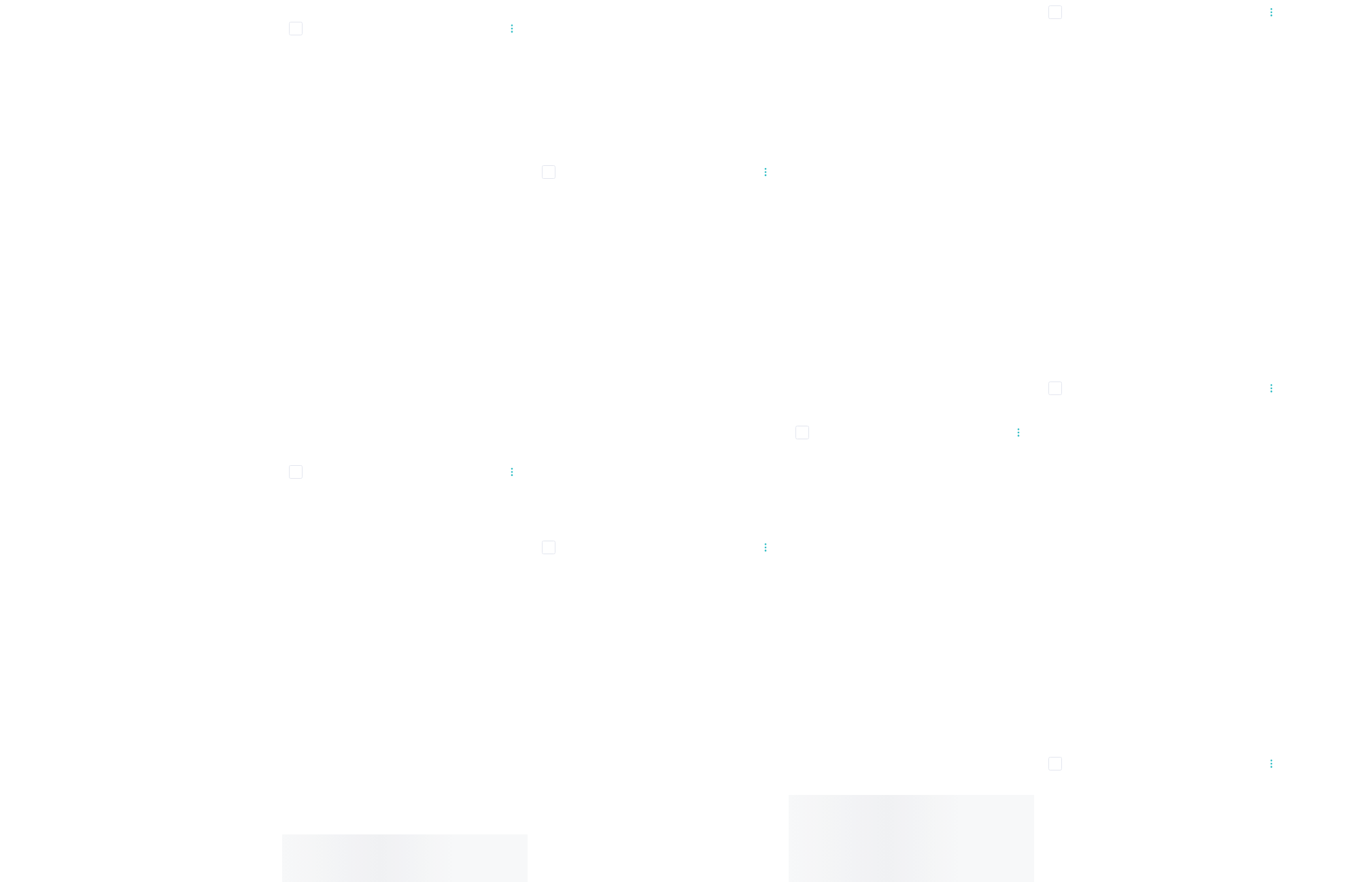
scroll to position [7561, 0]
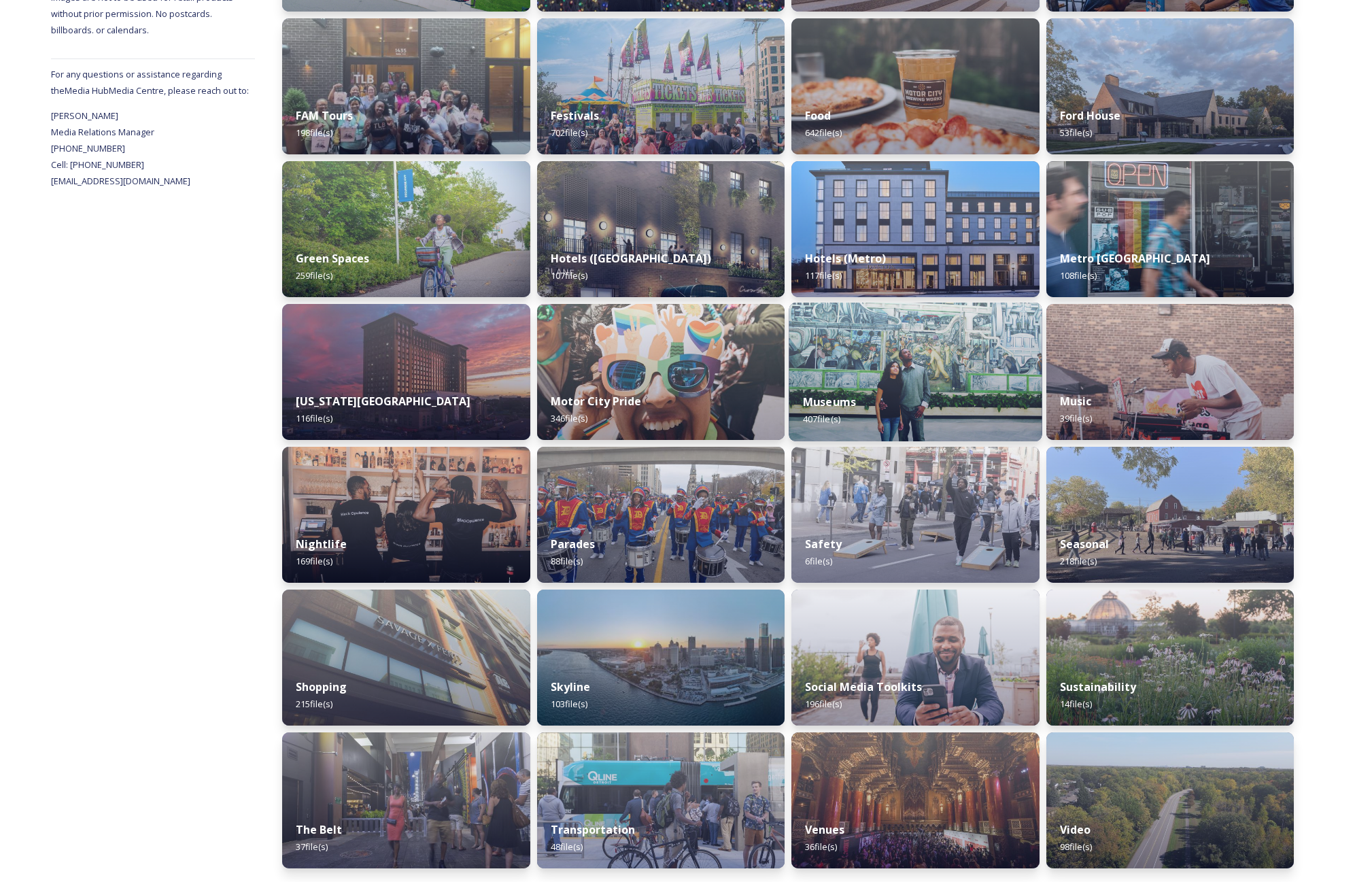
scroll to position [484, 0]
click at [894, 377] on img at bounding box center [915, 372] width 253 height 139
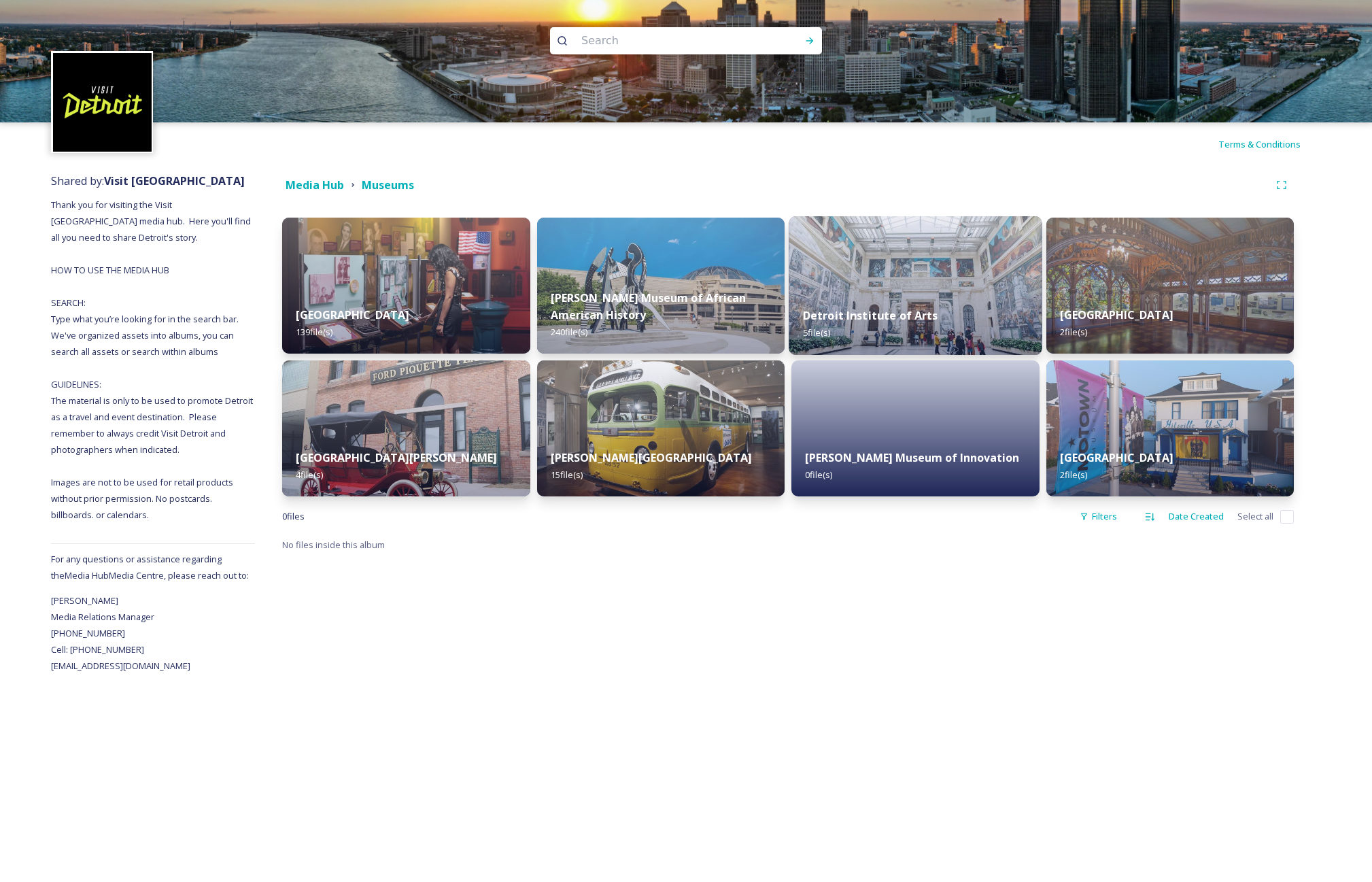
click at [882, 309] on strong "Detroit Institute of Arts" at bounding box center [871, 315] width 135 height 15
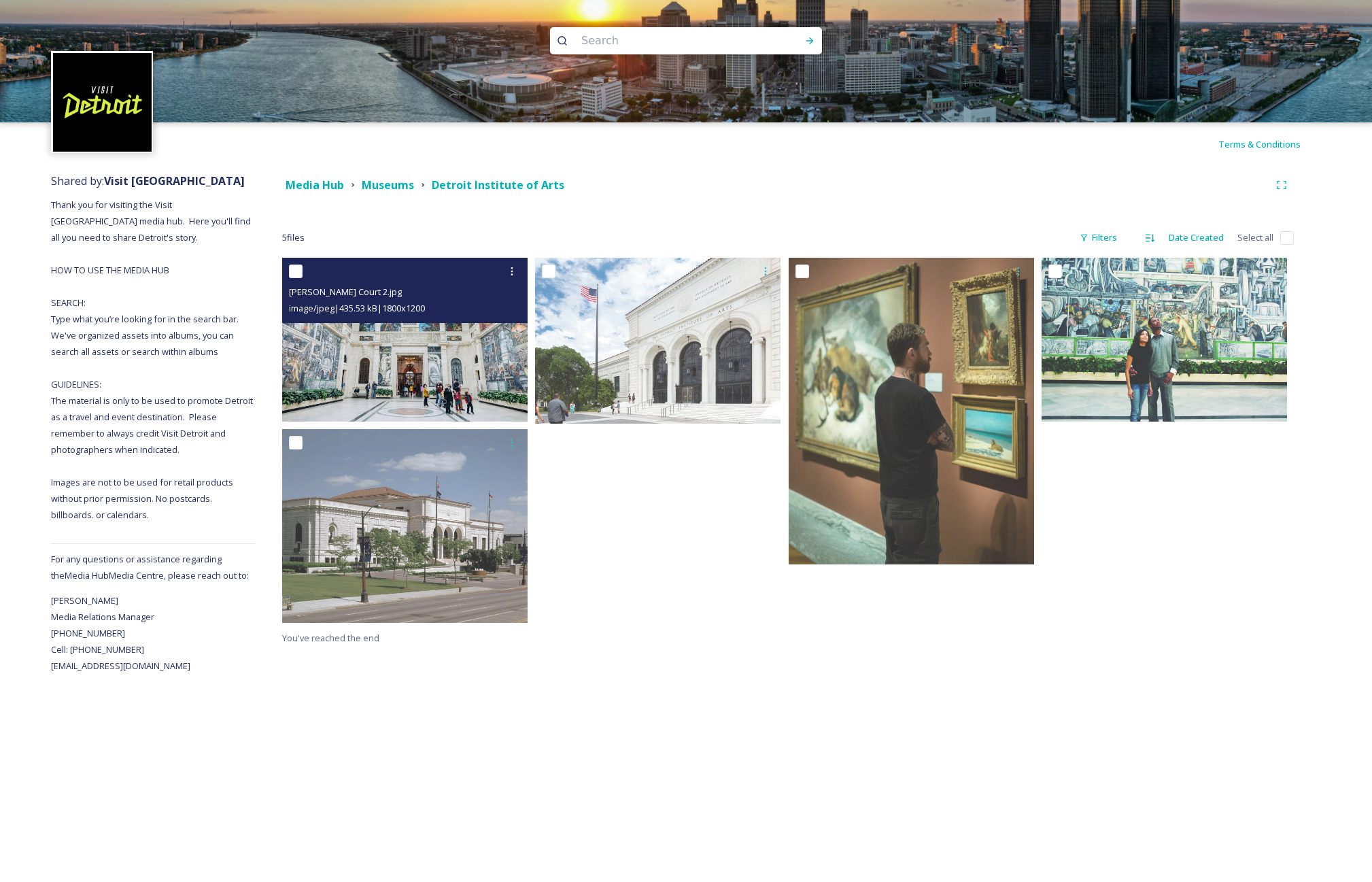
click at [429, 356] on img at bounding box center [405, 340] width 246 height 164
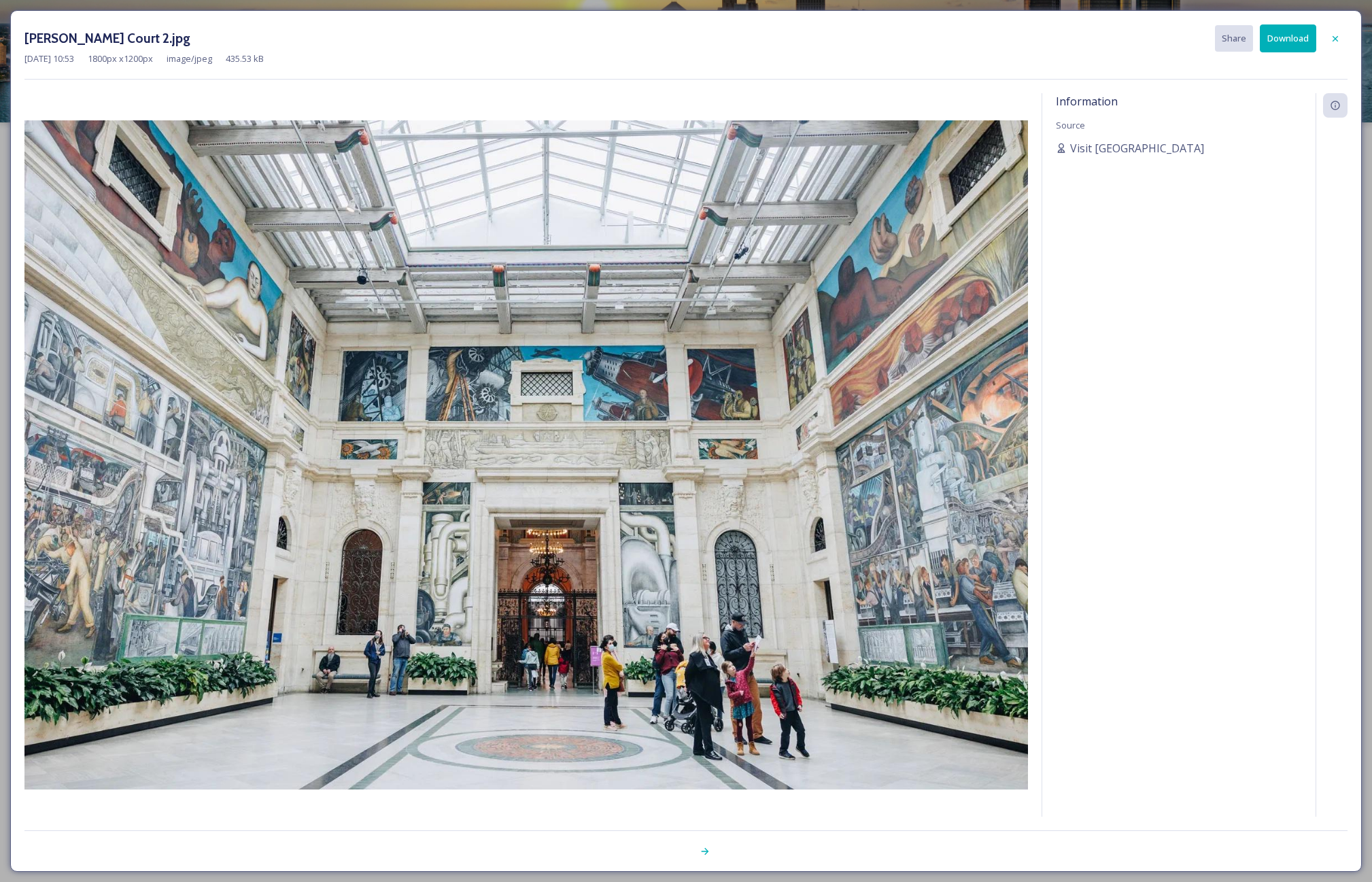
click at [1281, 37] on button "Download" at bounding box center [1288, 38] width 56 height 28
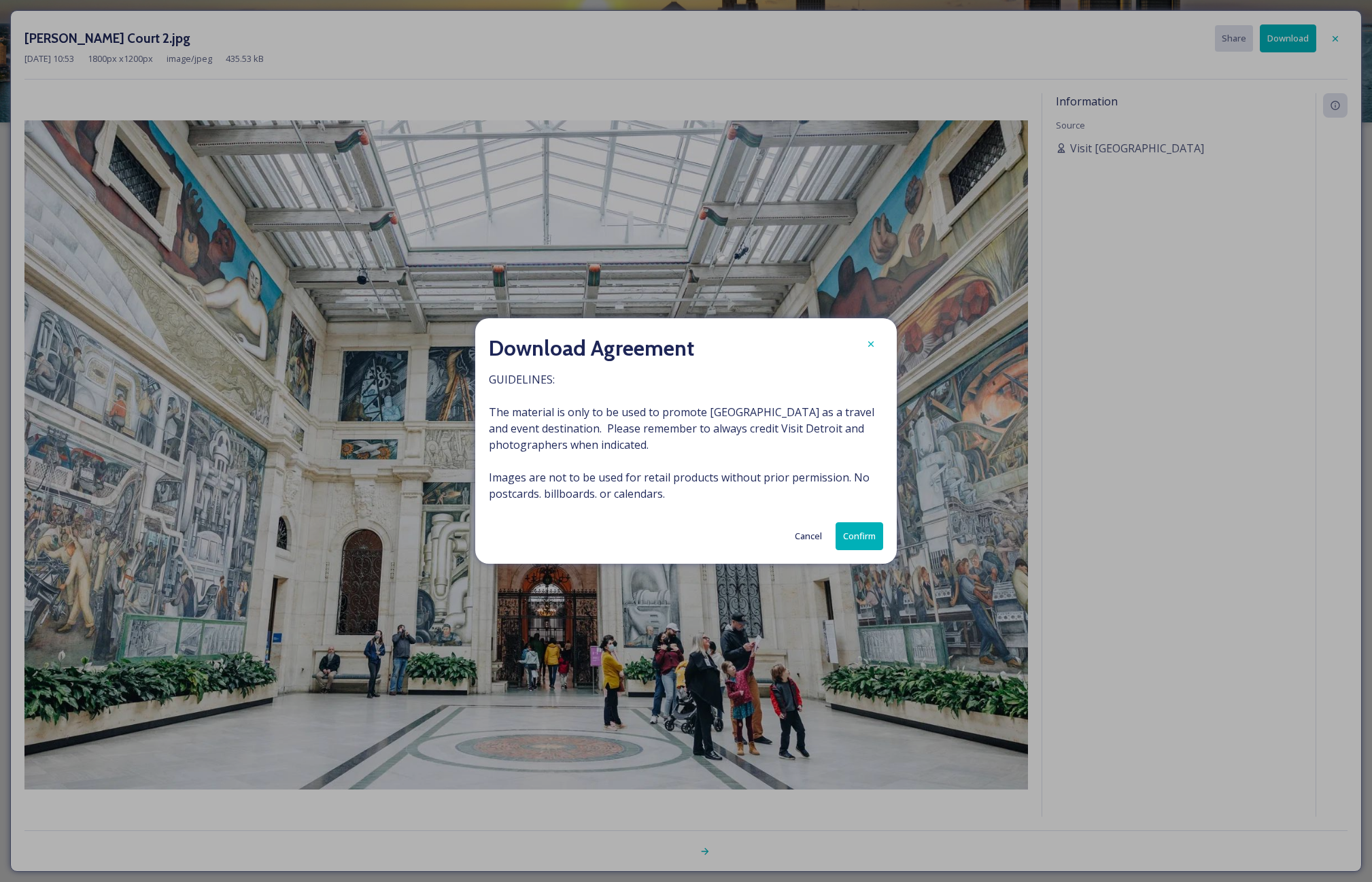
drag, startPoint x: 871, startPoint y: 533, endPoint x: 878, endPoint y: 533, distance: 7.0
click at [871, 533] on button "Confirm" at bounding box center [859, 536] width 48 height 28
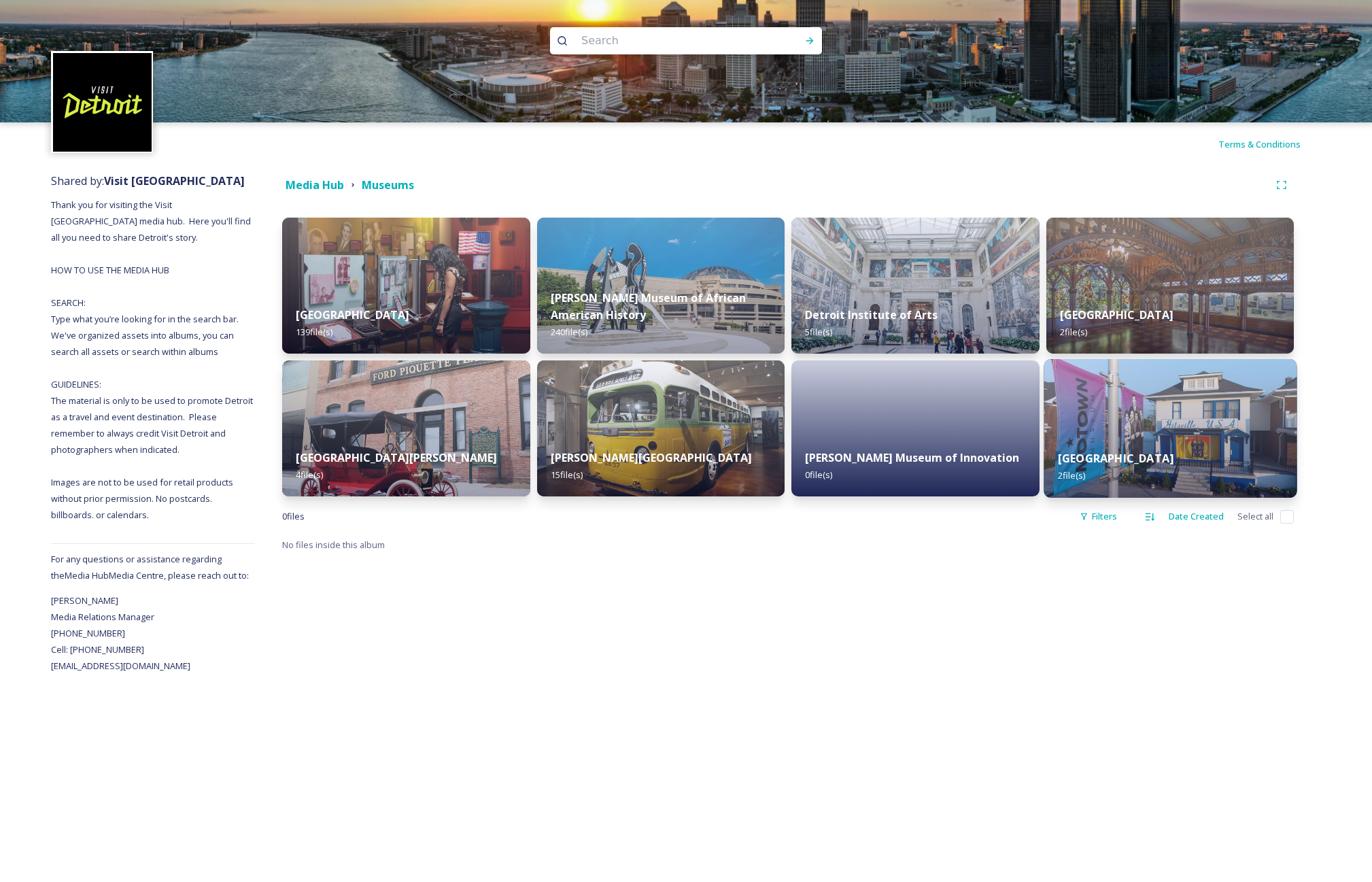
click at [1113, 406] on img at bounding box center [1170, 428] width 253 height 139
